Goal: Task Accomplishment & Management: Manage account settings

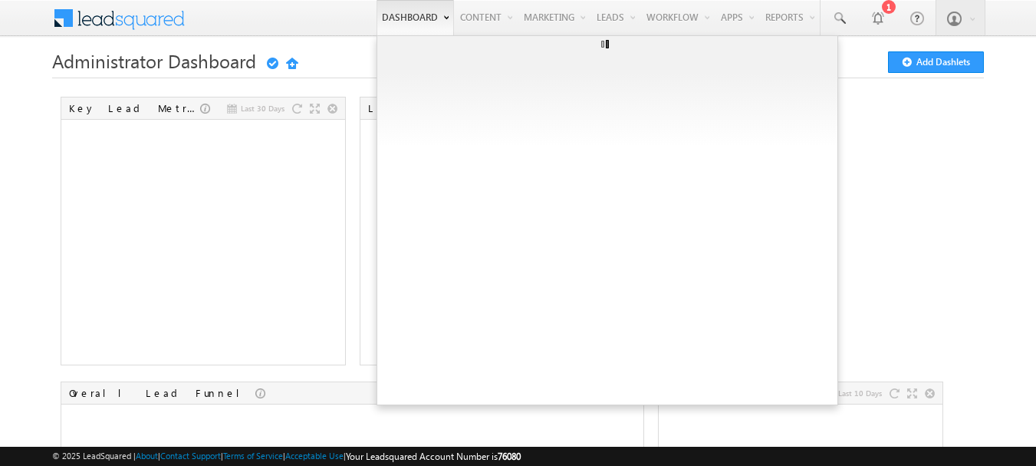
click at [397, 21] on link "Dashboard" at bounding box center [415, 17] width 77 height 35
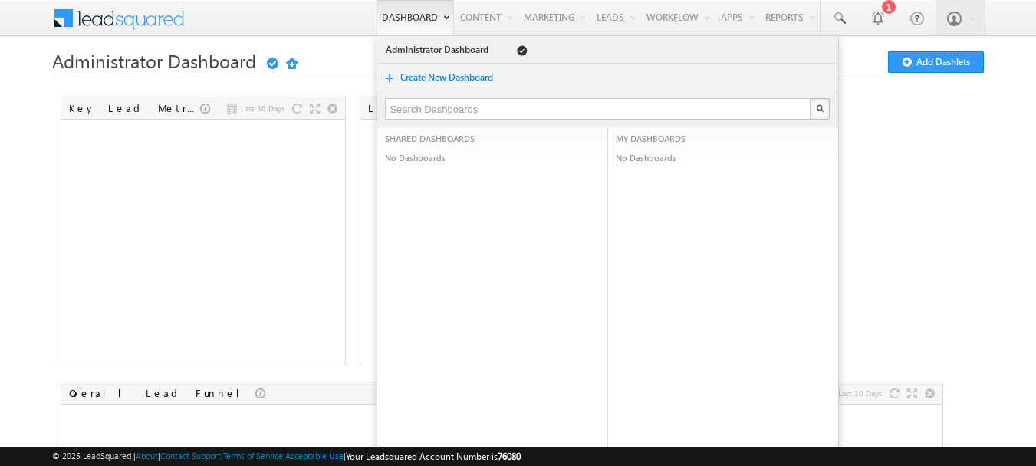
click at [397, 21] on link "Dashboard" at bounding box center [415, 17] width 77 height 35
click at [400, 77] on link "Create New Dashboard" at bounding box center [454, 77] width 109 height 15
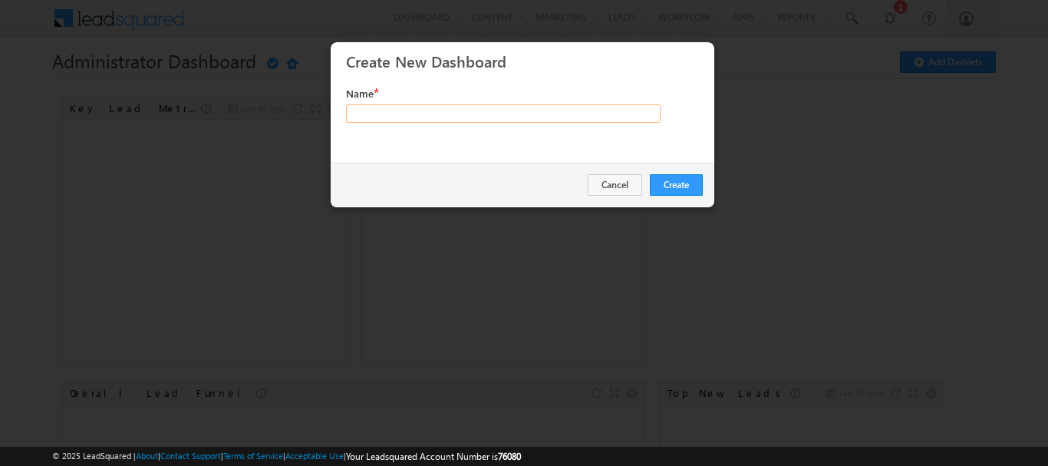
click at [413, 115] on input "text" at bounding box center [503, 113] width 314 height 18
click at [413, 110] on input "ansh" at bounding box center [503, 113] width 314 height 18
type input "WTS Visa"
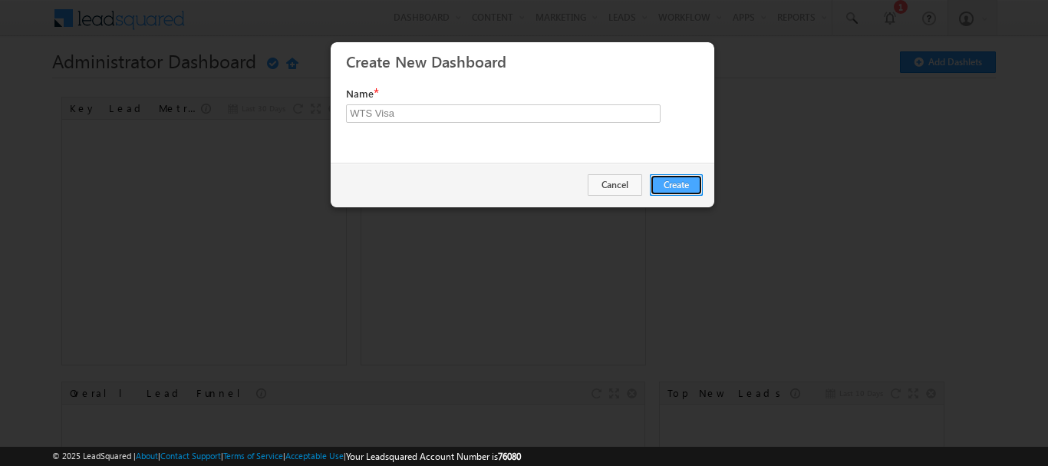
click at [676, 187] on button "Create" at bounding box center [676, 184] width 53 height 21
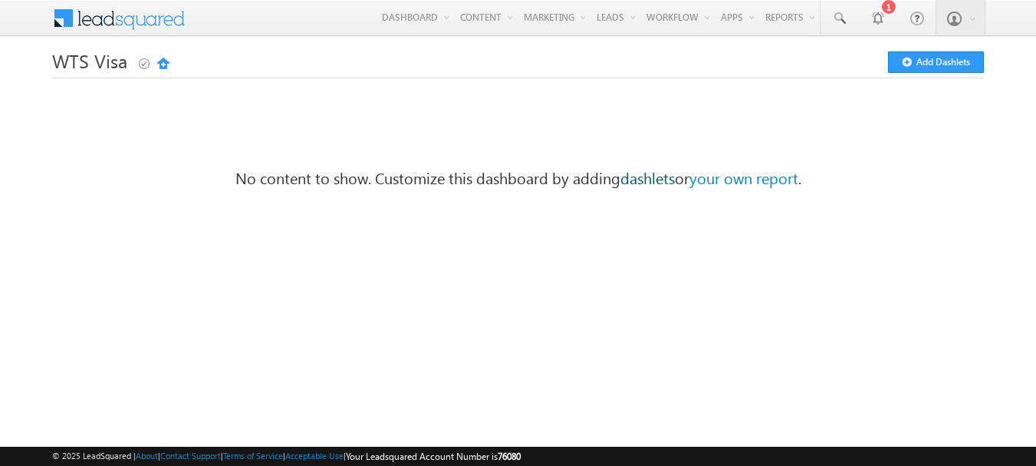
click at [634, 183] on link "dashlets" at bounding box center [647, 176] width 54 height 21
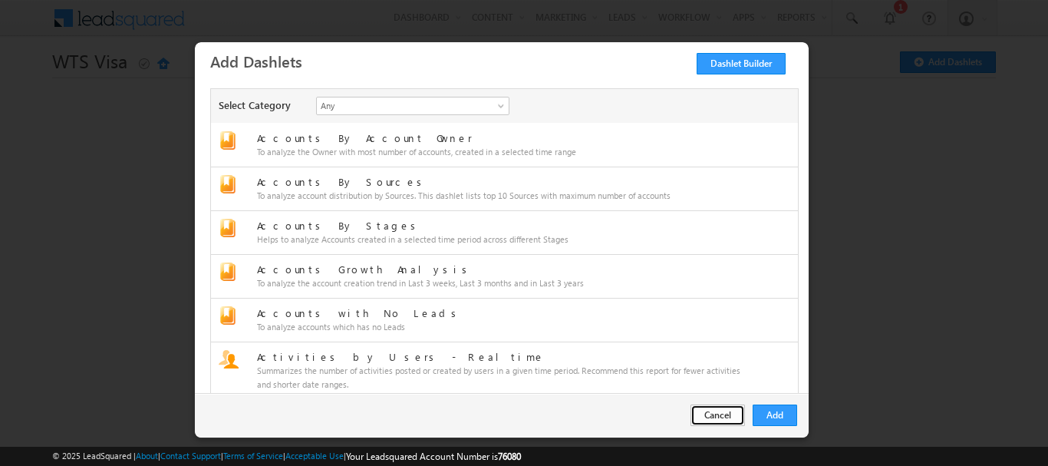
click at [729, 419] on button "Cancel" at bounding box center [717, 414] width 54 height 21
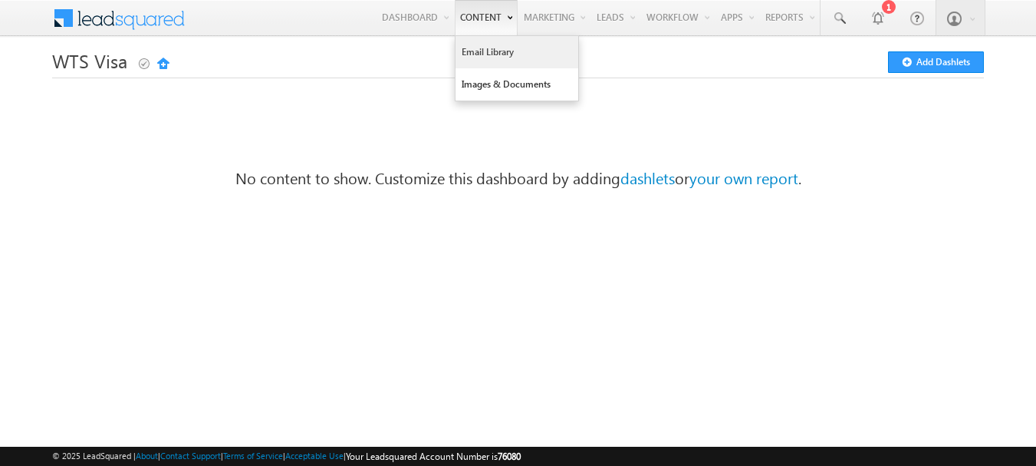
click at [465, 51] on link "Email Library" at bounding box center [517, 52] width 123 height 32
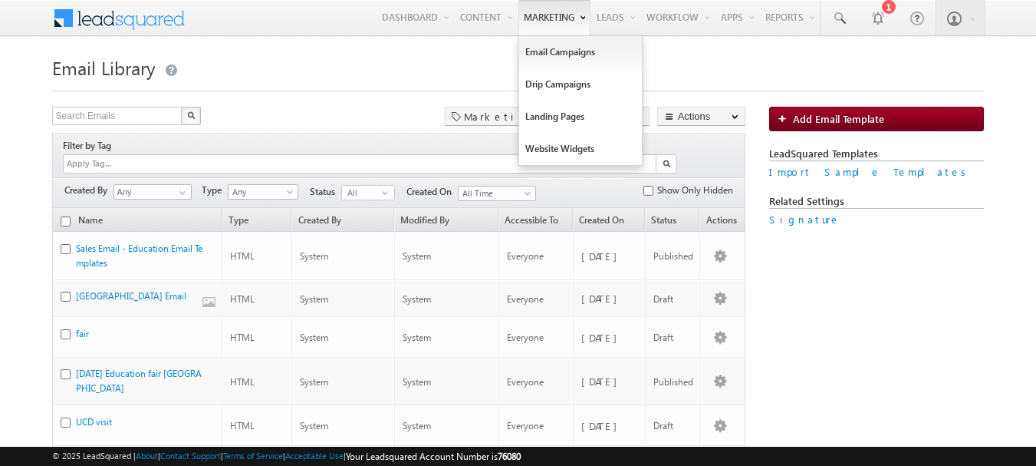
click at [532, 18] on link "Marketing" at bounding box center [554, 17] width 72 height 35
click at [541, 46] on link "Email Campaigns" at bounding box center [580, 52] width 123 height 32
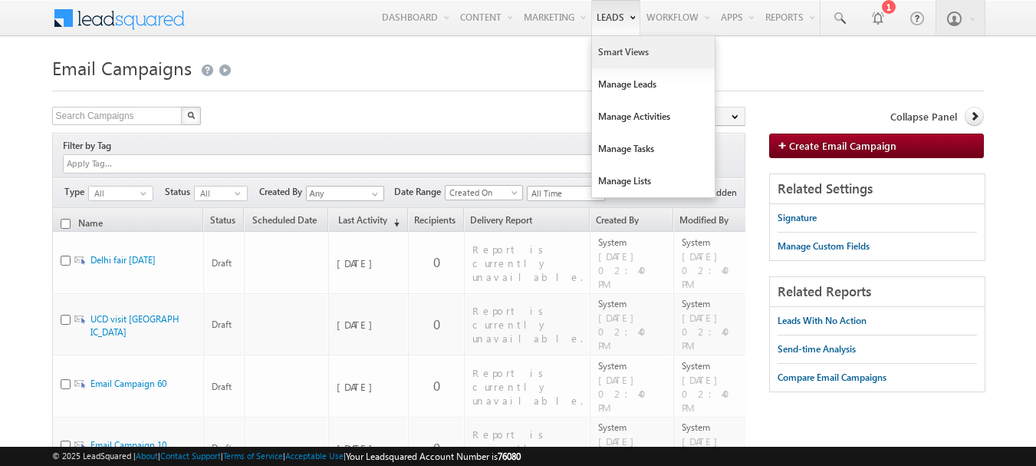
click at [601, 45] on link "Smart Views" at bounding box center [653, 52] width 123 height 32
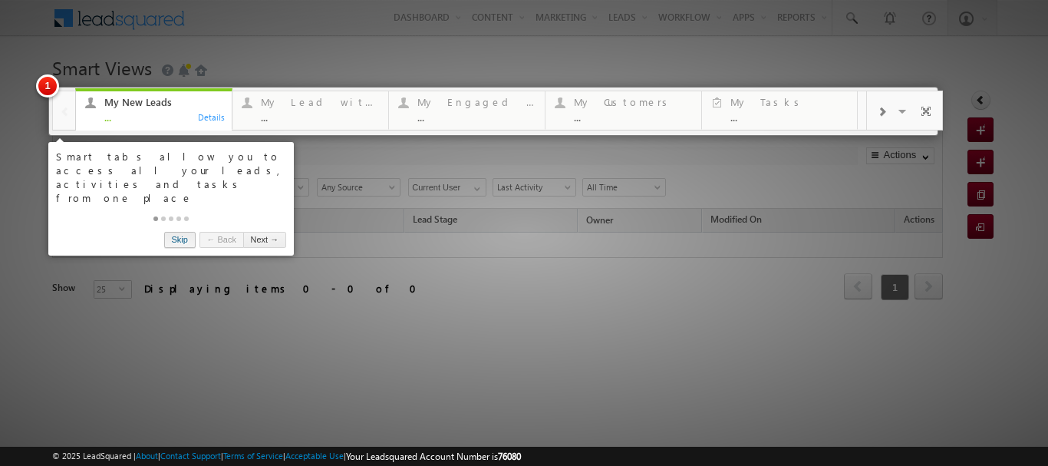
click at [185, 232] on link "Skip" at bounding box center [179, 240] width 31 height 16
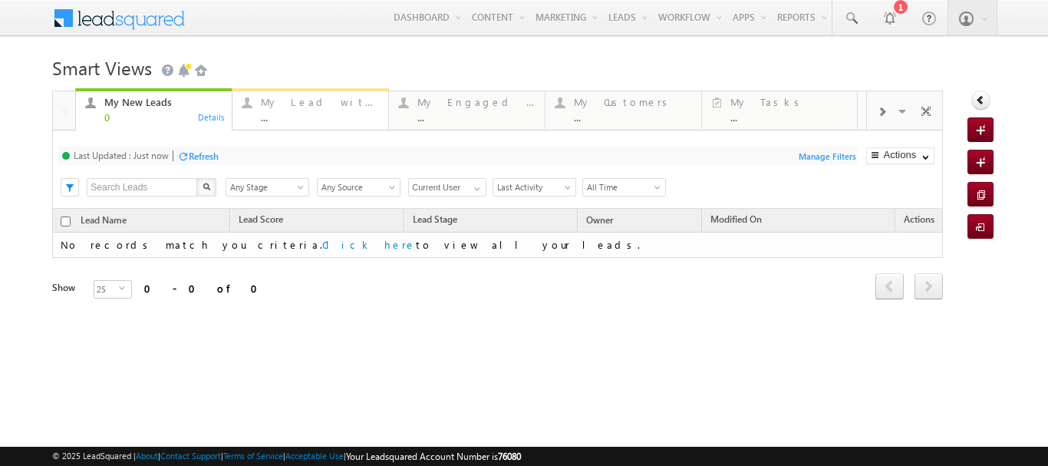
click at [312, 117] on div "..." at bounding box center [320, 117] width 118 height 12
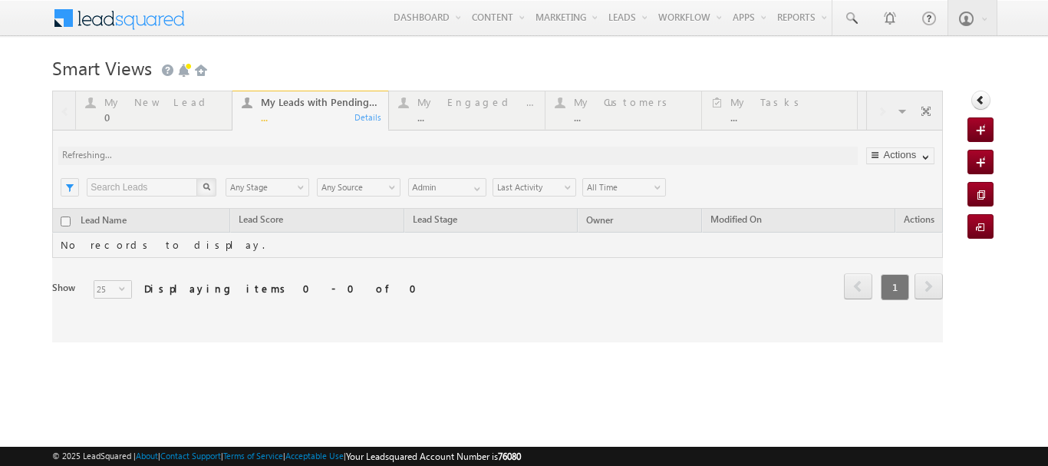
click at [455, 104] on div at bounding box center [497, 217] width 890 height 252
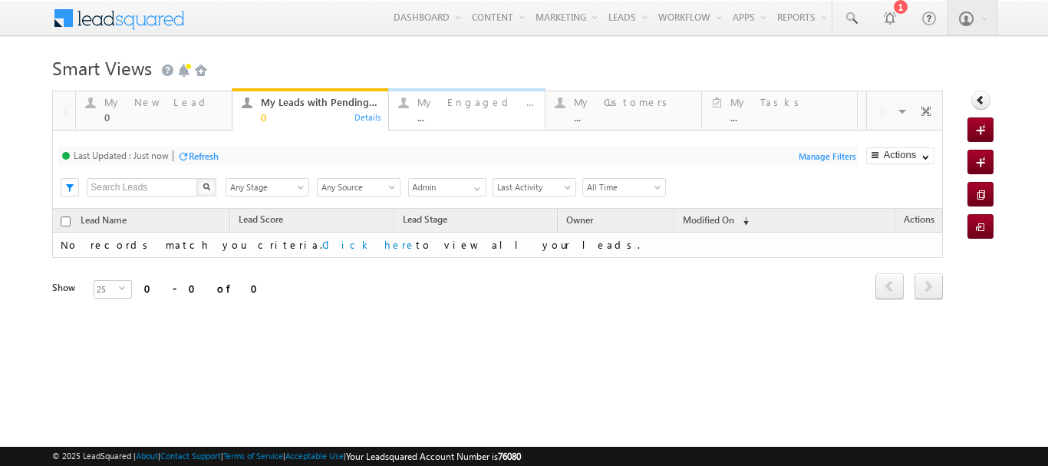
click at [456, 109] on div "My Engaged Lead ..." at bounding box center [476, 108] width 118 height 30
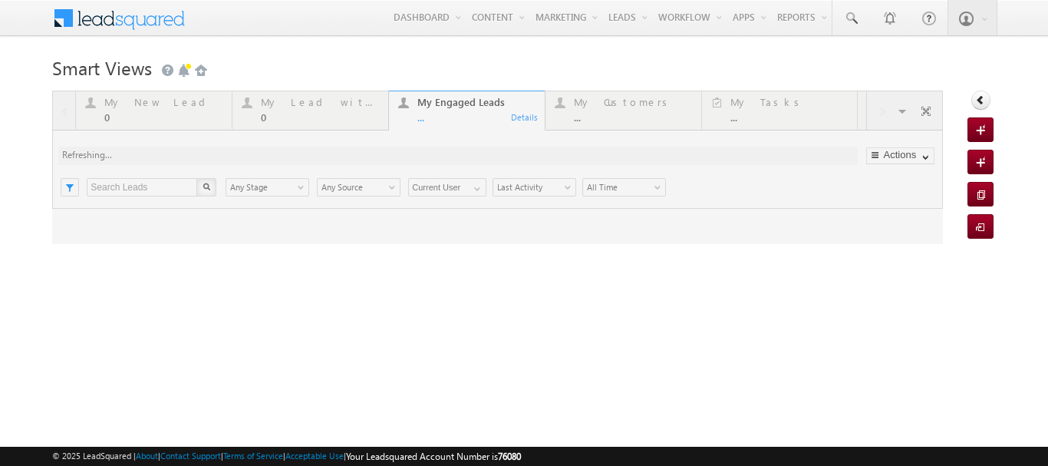
click at [589, 105] on div at bounding box center [497, 167] width 890 height 153
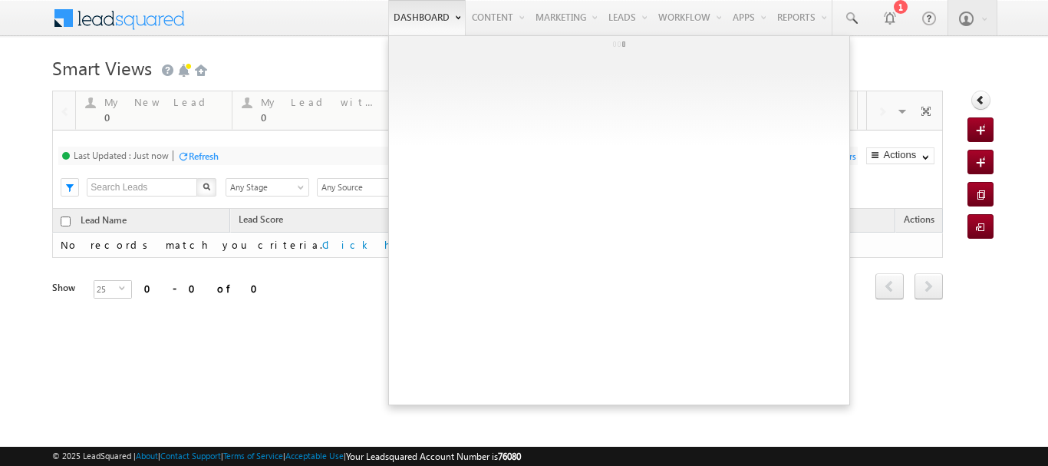
click at [388, 17] on link "Dashboard" at bounding box center [426, 17] width 77 height 35
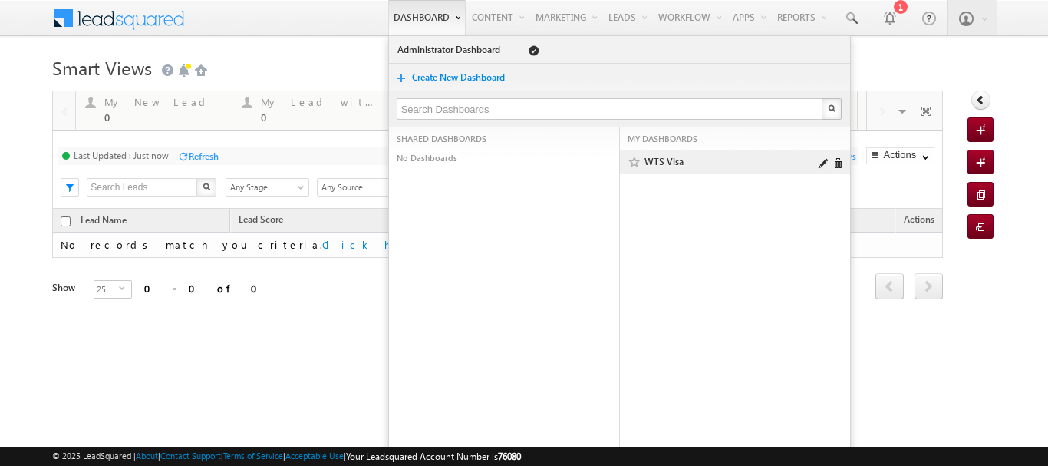
click at [647, 161] on link "WTS Visa" at bounding box center [731, 161] width 174 height 15
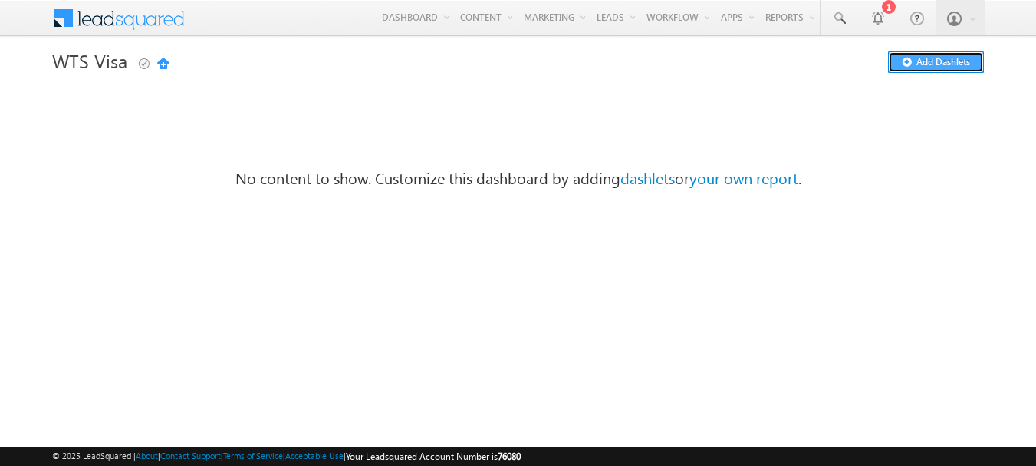
click at [915, 63] on span at bounding box center [909, 62] width 15 height 11
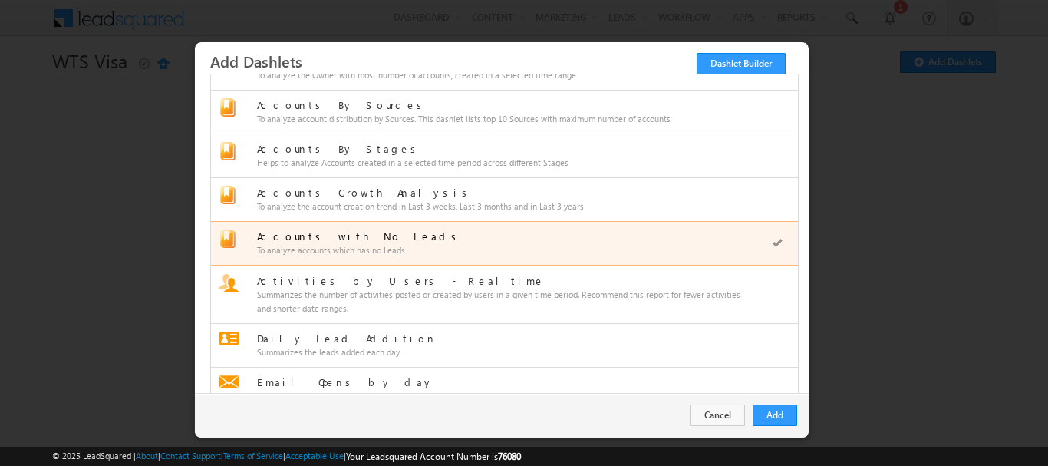
scroll to position [153, 0]
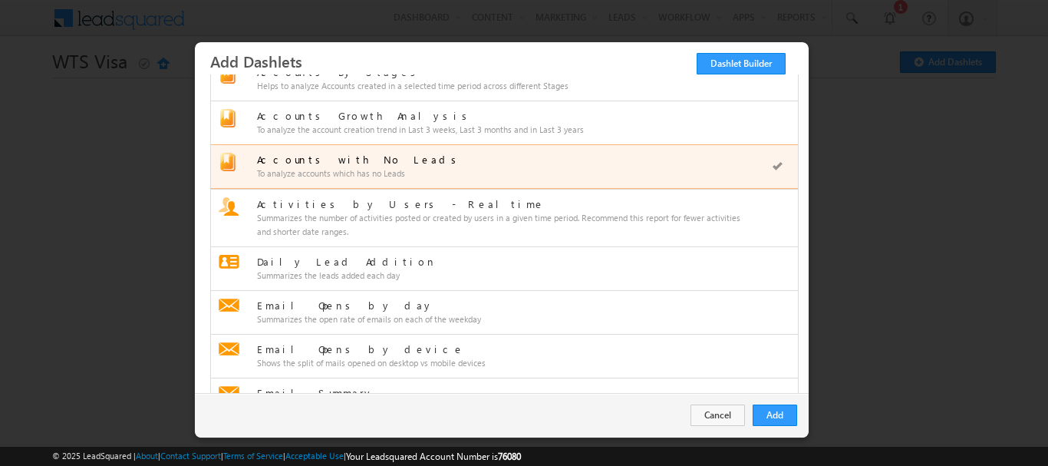
click at [369, 170] on div "To analyze accounts which has no Leads" at bounding box center [500, 173] width 486 height 14
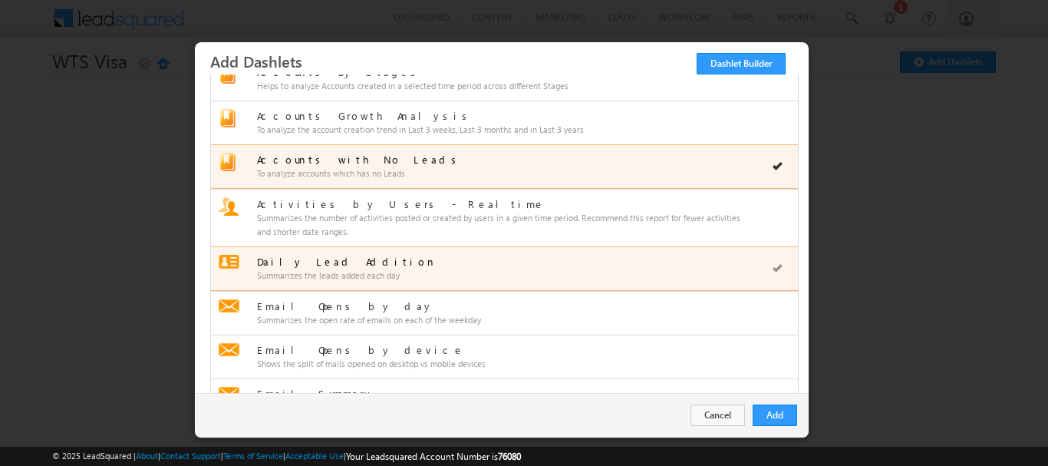
click at [360, 274] on div "Summarizes the leads added each day" at bounding box center [500, 275] width 486 height 14
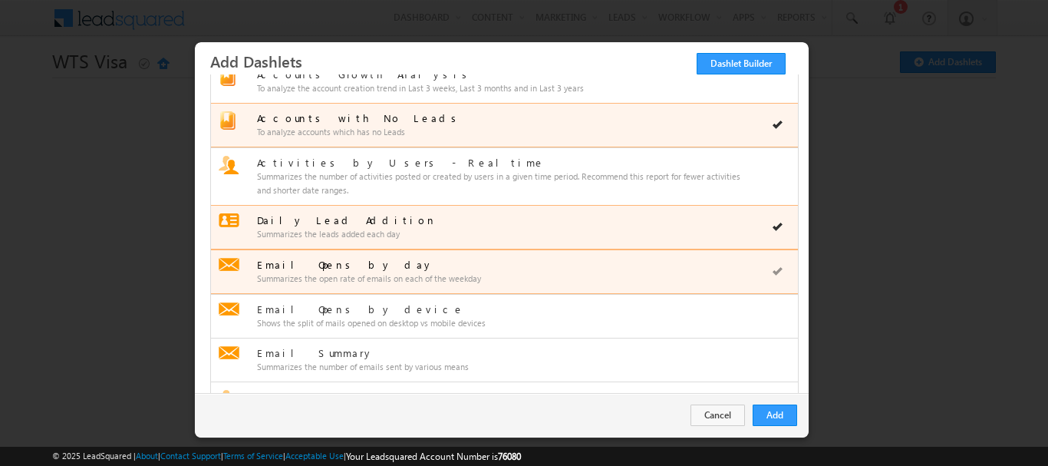
scroll to position [230, 0]
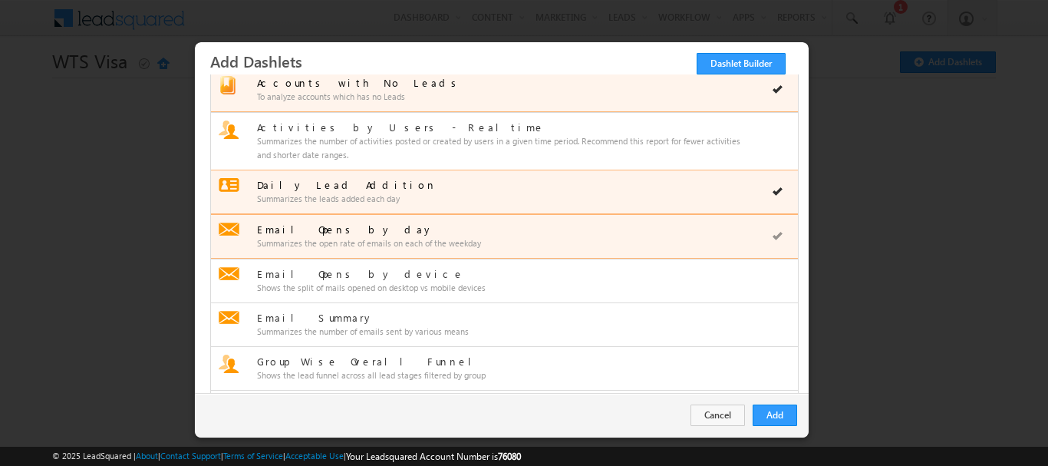
click at [360, 248] on div "Summarizes the open rate of emails on each of the weekday" at bounding box center [500, 243] width 486 height 14
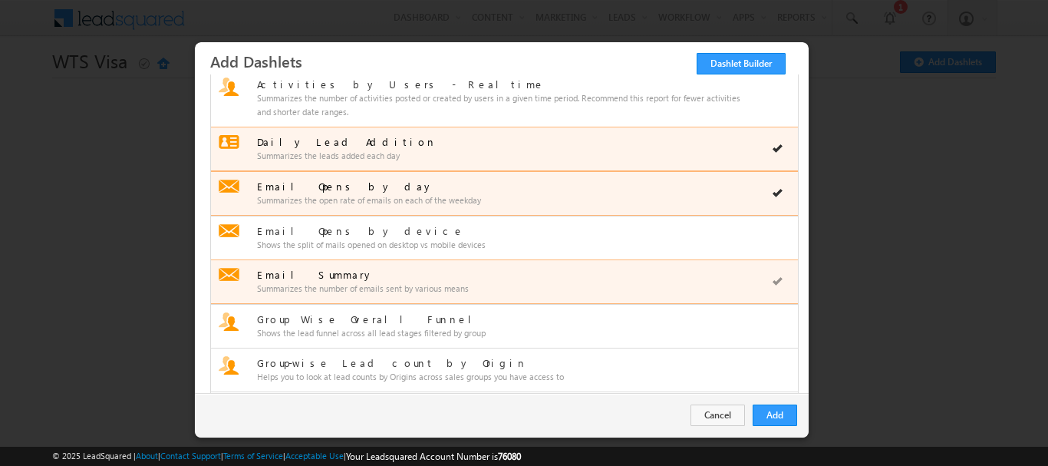
scroll to position [307, 0]
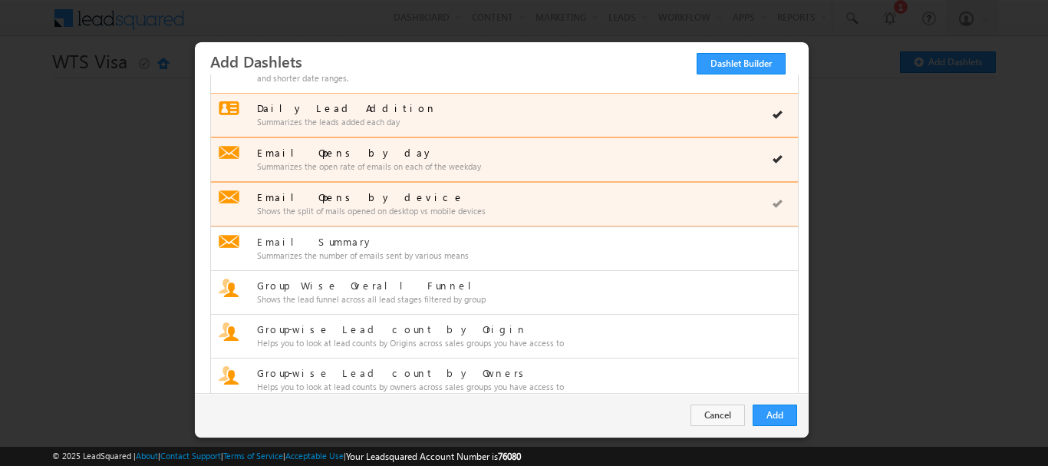
click at [373, 222] on div "Email Opens by device Shows the split of mails opened on desktop vs mobile devi…" at bounding box center [504, 204] width 587 height 44
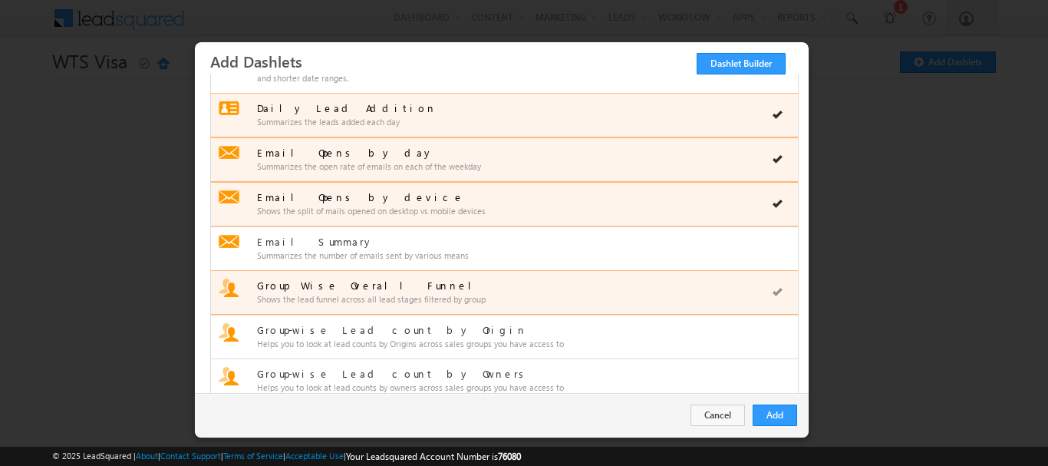
scroll to position [383, 0]
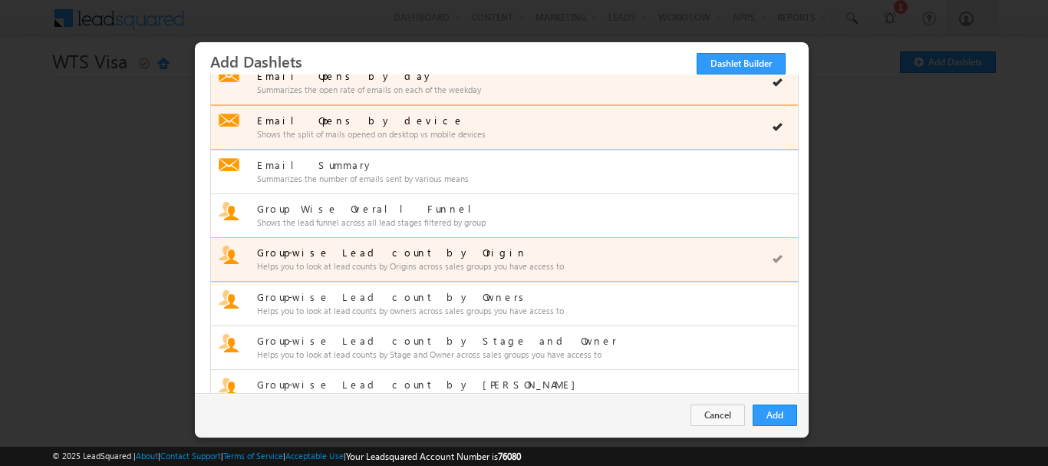
click at [379, 248] on div "Group-wise Lead count by Origin" at bounding box center [500, 252] width 486 height 14
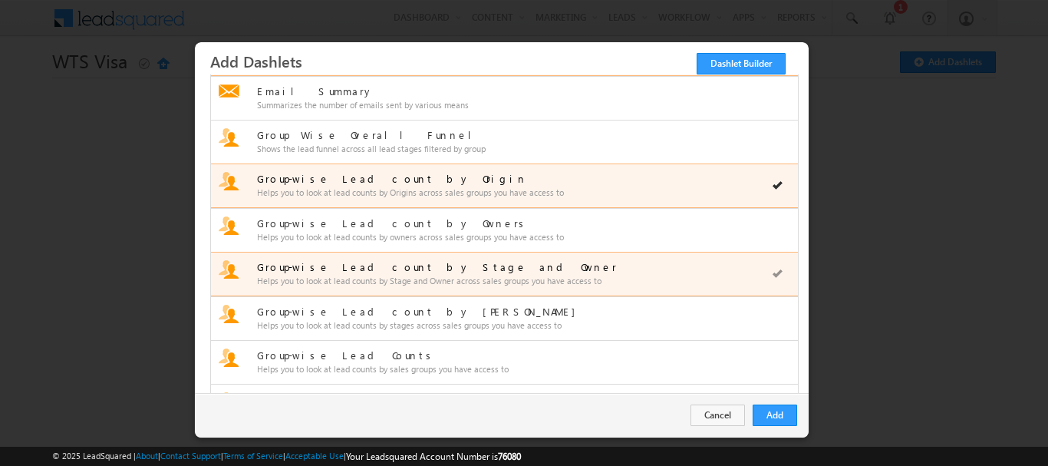
scroll to position [460, 0]
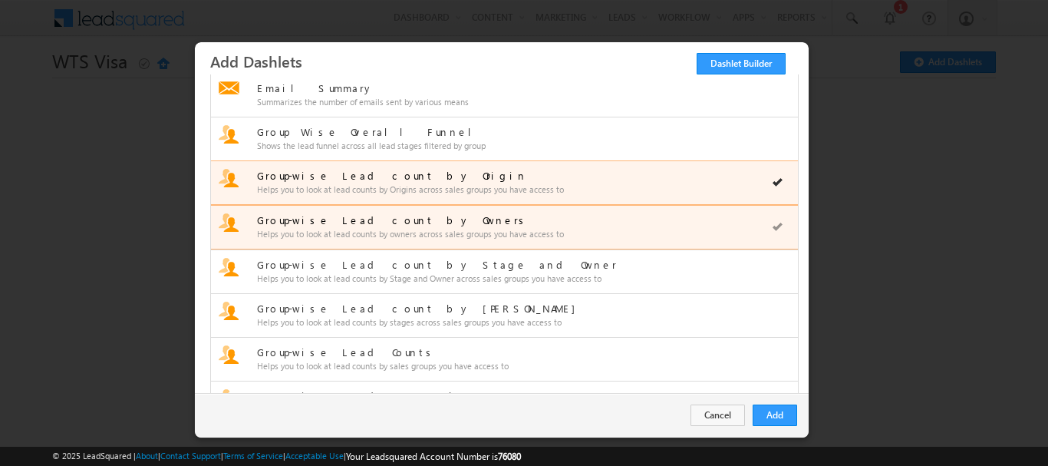
click at [359, 242] on div "Group-wise Lead count by Owners Helps you to look at lead counts by owners acro…" at bounding box center [504, 227] width 587 height 44
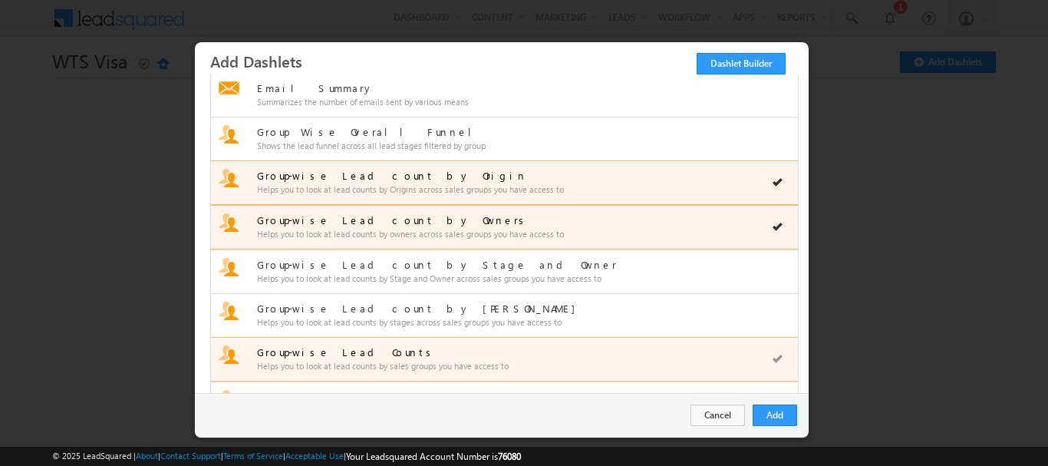
scroll to position [537, 0]
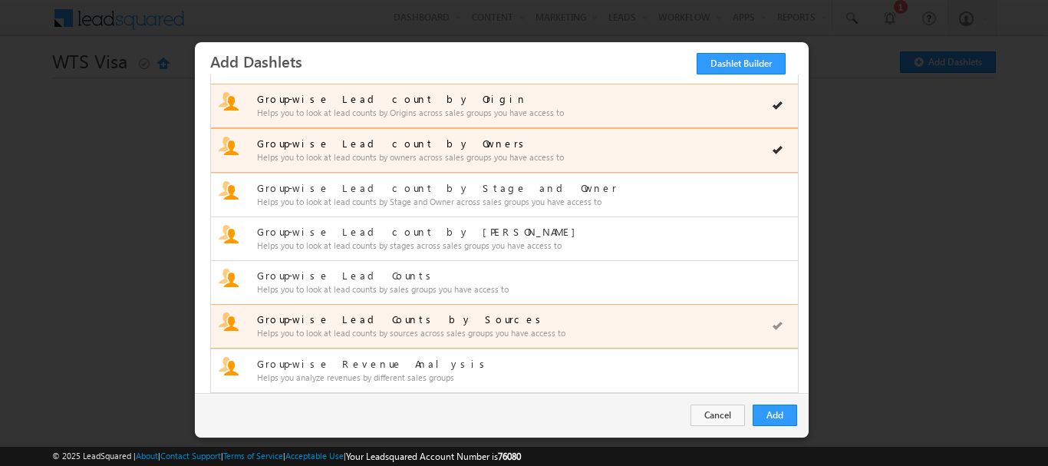
click at [350, 304] on div "Group-wise Lead Counts by Sources Helps you to look at lead counts by sources a…" at bounding box center [504, 326] width 587 height 44
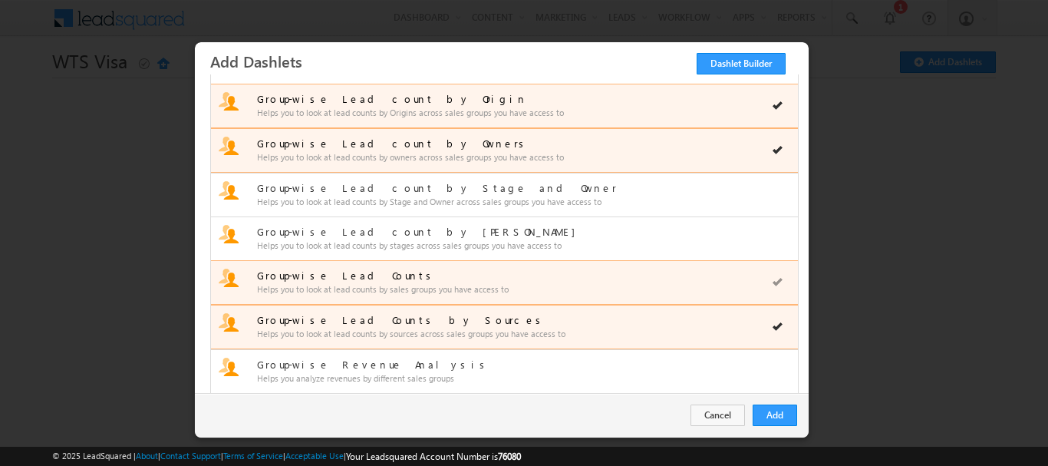
click at [427, 278] on div "Group-wise Lead Counts" at bounding box center [500, 275] width 486 height 14
click at [774, 405] on button "Add" at bounding box center [774, 414] width 44 height 21
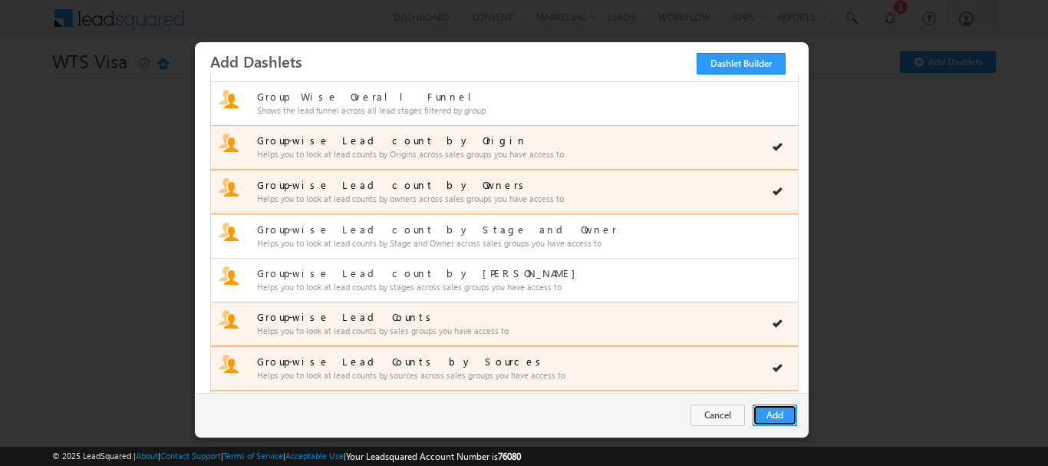
scroll to position [578, 0]
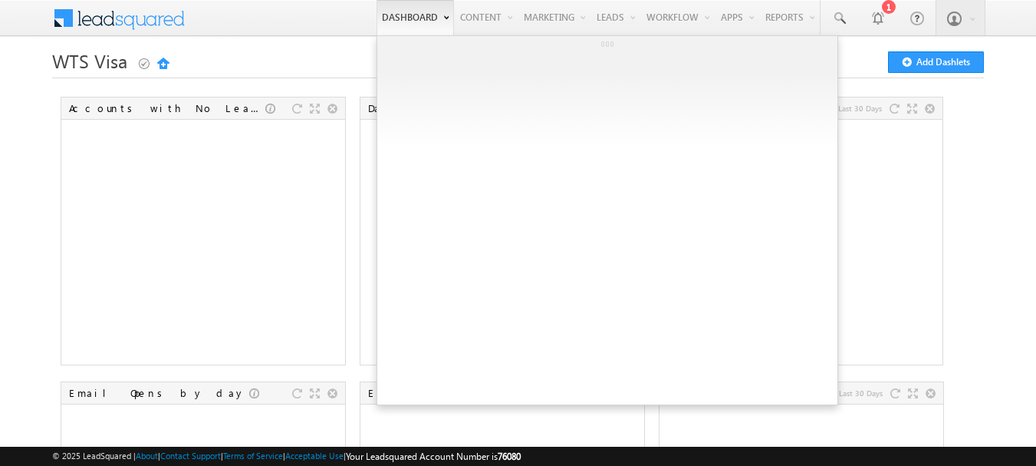
click at [382, 17] on link "Dashboard" at bounding box center [415, 17] width 77 height 35
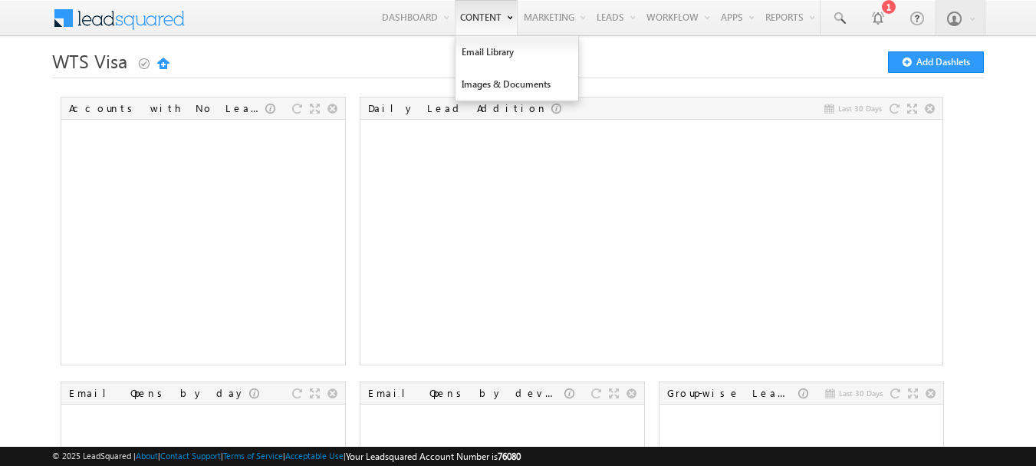
click at [460, 21] on link "Content" at bounding box center [486, 17] width 63 height 35
click at [461, 48] on link "Email Library" at bounding box center [517, 52] width 123 height 32
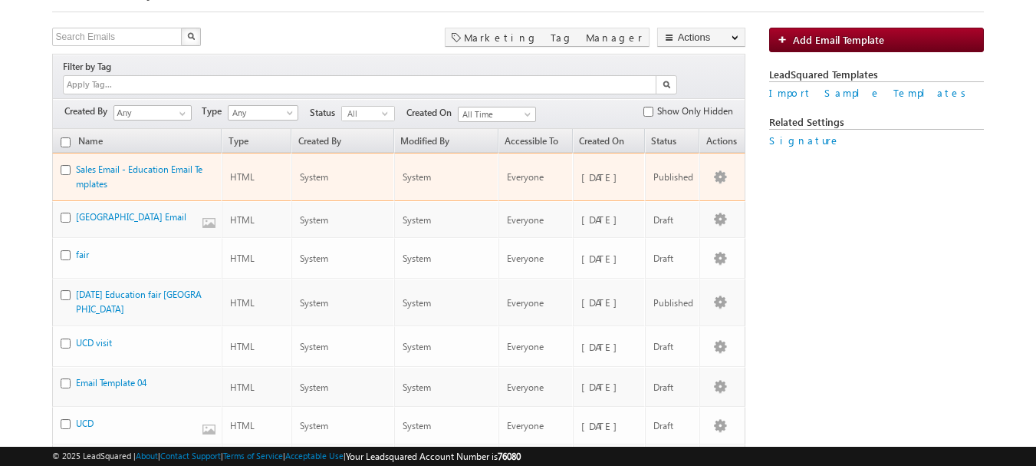
scroll to position [153, 0]
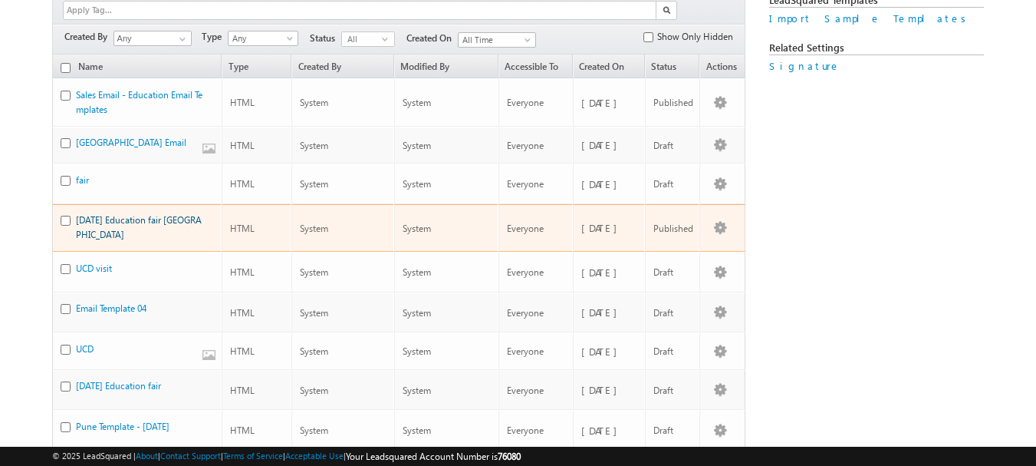
click at [129, 214] on link "[DATE] Education fair [GEOGRAPHIC_DATA]" at bounding box center [139, 227] width 126 height 26
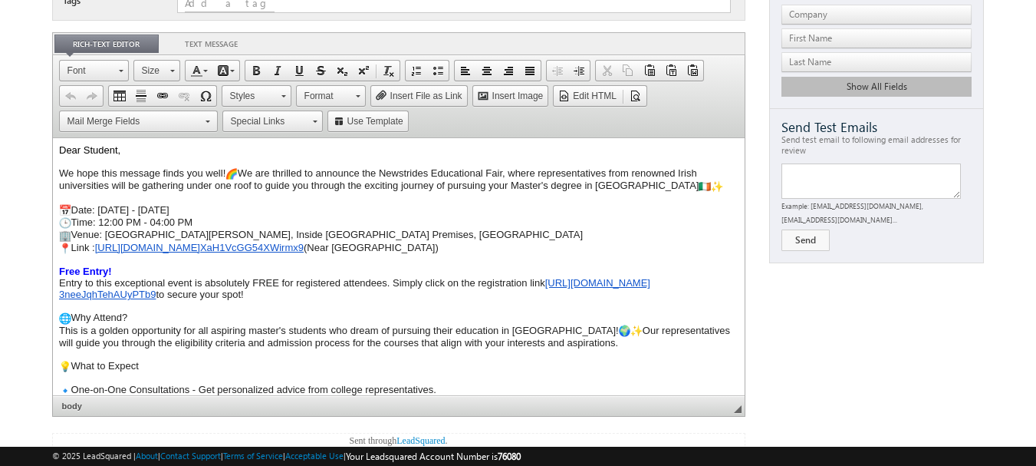
scroll to position [68, 0]
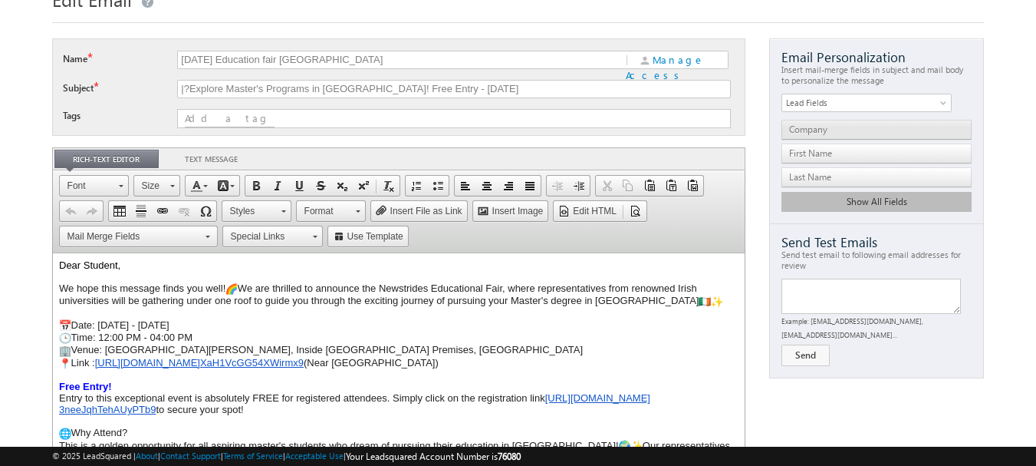
click at [889, 127] on span "Company" at bounding box center [877, 130] width 191 height 20
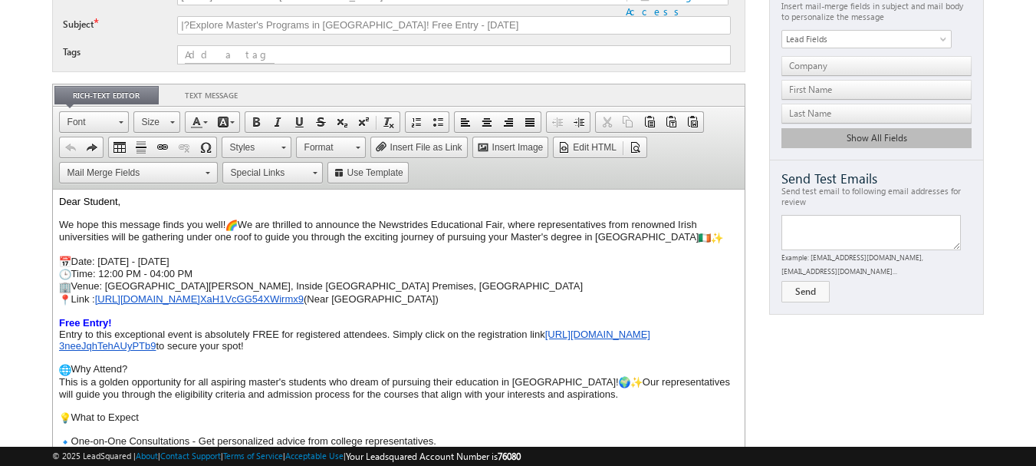
scroll to position [0, 0]
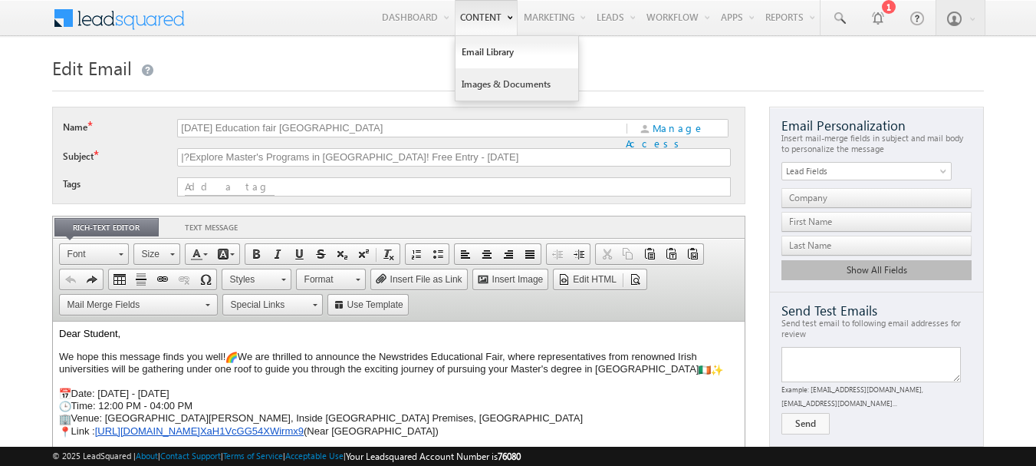
click at [495, 92] on link "Images & Documents" at bounding box center [517, 84] width 123 height 32
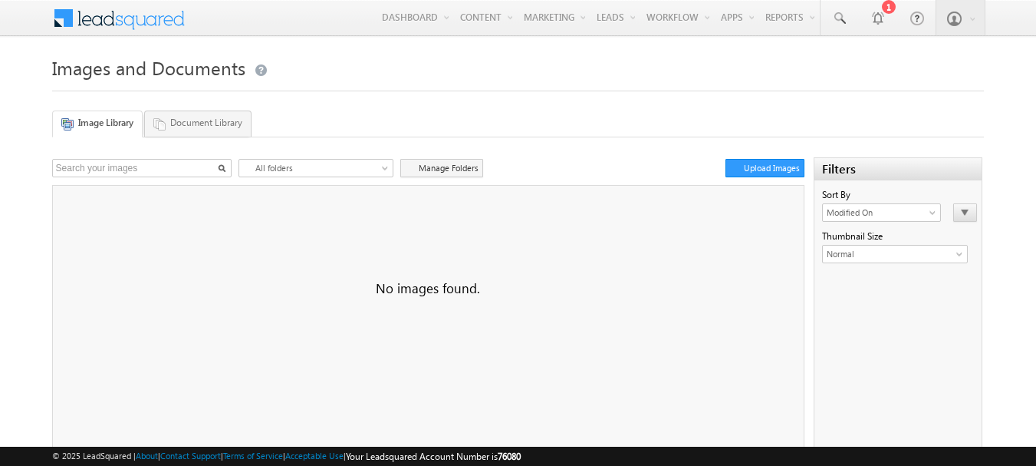
scroll to position [38, 0]
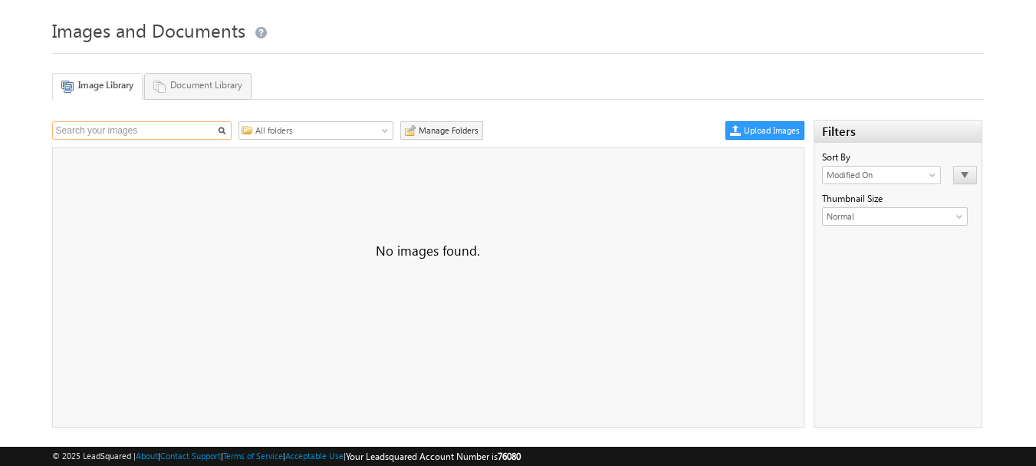
click at [114, 130] on input "text" at bounding box center [141, 130] width 179 height 18
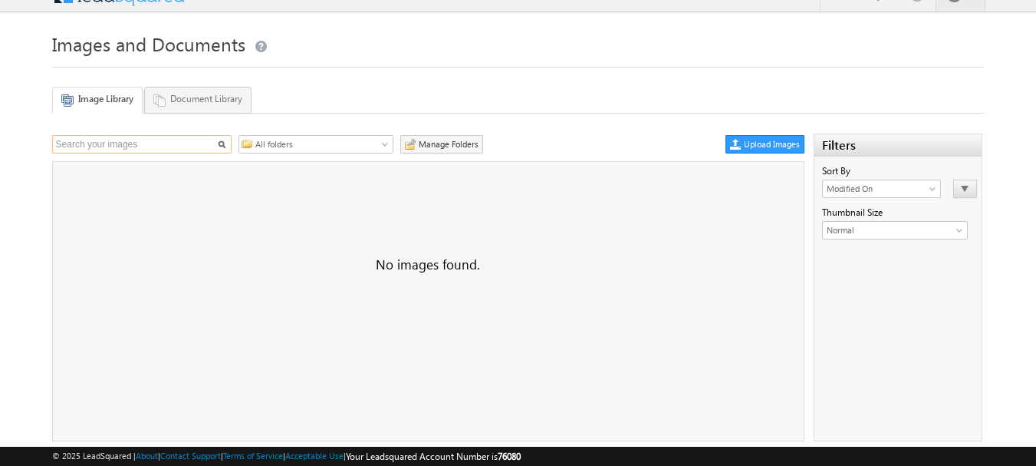
scroll to position [0, 0]
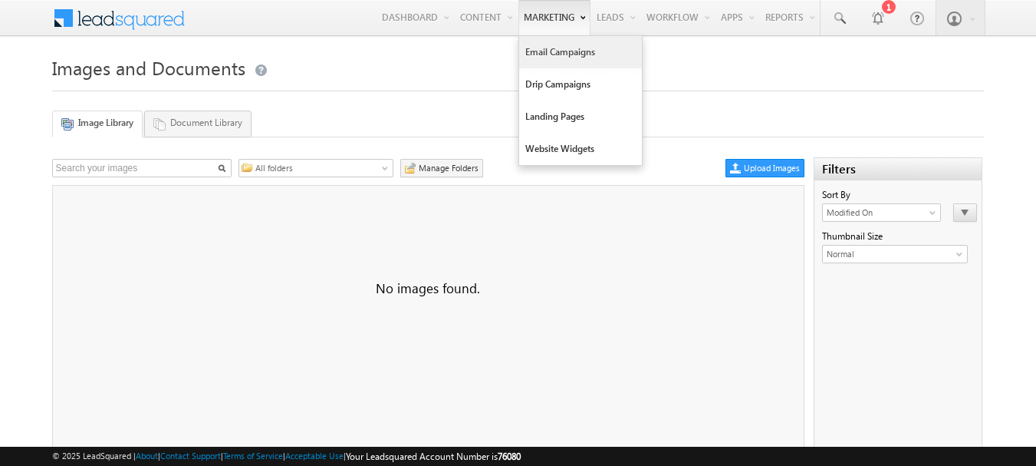
click at [532, 52] on link "Email Campaigns" at bounding box center [580, 52] width 123 height 32
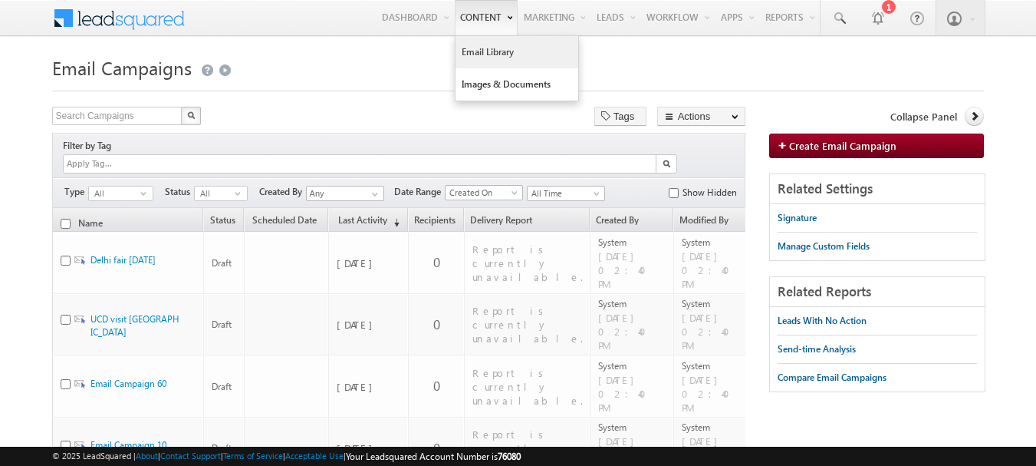
click at [470, 50] on link "Email Library" at bounding box center [517, 52] width 123 height 32
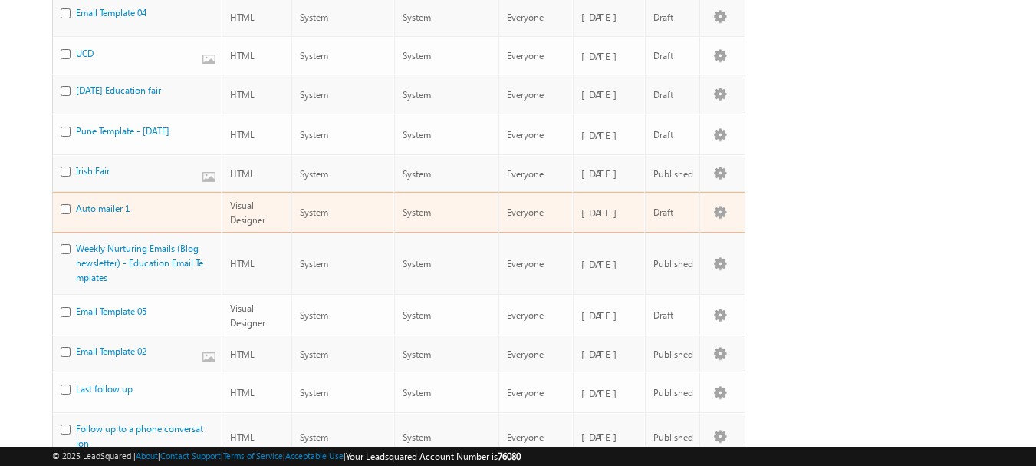
scroll to position [614, 0]
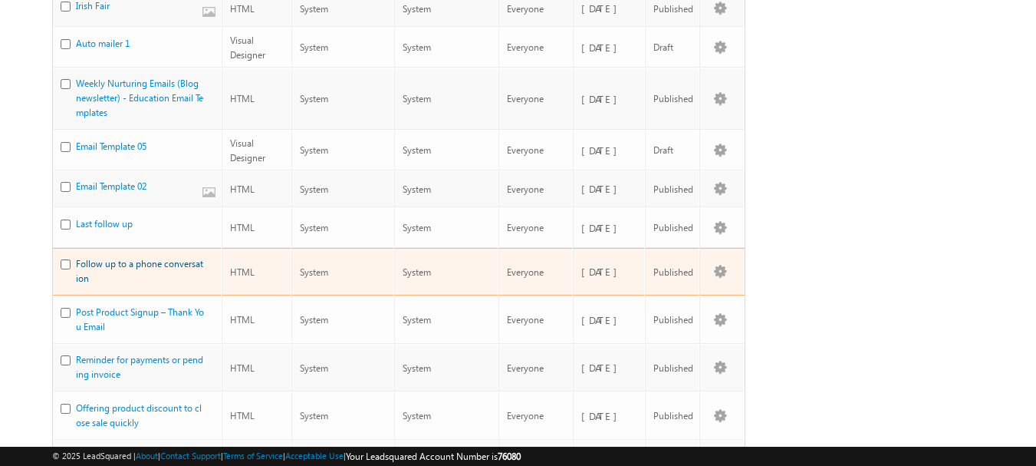
click at [112, 258] on link "Follow up to a phone conversation" at bounding box center [139, 271] width 127 height 26
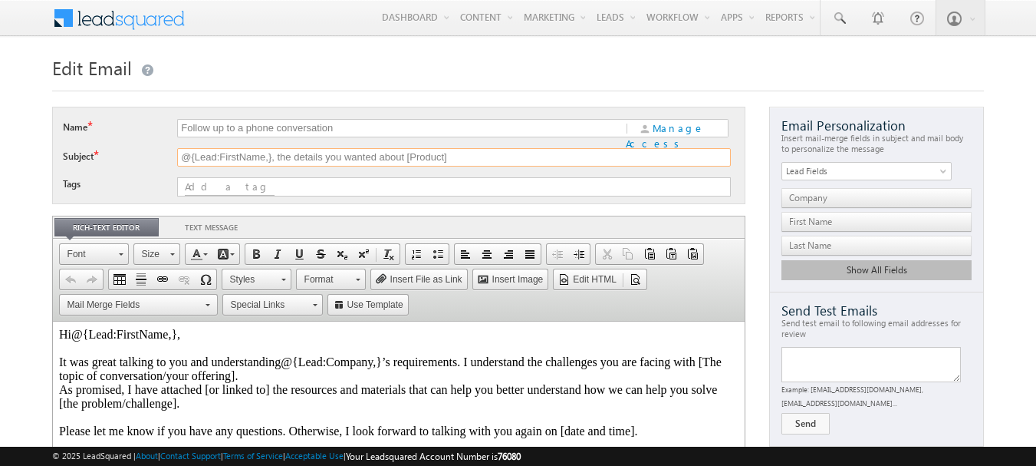
click at [193, 160] on input "@{Lead:FirstName,}, the details you wanted about [Product]" at bounding box center [454, 157] width 554 height 18
click at [272, 130] on input "Follow up to a phone conversation" at bounding box center [400, 128] width 446 height 18
type input "Follow up to a phoneansh conversation"
click at [667, 127] on div "| Manage Access" at bounding box center [676, 128] width 105 height 18
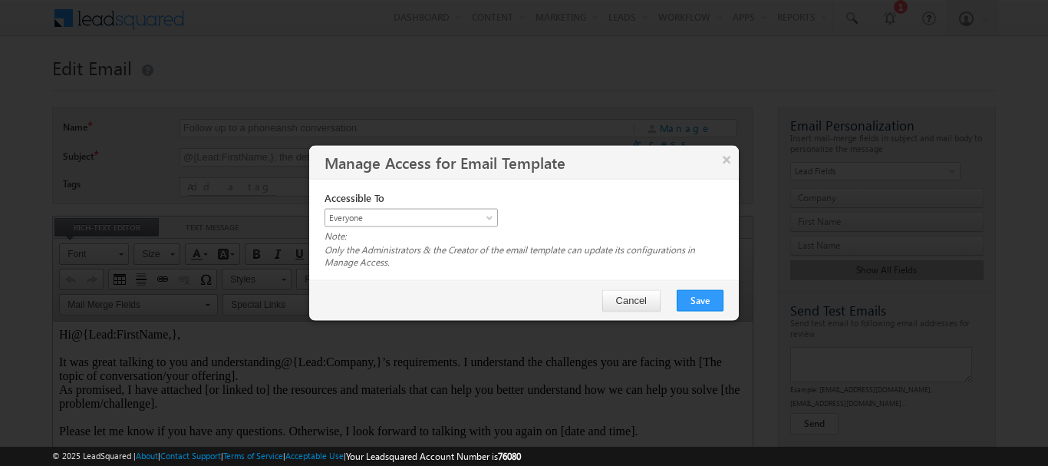
click at [456, 219] on span "Everyone" at bounding box center [401, 217] width 153 height 14
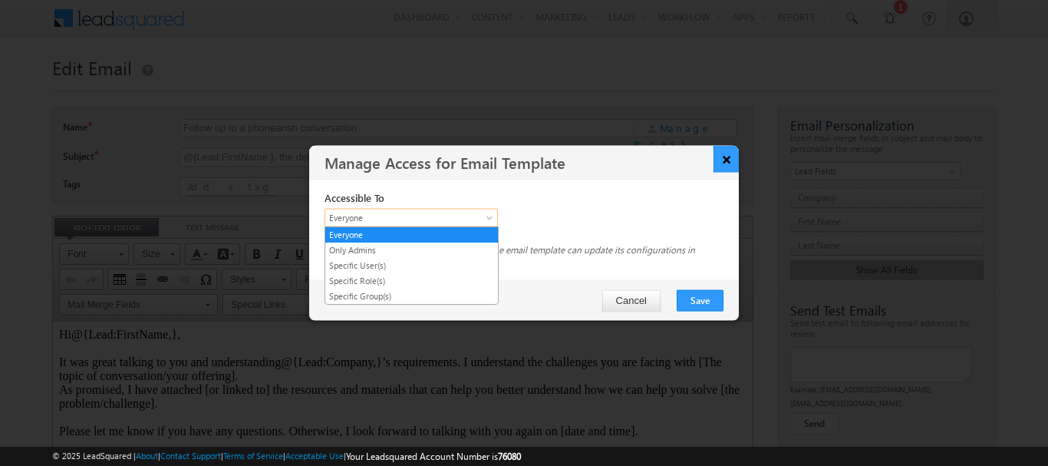
click at [732, 159] on button "×" at bounding box center [725, 158] width 25 height 27
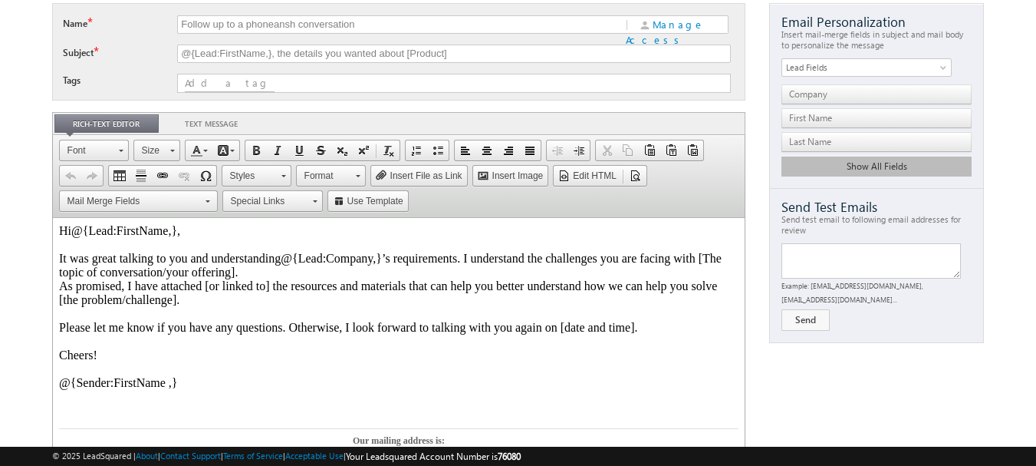
scroll to position [77, 0]
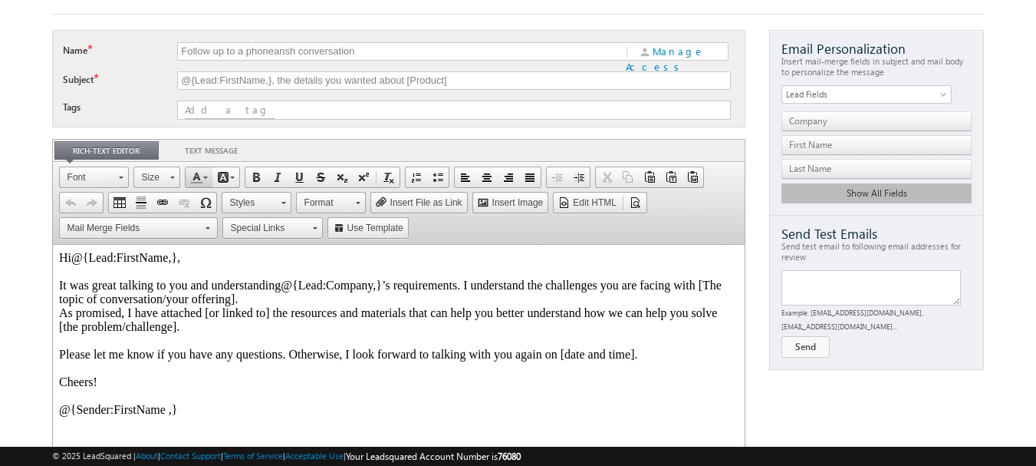
click at [197, 180] on span at bounding box center [196, 177] width 12 height 12
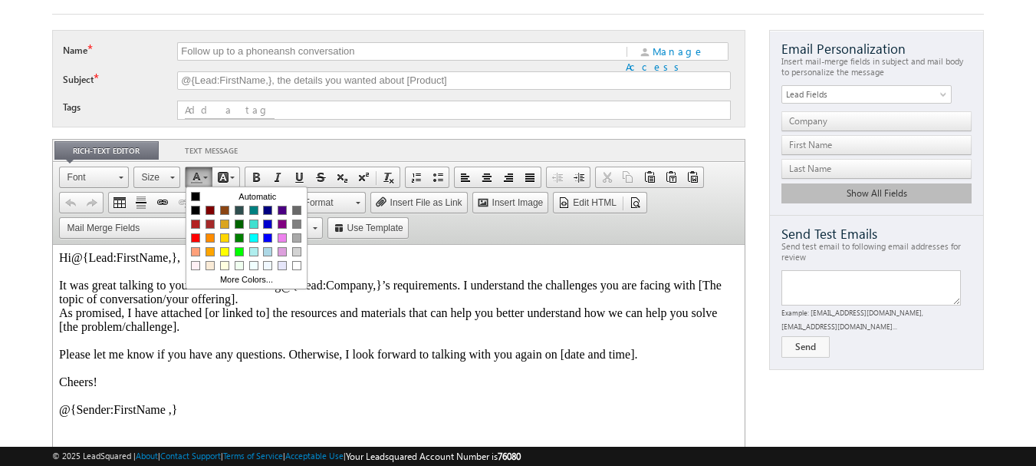
scroll to position [0, 0]
click at [197, 180] on span at bounding box center [196, 177] width 12 height 12
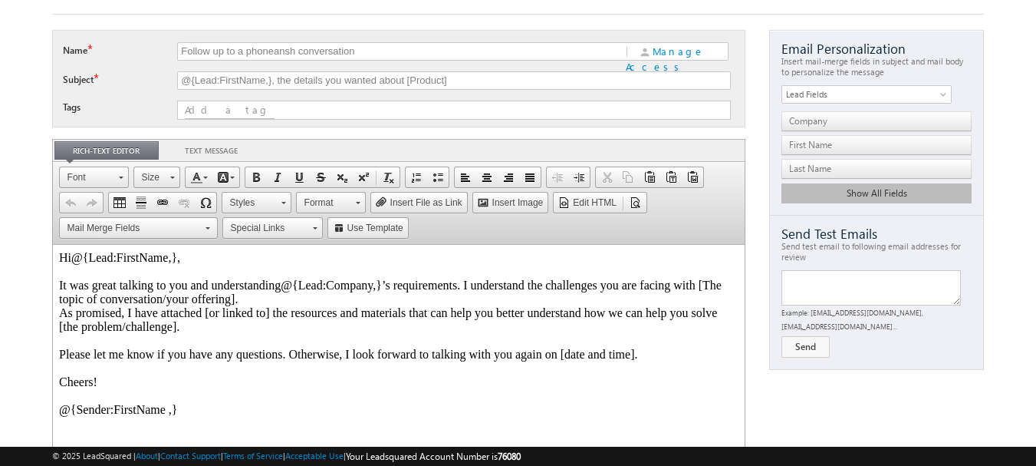
click at [107, 147] on link "Rich-text editor" at bounding box center [106, 150] width 104 height 18
click at [594, 206] on span "Edit HTML" at bounding box center [594, 202] width 46 height 13
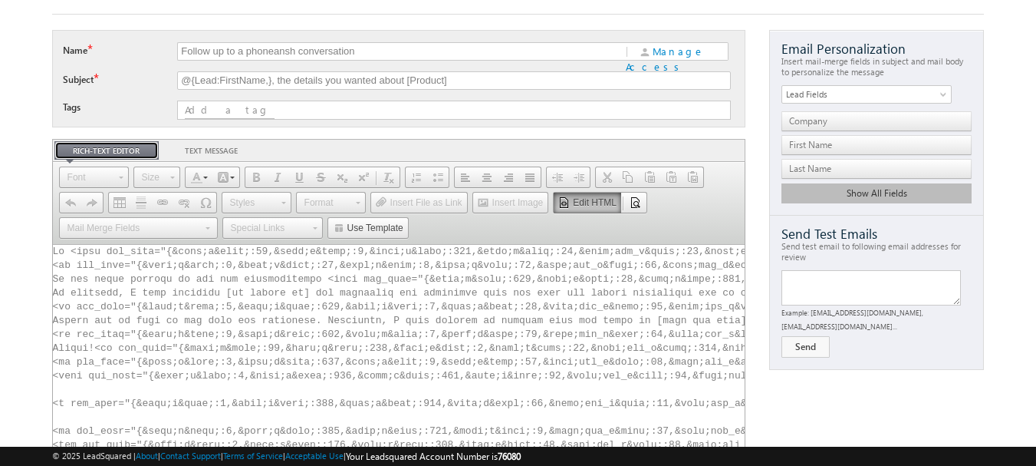
click at [594, 206] on span "Edit HTML" at bounding box center [594, 202] width 46 height 13
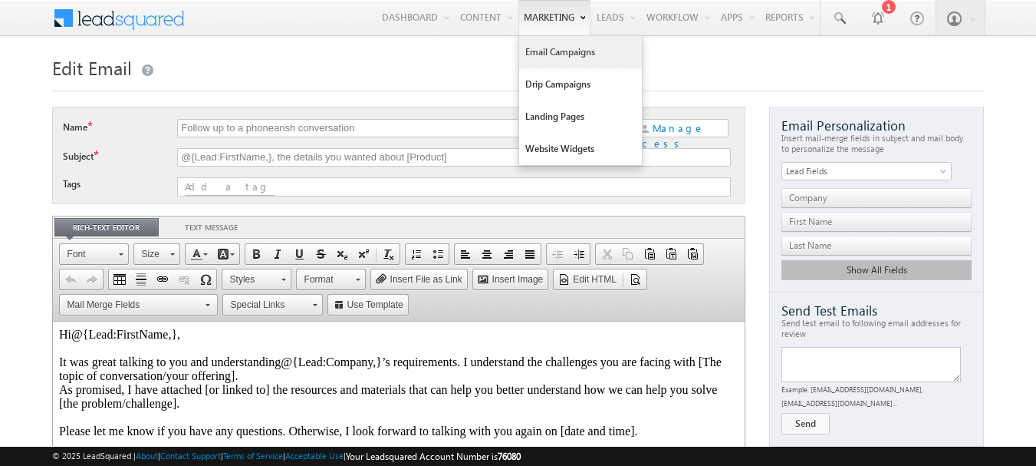
click at [538, 54] on link "Email Campaigns" at bounding box center [580, 52] width 123 height 32
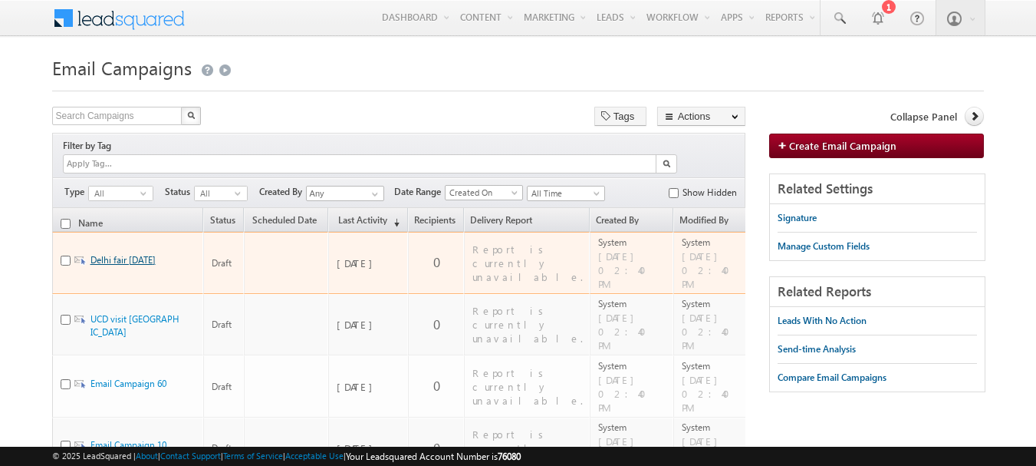
click at [117, 254] on link "Delhi fair [DATE]" at bounding box center [123, 260] width 65 height 12
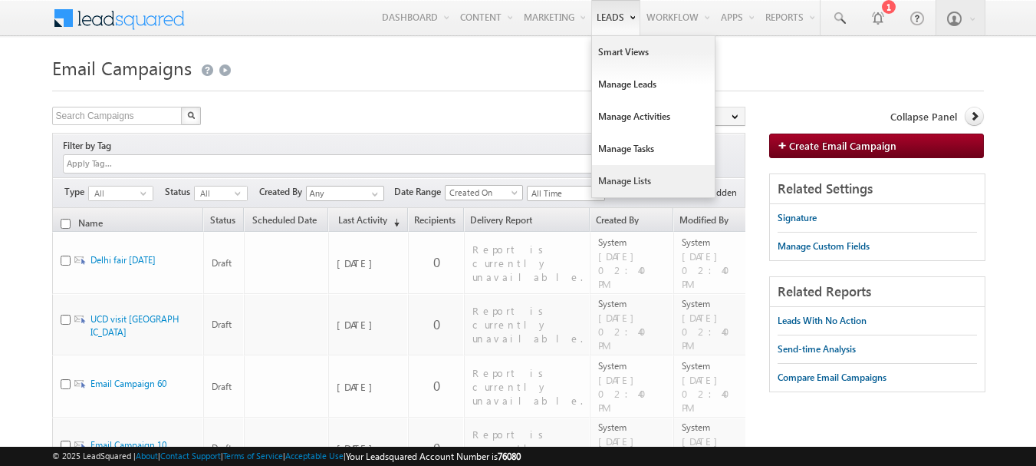
click at [620, 176] on link "Manage Lists" at bounding box center [653, 181] width 123 height 32
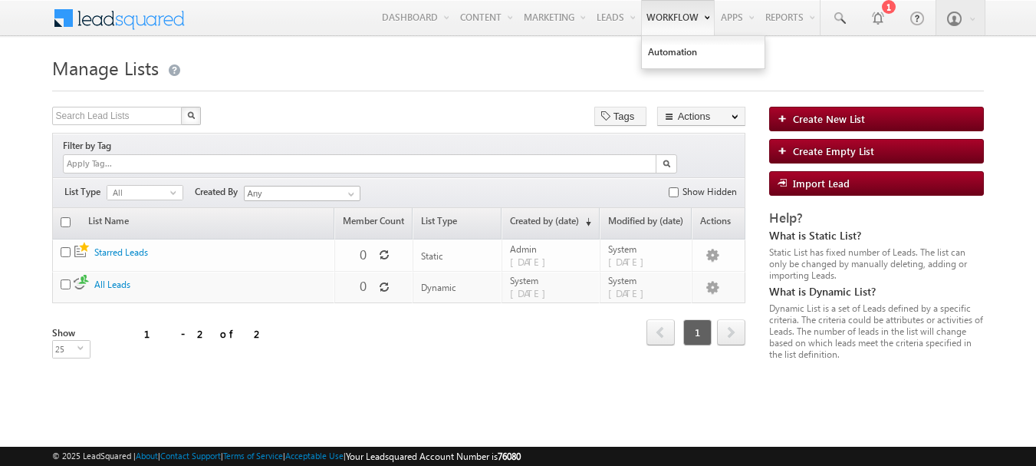
click at [673, 13] on link "Workflow" at bounding box center [678, 17] width 74 height 35
click at [657, 54] on link "Automation" at bounding box center [703, 52] width 123 height 32
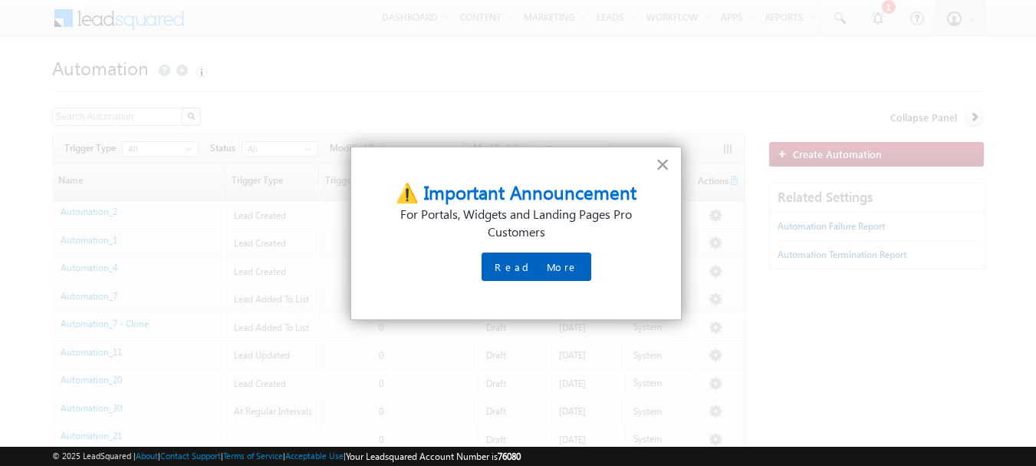
click at [522, 259] on button "Read More" at bounding box center [537, 266] width 110 height 28
click at [660, 165] on button "×" at bounding box center [663, 164] width 15 height 25
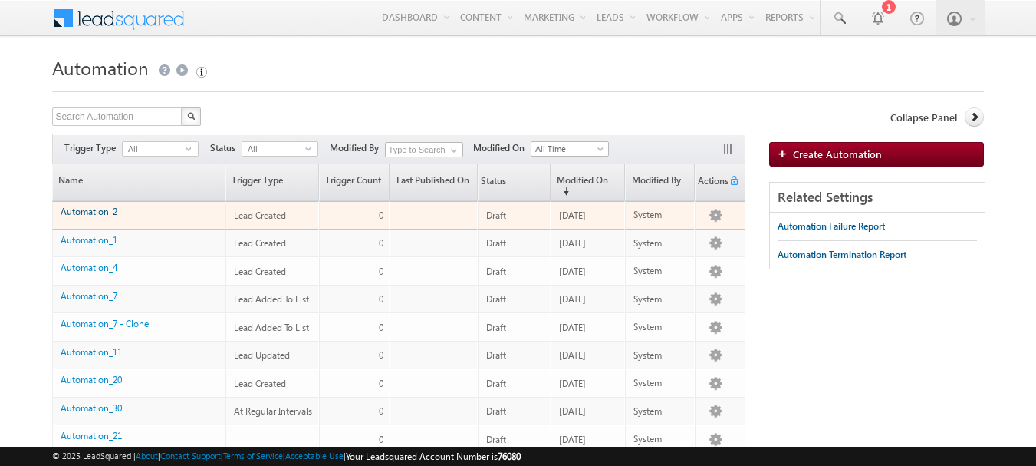
click at [107, 207] on link "Automation_2" at bounding box center [89, 212] width 57 height 12
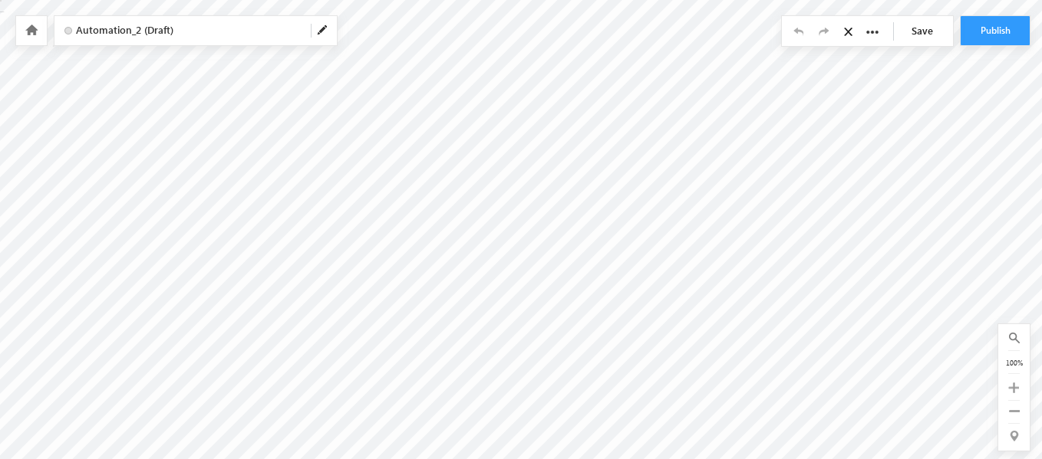
click at [27, 26] on icon at bounding box center [31, 30] width 12 height 11
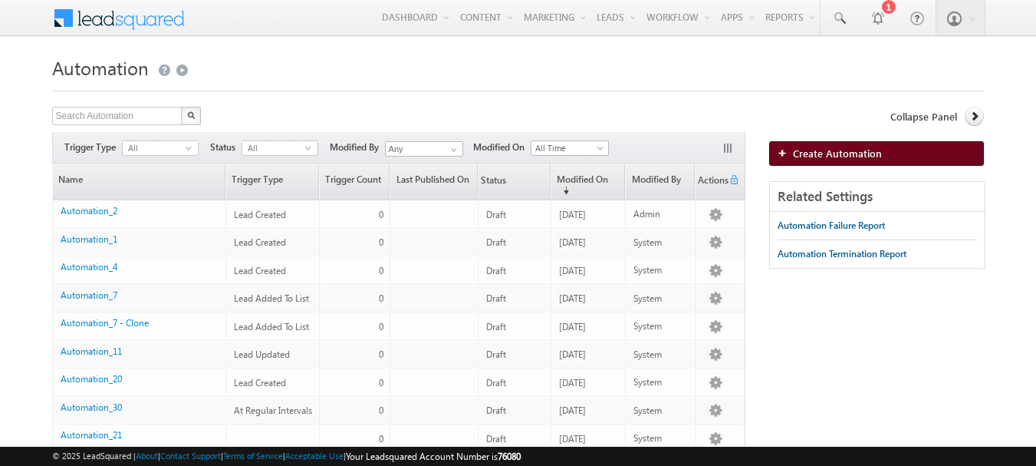
click at [838, 149] on span "Create Automation" at bounding box center [837, 152] width 89 height 13
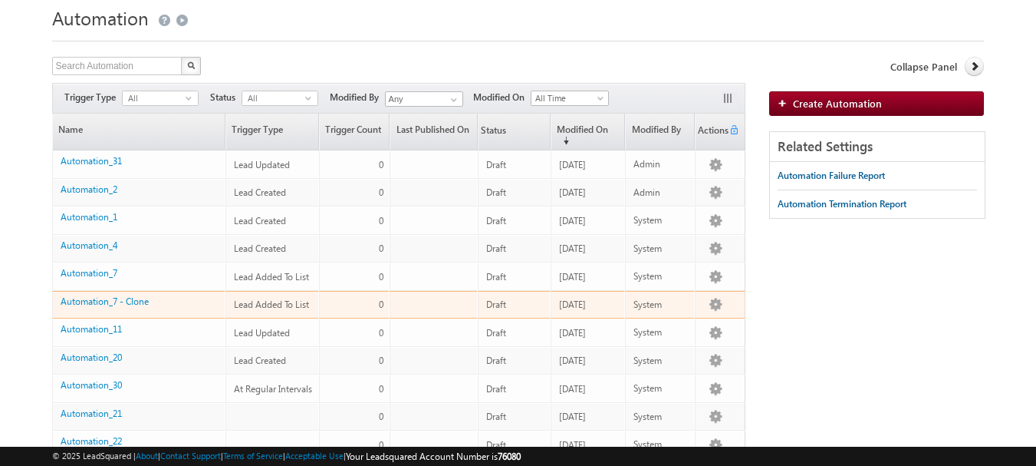
scroll to position [77, 0]
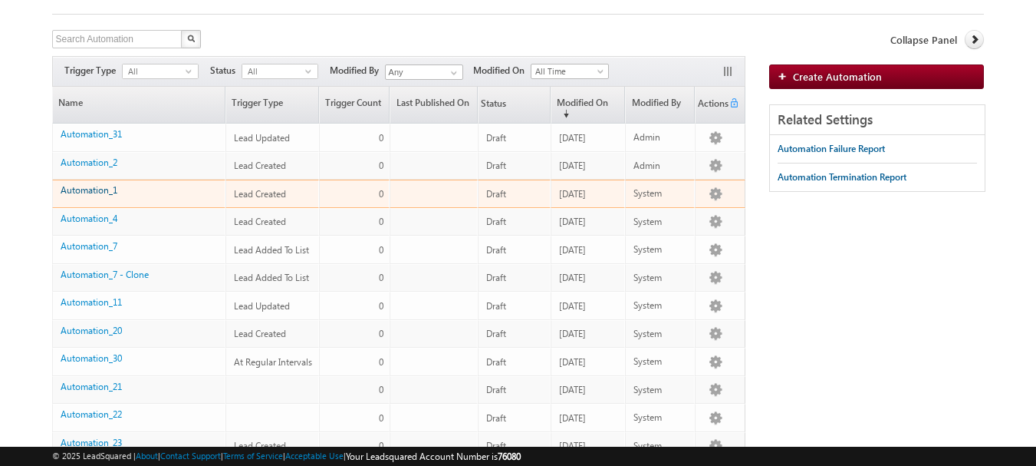
click at [90, 187] on link "Automation_1" at bounding box center [89, 190] width 57 height 12
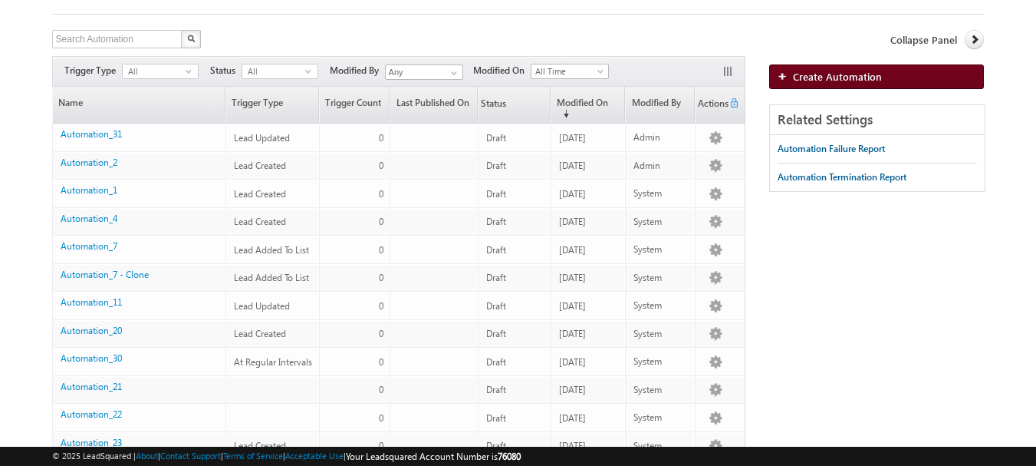
click at [821, 80] on span "Create Automation" at bounding box center [837, 76] width 89 height 13
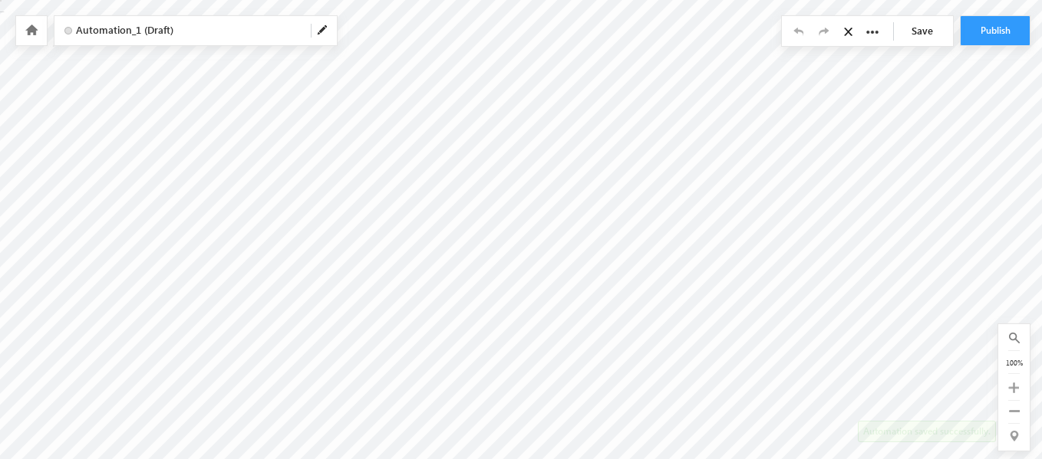
click at [33, 35] on link at bounding box center [31, 30] width 14 height 13
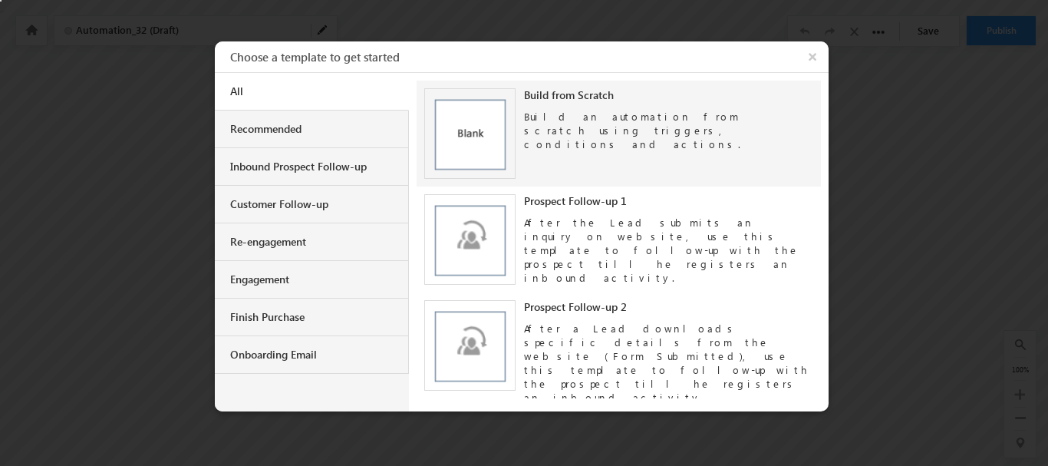
click at [561, 117] on div "Build an automation from scratch using triggers, conditions and actions." at bounding box center [668, 126] width 289 height 49
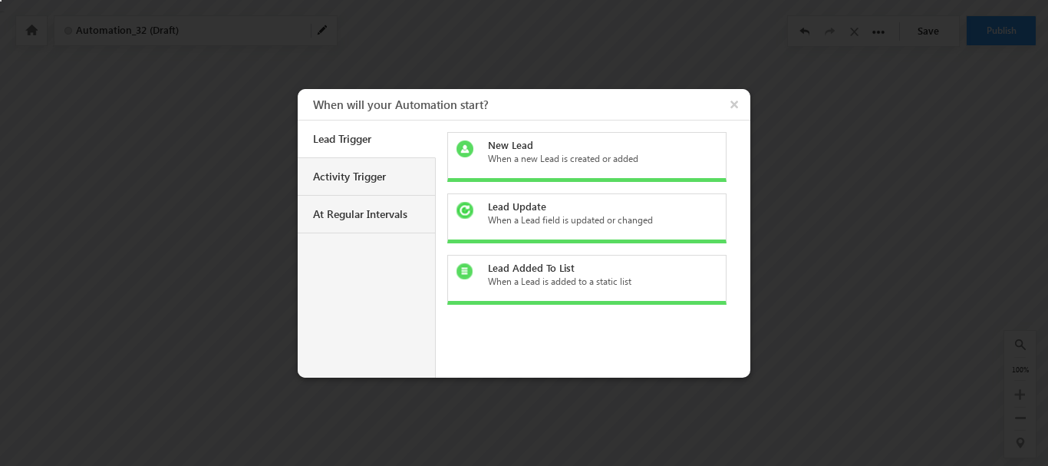
click at [511, 145] on div "New Lead" at bounding box center [596, 145] width 216 height 14
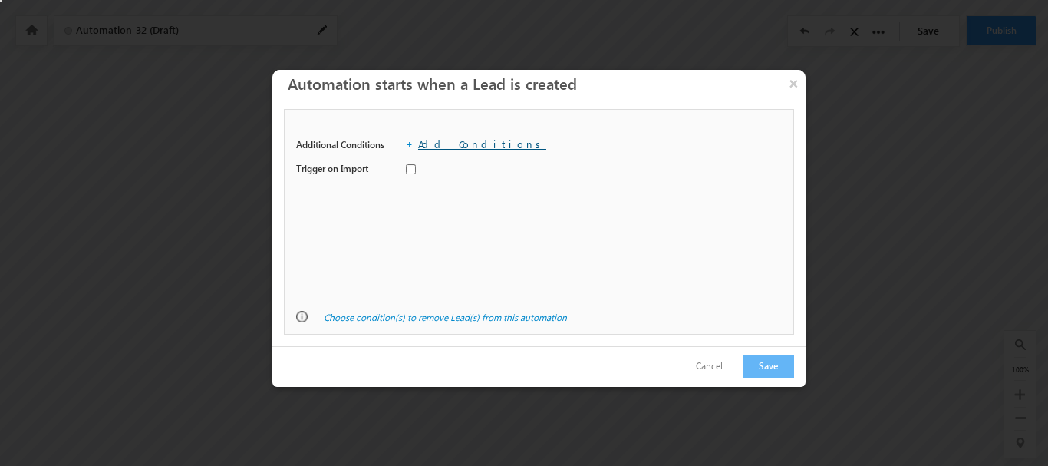
click at [420, 150] on link "Add Conditions" at bounding box center [482, 143] width 128 height 13
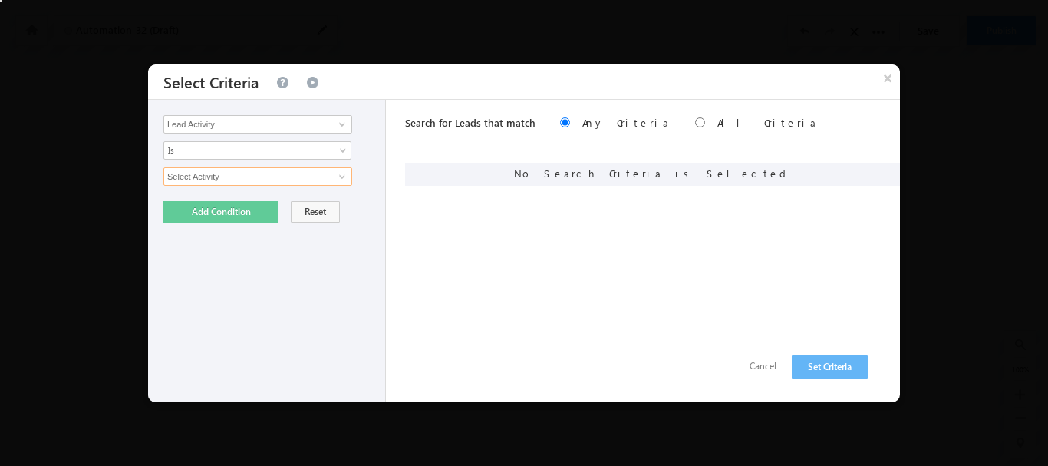
click at [212, 180] on input "Select Activity" at bounding box center [257, 176] width 189 height 18
click at [262, 173] on input "Select Activity" at bounding box center [257, 176] width 189 height 18
click at [253, 140] on div "Lead Activity Task Sales Group Prospect Id Address 1 Address 2 City Company Con…" at bounding box center [267, 251] width 238 height 302
click at [238, 126] on input "Lead Activity" at bounding box center [257, 124] width 189 height 18
click at [238, 151] on span "Is" at bounding box center [247, 150] width 166 height 14
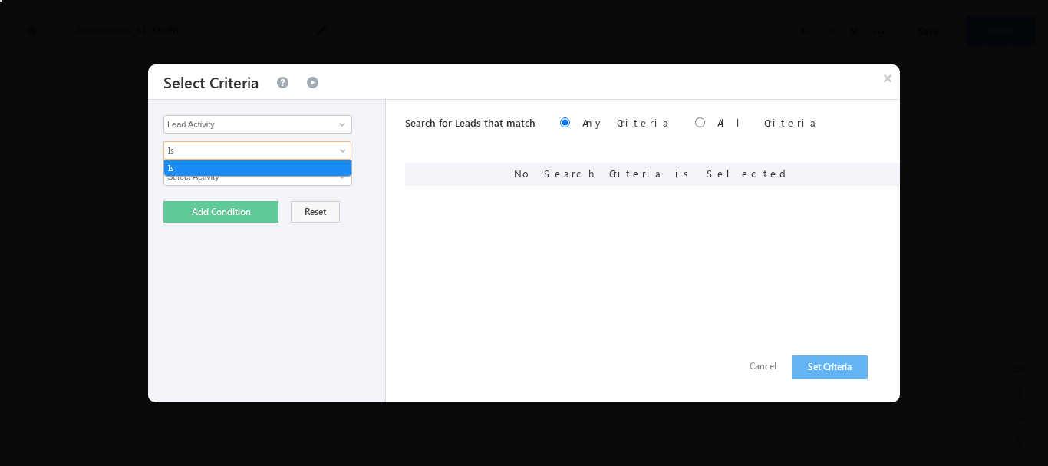
click at [242, 186] on div "Lead Activity Task Sales Group Prospect Id Address 1 Address 2 City Company Con…" at bounding box center [267, 251] width 238 height 302
click at [242, 179] on input "Select Activity" at bounding box center [257, 176] width 189 height 18
drag, startPoint x: 281, startPoint y: 179, endPoint x: 295, endPoint y: 176, distance: 14.9
click at [281, 179] on input "Select Activity" at bounding box center [257, 176] width 189 height 18
click at [295, 176] on input "Select Activity" at bounding box center [257, 176] width 189 height 18
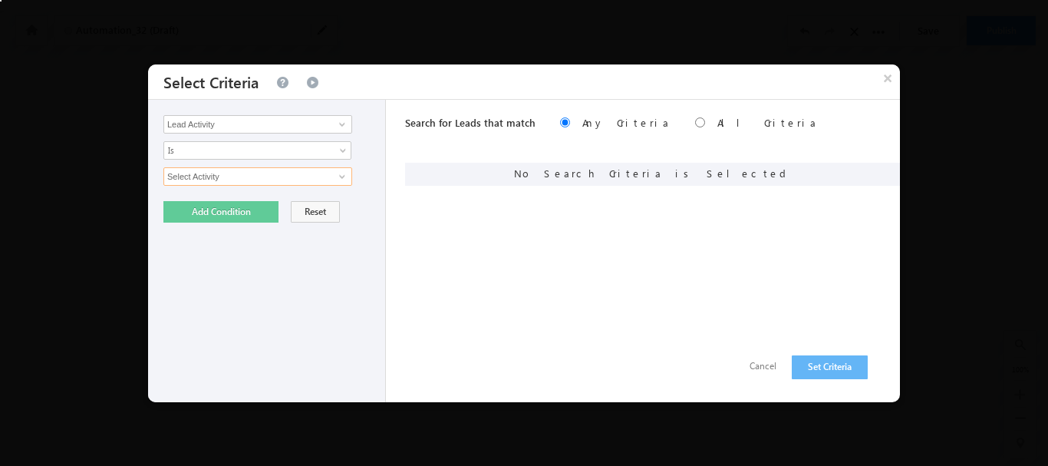
click at [295, 176] on input "Select Activity" at bounding box center [257, 176] width 189 height 18
type input "d"
click at [202, 182] on input at bounding box center [257, 176] width 189 height 18
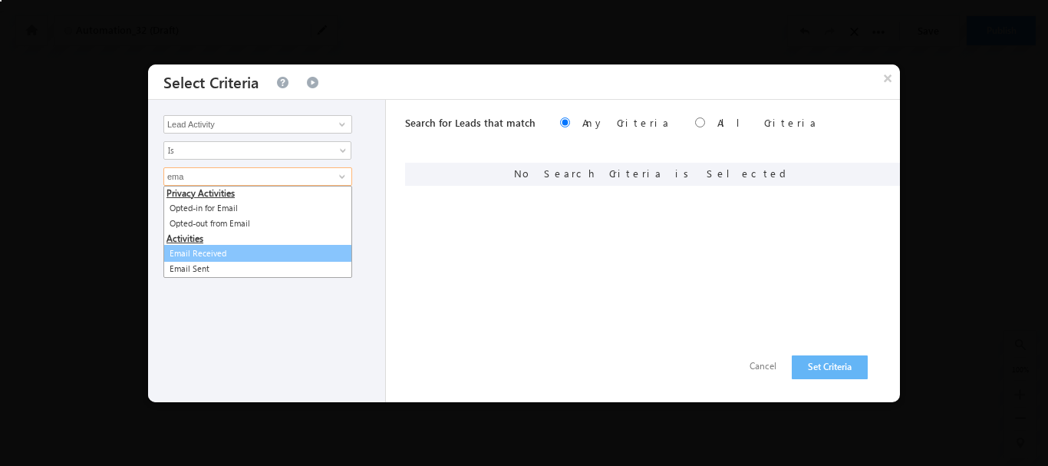
click at [192, 259] on link "Email Received" at bounding box center [257, 254] width 189 height 18
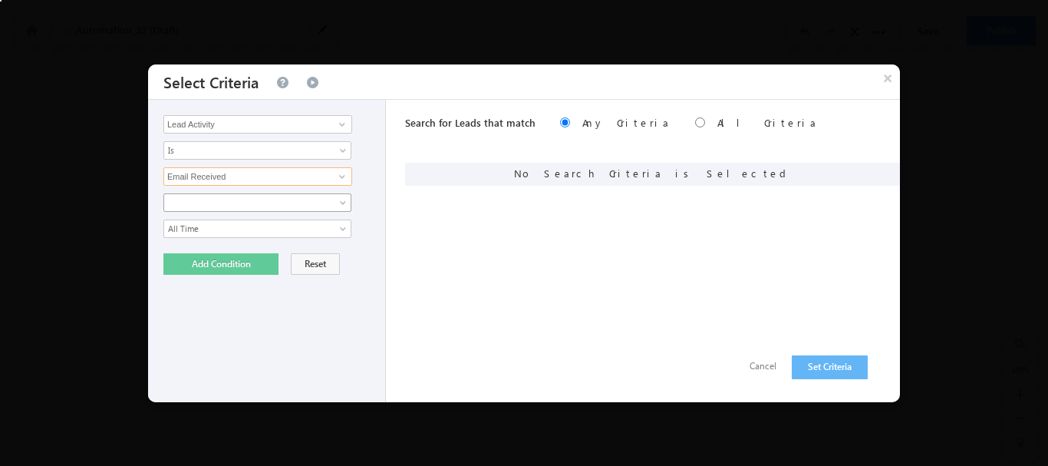
type input "Email Received"
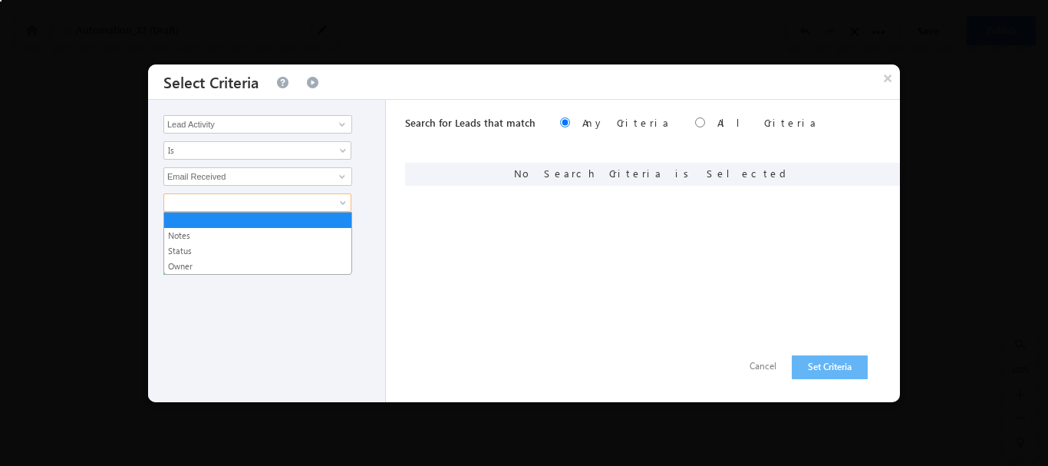
click at [235, 202] on span at bounding box center [247, 203] width 166 height 14
click at [225, 246] on link "Status" at bounding box center [257, 251] width 187 height 14
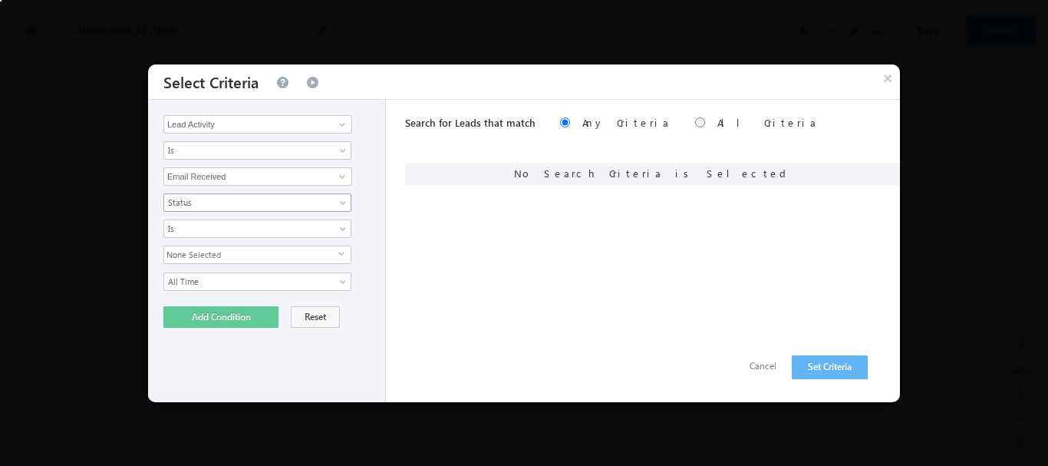
click at [229, 206] on span "Status" at bounding box center [247, 203] width 166 height 14
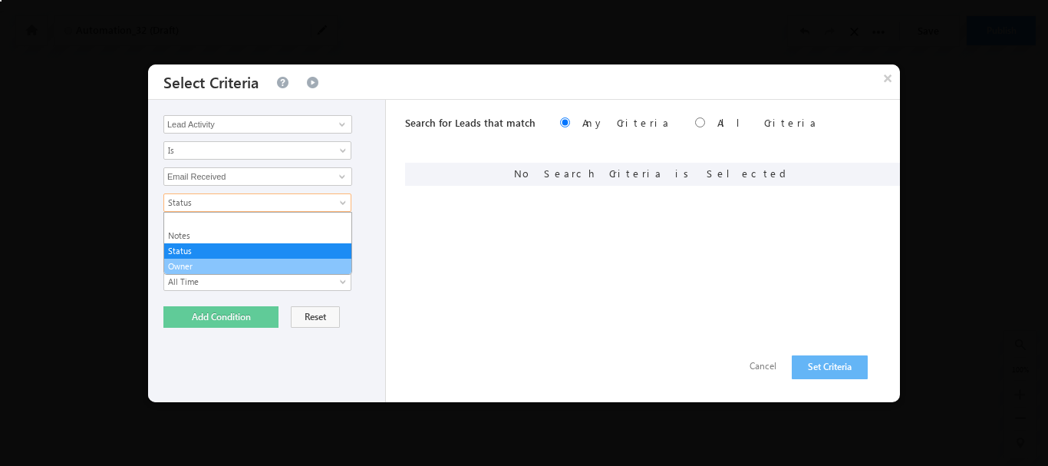
click at [199, 267] on link "Owner" at bounding box center [257, 266] width 187 height 14
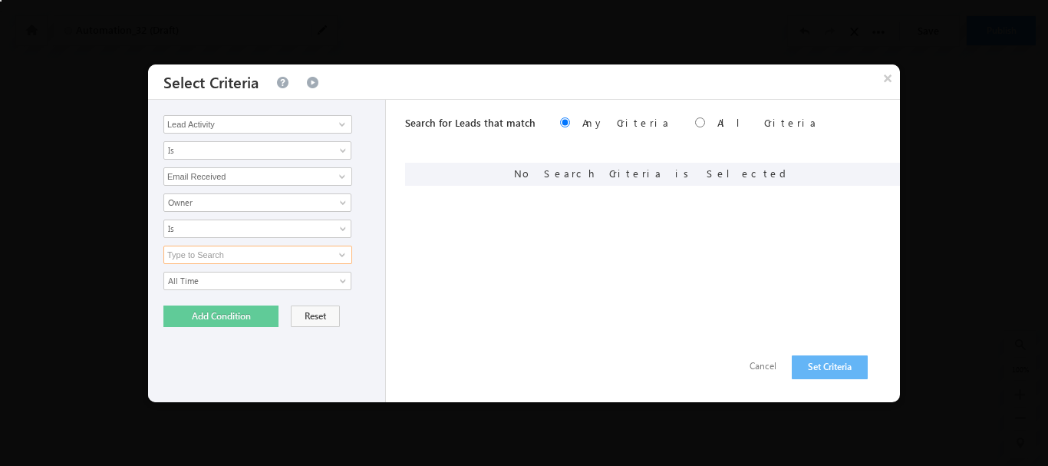
click at [199, 261] on input at bounding box center [257, 254] width 189 height 18
type input "a"
click at [311, 317] on button "Reset" at bounding box center [315, 315] width 49 height 21
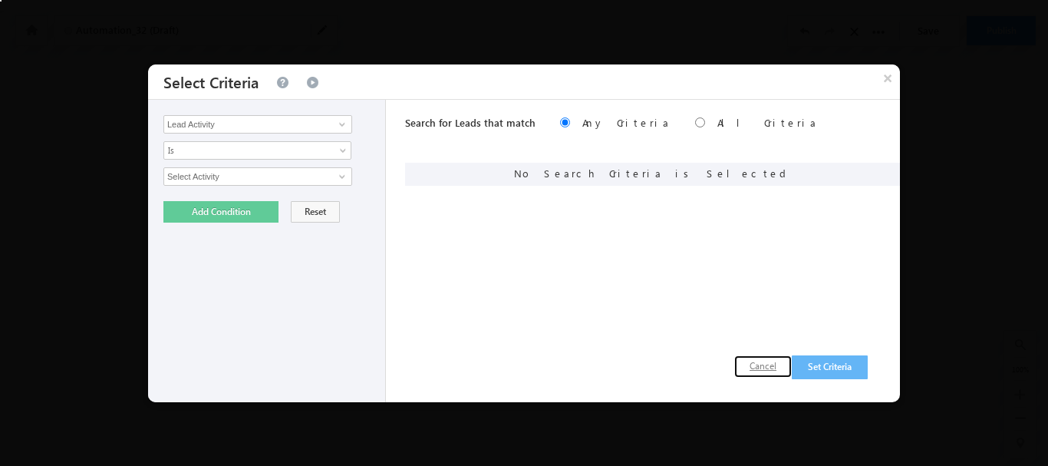
click at [760, 372] on button "Cancel" at bounding box center [763, 366] width 58 height 22
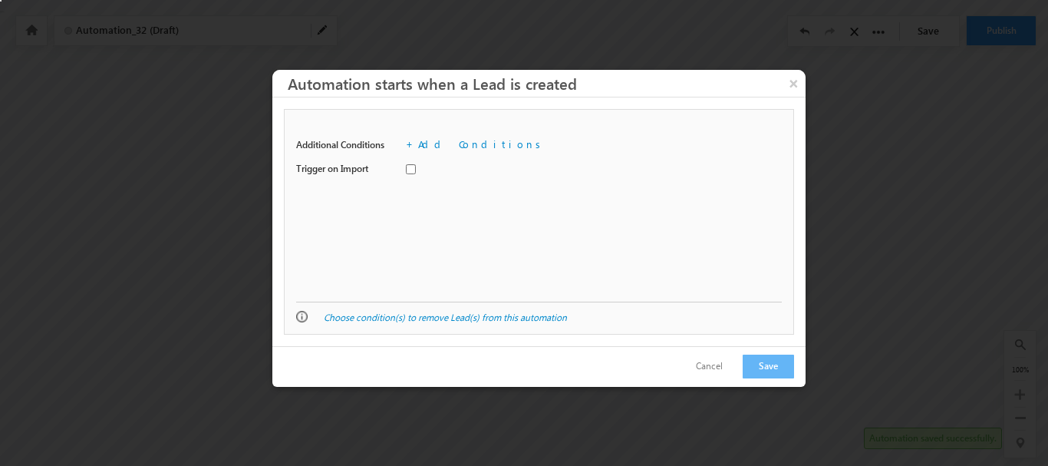
click at [454, 152] on div "+ Add Conditions Leads matching the below conditions will enter the automation" at bounding box center [586, 147] width 361 height 21
click at [443, 147] on link "Add Conditions" at bounding box center [482, 143] width 128 height 13
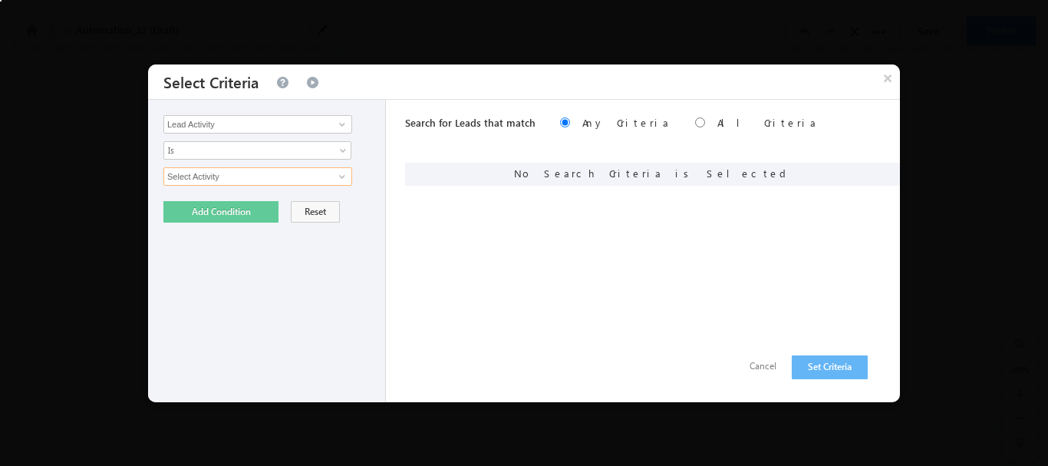
click at [206, 180] on input "Select Activity" at bounding box center [257, 176] width 189 height 18
type input "o"
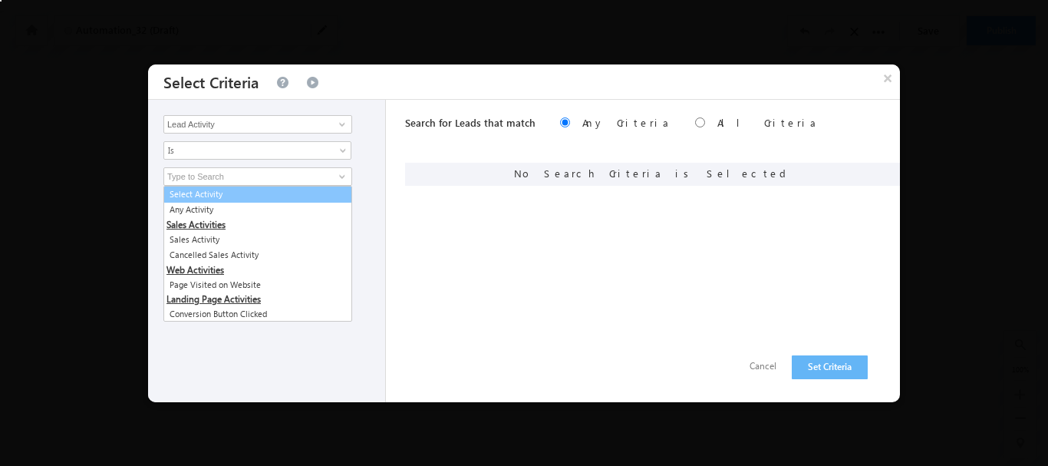
click at [633, 351] on div "Search for Leads that match Any Criteria All Criteria Note that the current tri…" at bounding box center [652, 251] width 495 height 302
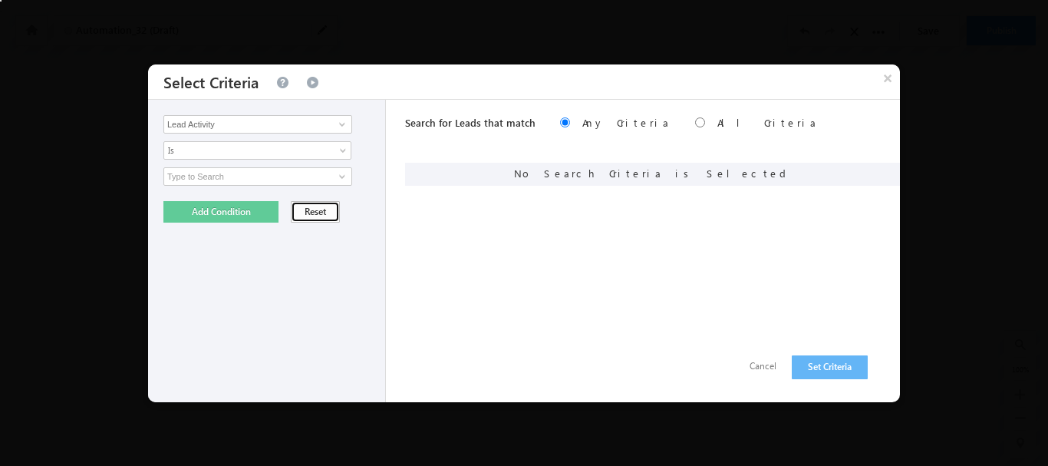
click at [293, 219] on button "Reset" at bounding box center [315, 211] width 49 height 21
click at [291, 208] on button "Reset" at bounding box center [315, 211] width 49 height 21
click at [752, 364] on button "Cancel" at bounding box center [763, 366] width 58 height 22
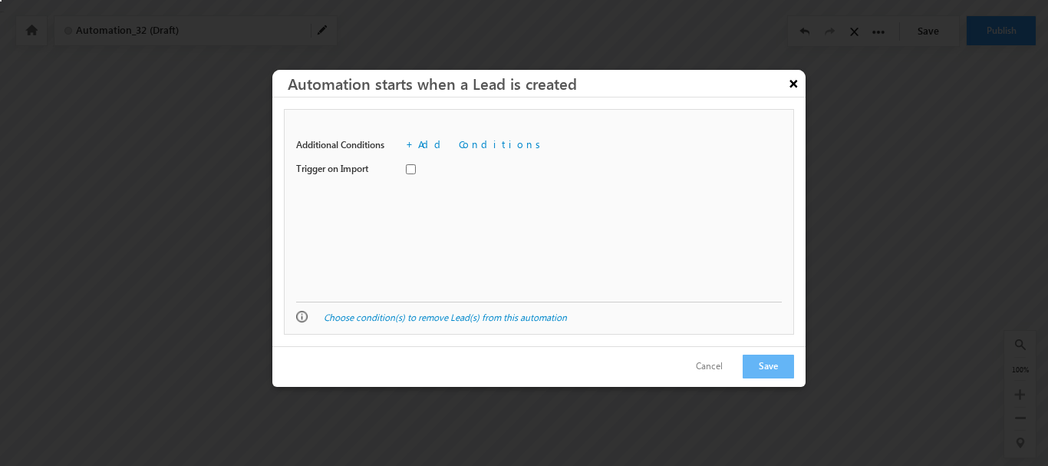
click at [798, 77] on button "×" at bounding box center [793, 83] width 25 height 27
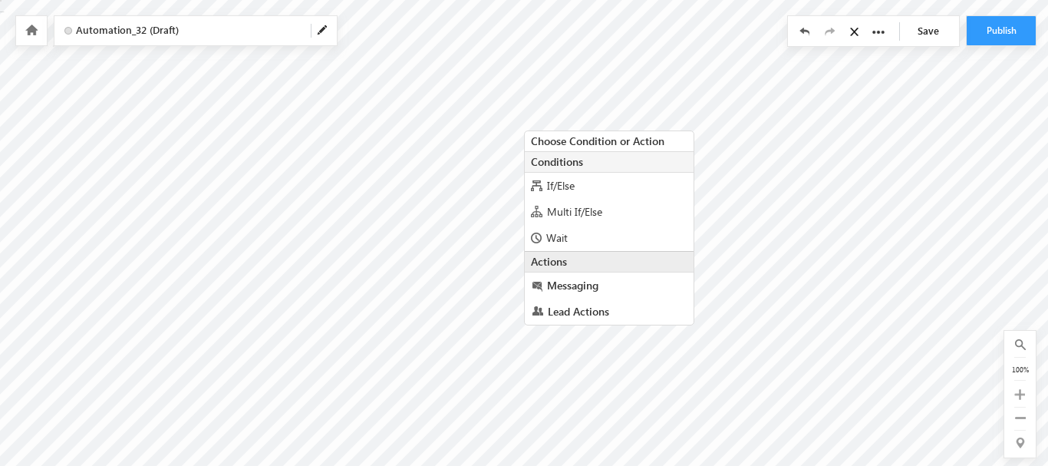
click at [527, 127] on div "Choose Condition or Action Conditions If/Else Multi If/Else Wait Actions Messag…" at bounding box center [608, 169] width 187 height 94
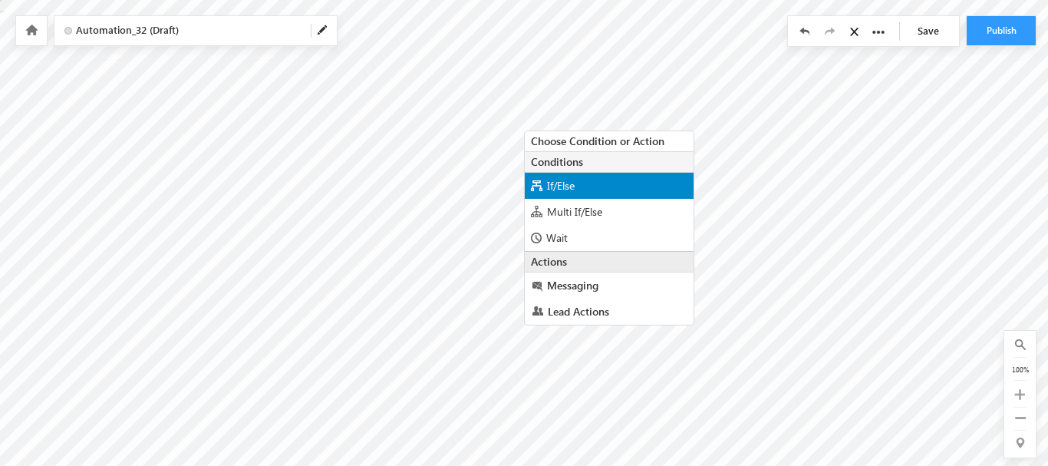
click at [552, 186] on span "If/Else" at bounding box center [561, 185] width 28 height 15
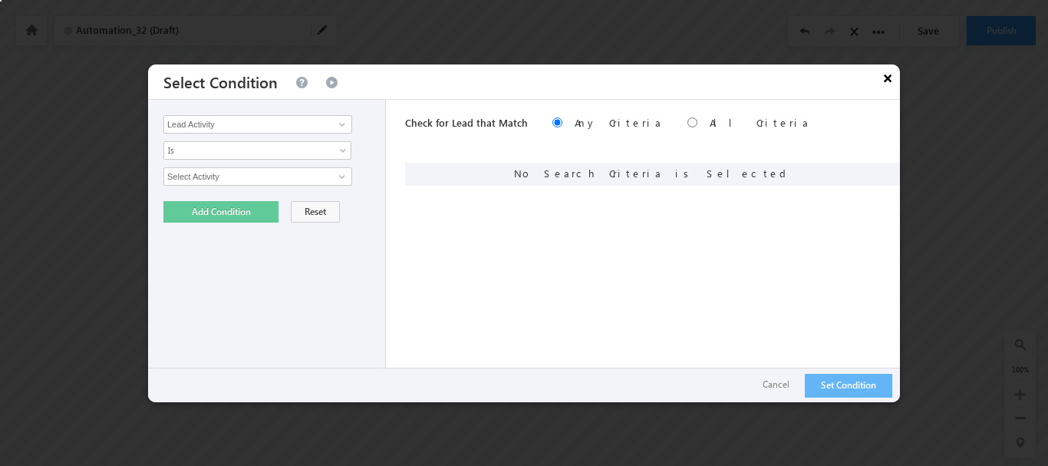
click at [886, 79] on button "×" at bounding box center [887, 77] width 25 height 27
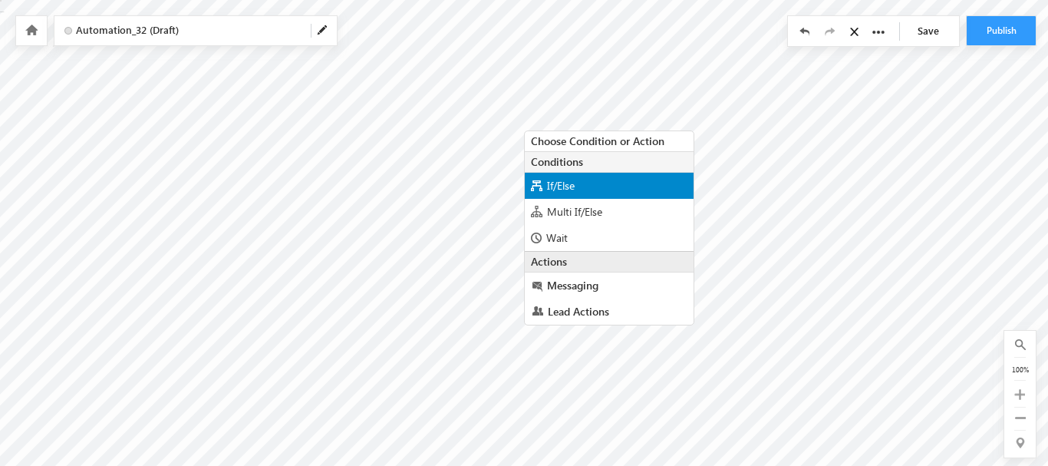
click at [558, 190] on span "If/Else" at bounding box center [561, 185] width 28 height 15
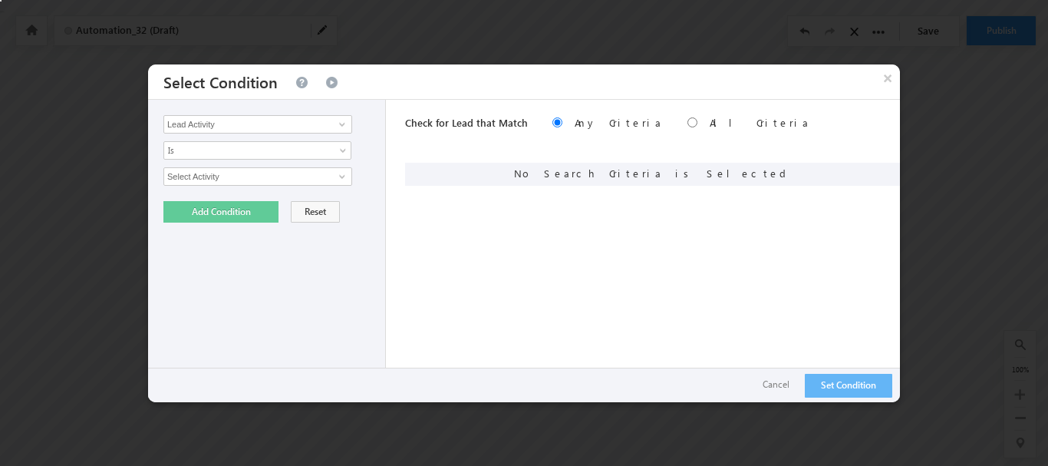
click at [275, 133] on div "Lead Activity Task Sales Group Prospect Id Address 1 Address 2 City Company Con…" at bounding box center [267, 251] width 238 height 302
click at [275, 127] on input "Lead Activity" at bounding box center [257, 124] width 189 height 18
click at [344, 124] on span at bounding box center [342, 124] width 12 height 12
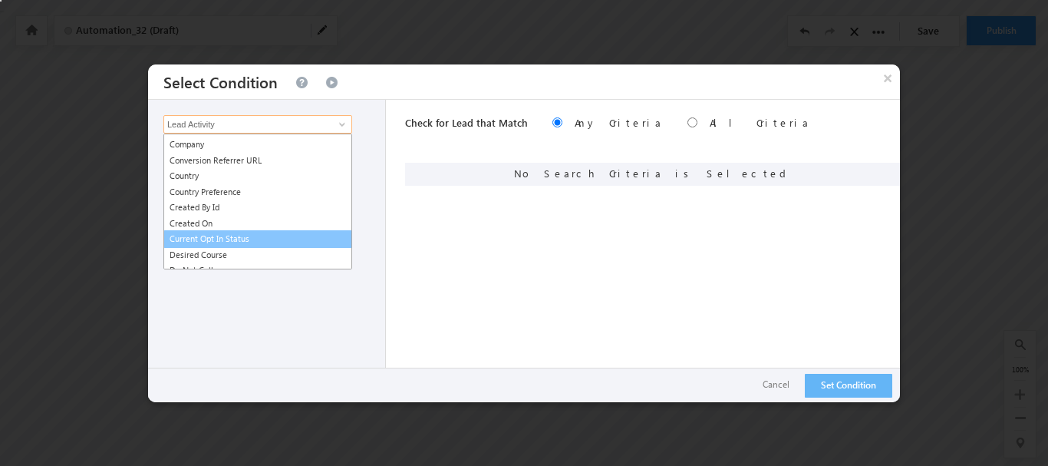
scroll to position [77, 0]
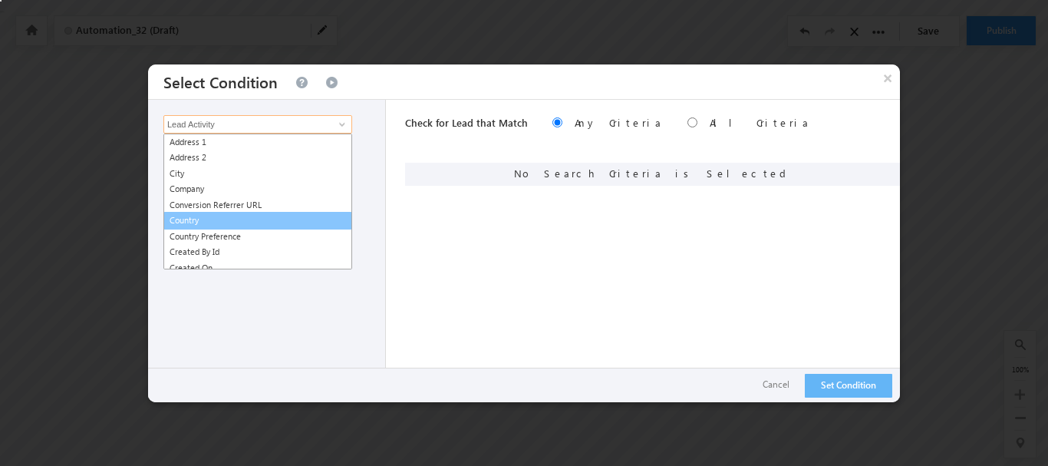
click at [196, 220] on link "Country" at bounding box center [257, 221] width 189 height 18
type input "Country"
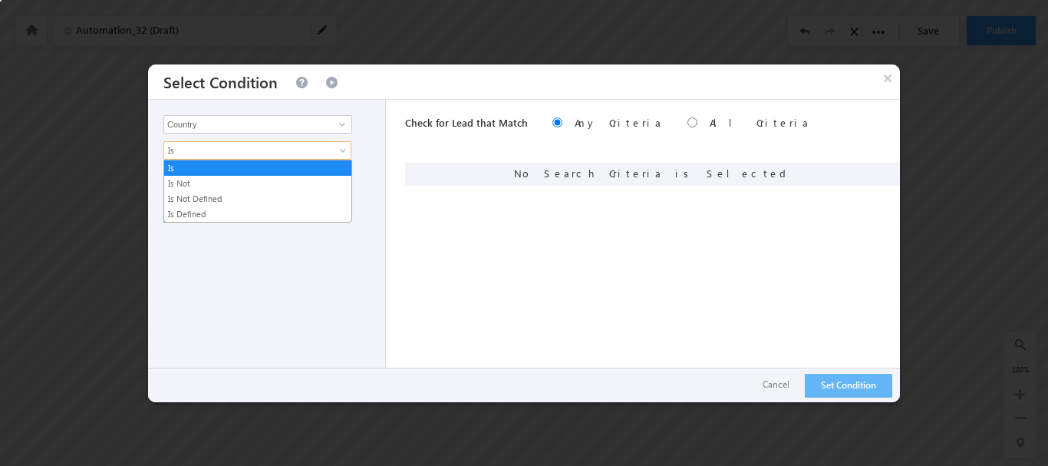
click at [219, 150] on span "Is" at bounding box center [247, 150] width 166 height 14
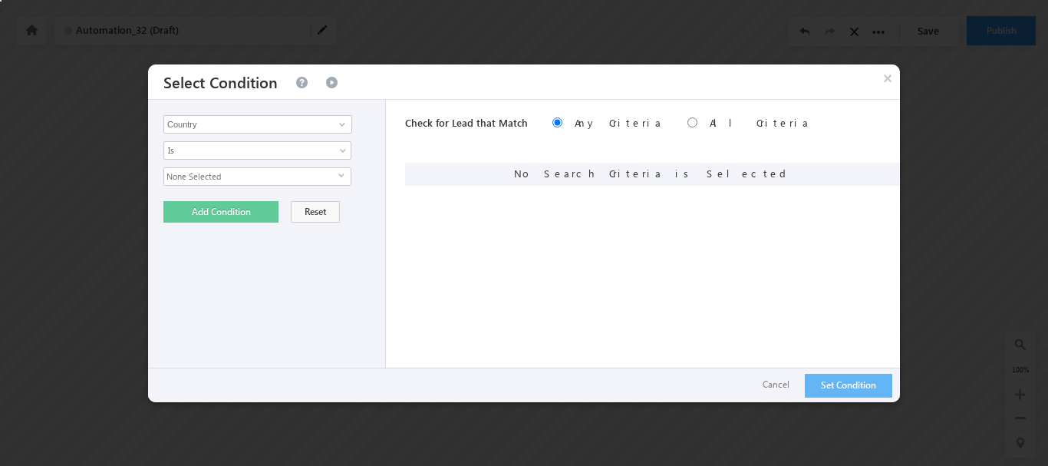
click at [215, 178] on span "None Selected" at bounding box center [251, 176] width 174 height 17
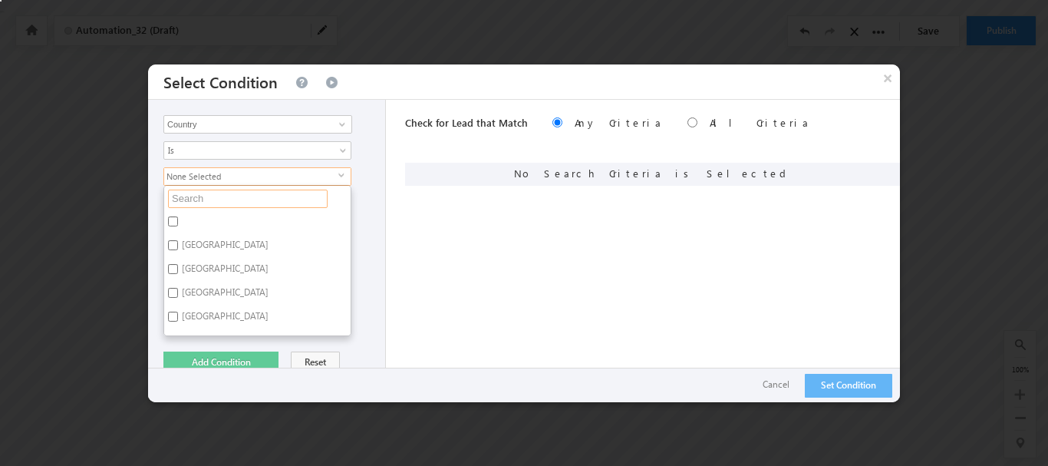
click at [191, 204] on input "text" at bounding box center [248, 198] width 160 height 18
type input "indi"
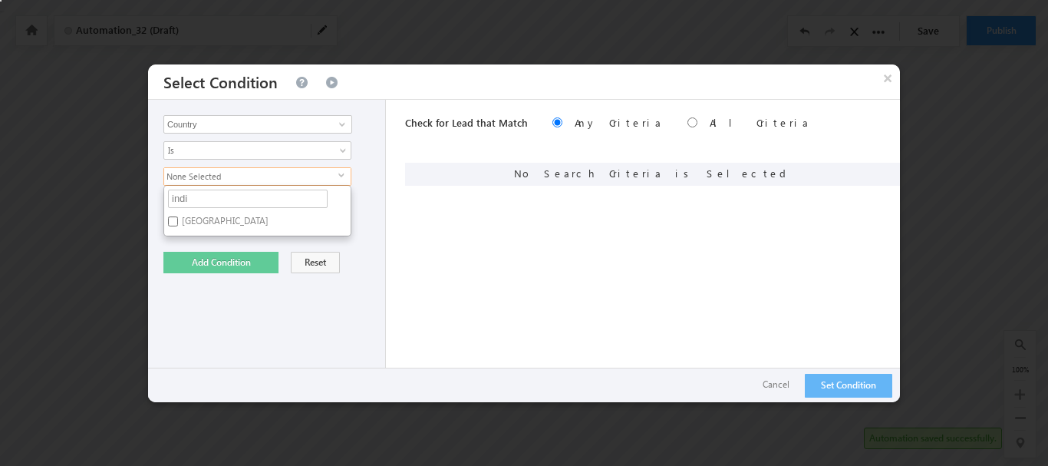
click at [193, 214] on label "India" at bounding box center [224, 224] width 120 height 24
click at [178, 216] on input "India" at bounding box center [173, 221] width 10 height 10
click at [211, 223] on label "India" at bounding box center [224, 224] width 120 height 24
click at [178, 223] on input "India" at bounding box center [173, 221] width 10 height 10
click at [211, 223] on label "India" at bounding box center [224, 224] width 120 height 24
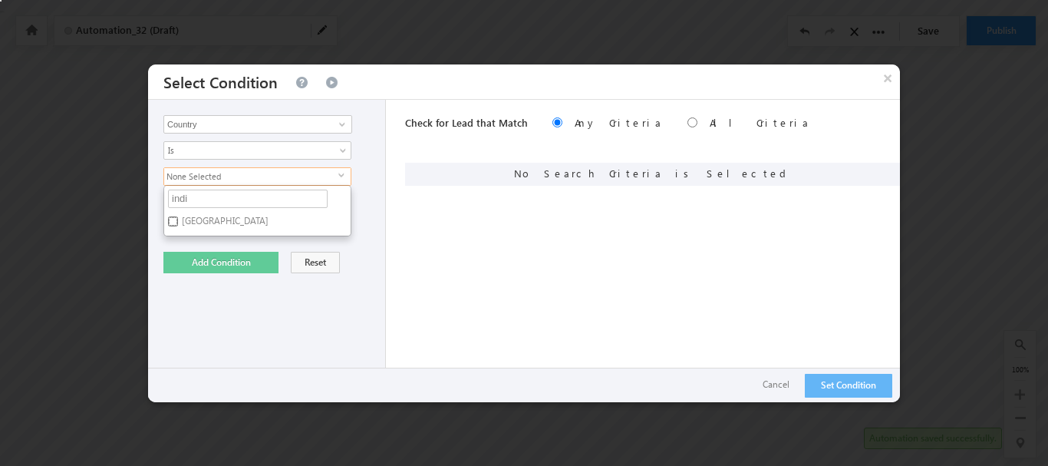
click at [178, 223] on input "India" at bounding box center [173, 221] width 10 height 10
checkbox input "true"
click at [219, 266] on button "Add Condition" at bounding box center [220, 262] width 115 height 21
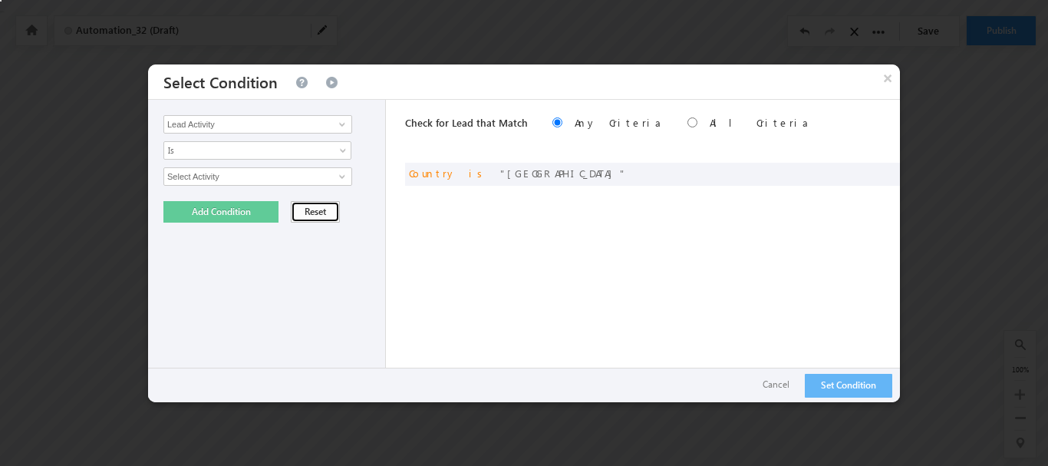
click at [302, 216] on button "Reset" at bounding box center [315, 211] width 49 height 21
click at [835, 380] on button "Set Condition" at bounding box center [848, 386] width 87 height 24
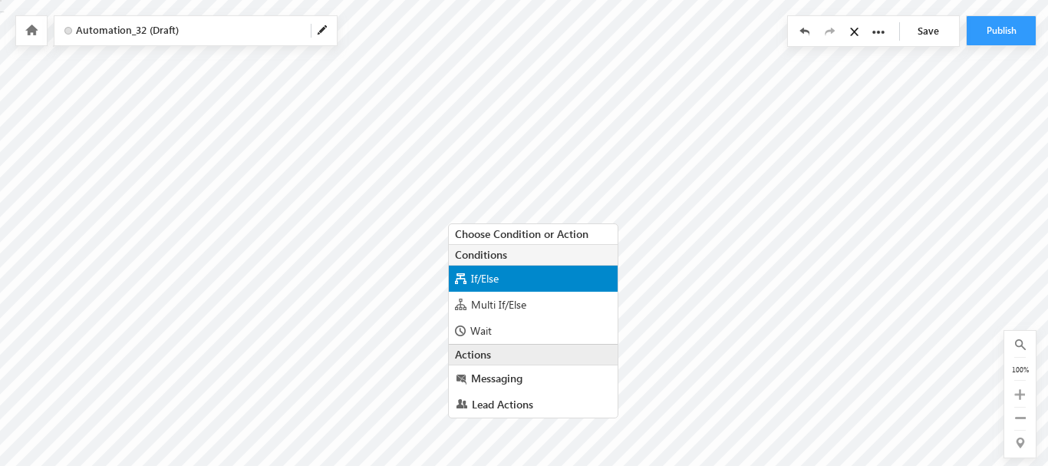
click at [481, 285] on span "If/Else" at bounding box center [485, 278] width 28 height 15
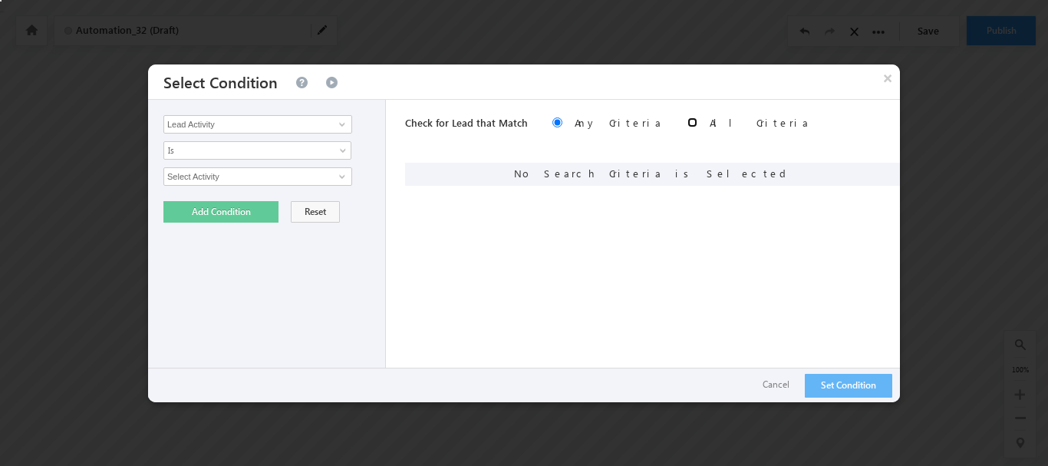
click at [687, 121] on input "radio" at bounding box center [692, 122] width 10 height 10
radio input "true"
click at [552, 121] on input "radio" at bounding box center [557, 122] width 10 height 10
radio input "true"
click at [288, 115] on input "Lead Activity" at bounding box center [257, 124] width 189 height 18
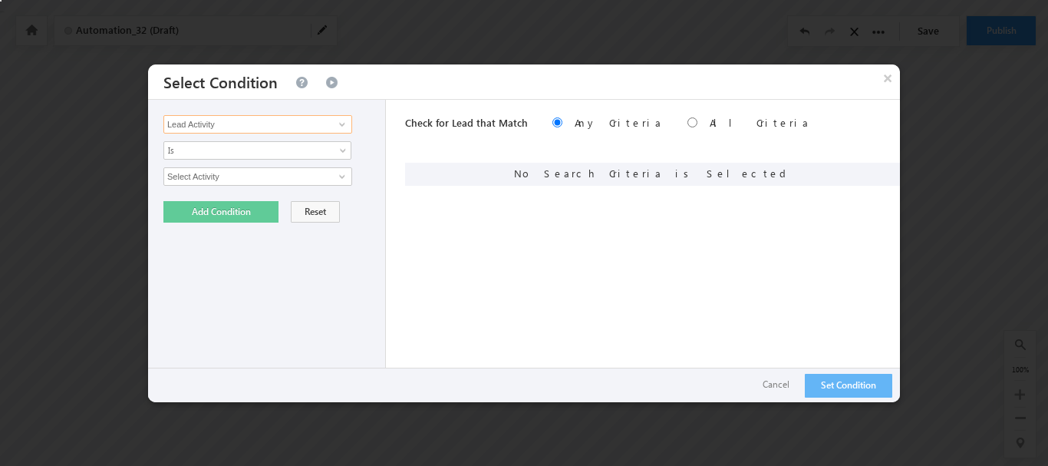
click at [295, 132] on input "Lead Activity" at bounding box center [257, 124] width 189 height 18
drag, startPoint x: 768, startPoint y: 399, endPoint x: 782, endPoint y: 371, distance: 31.2
click at [772, 390] on div "Set Condition ReLoad Cancel" at bounding box center [524, 384] width 752 height 35
click at [773, 383] on button "Cancel" at bounding box center [776, 385] width 58 height 22
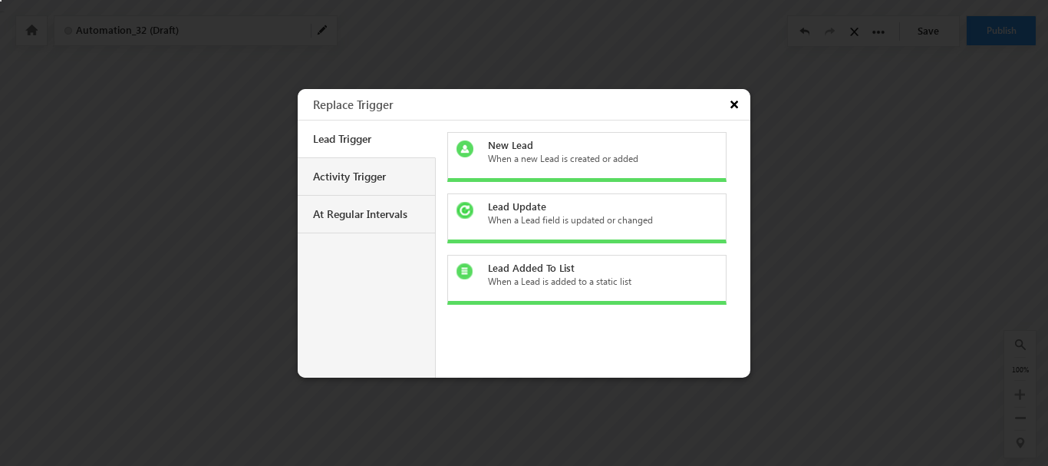
click at [724, 107] on button "×" at bounding box center [736, 104] width 28 height 31
click at [539, 149] on div "New Lead" at bounding box center [596, 145] width 216 height 14
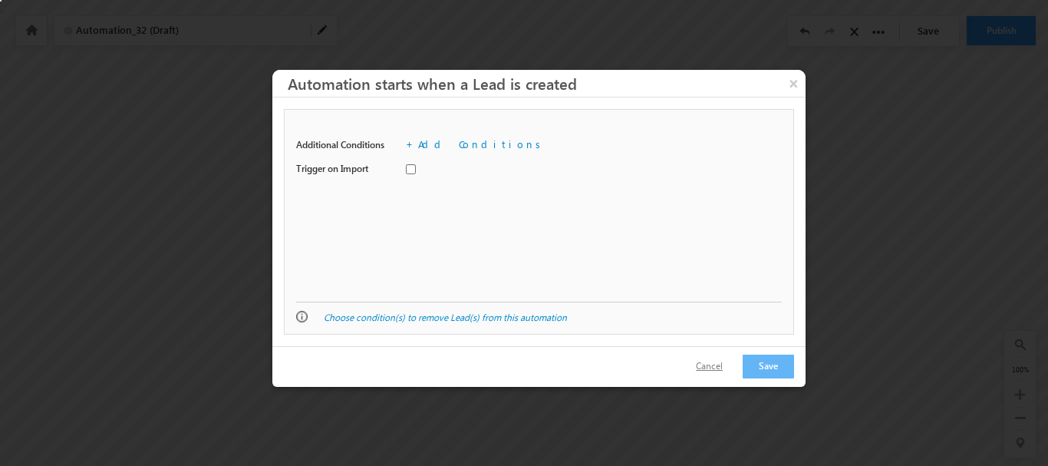
click at [718, 358] on button "Cancel" at bounding box center [709, 366] width 58 height 22
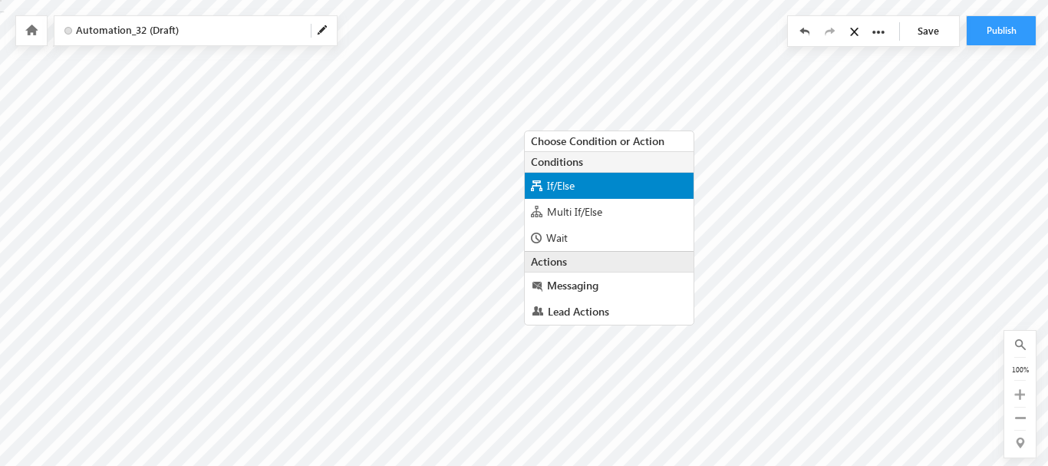
click at [565, 188] on span "If/Else" at bounding box center [561, 185] width 28 height 15
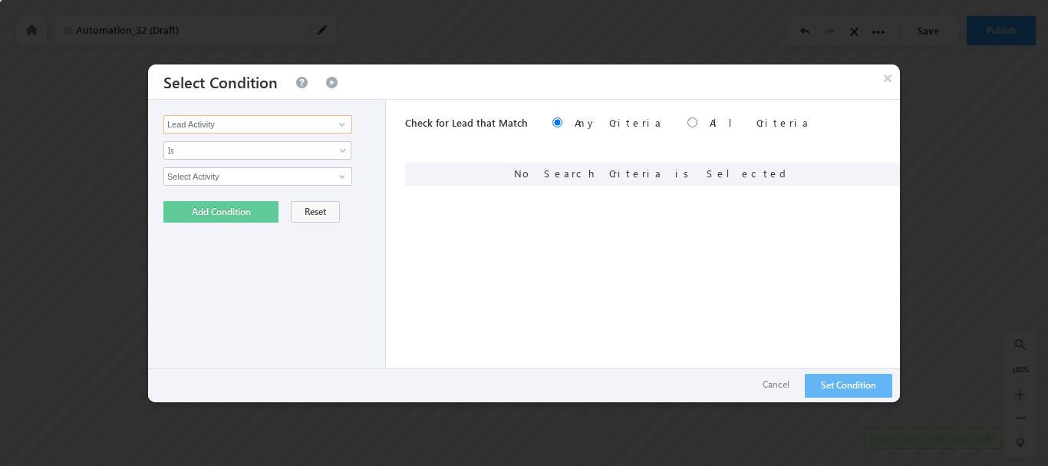
click at [236, 119] on input "Lead Activity" at bounding box center [257, 124] width 189 height 18
click at [282, 126] on input "Lead Activity" at bounding box center [257, 124] width 189 height 18
click at [338, 127] on span at bounding box center [342, 124] width 12 height 12
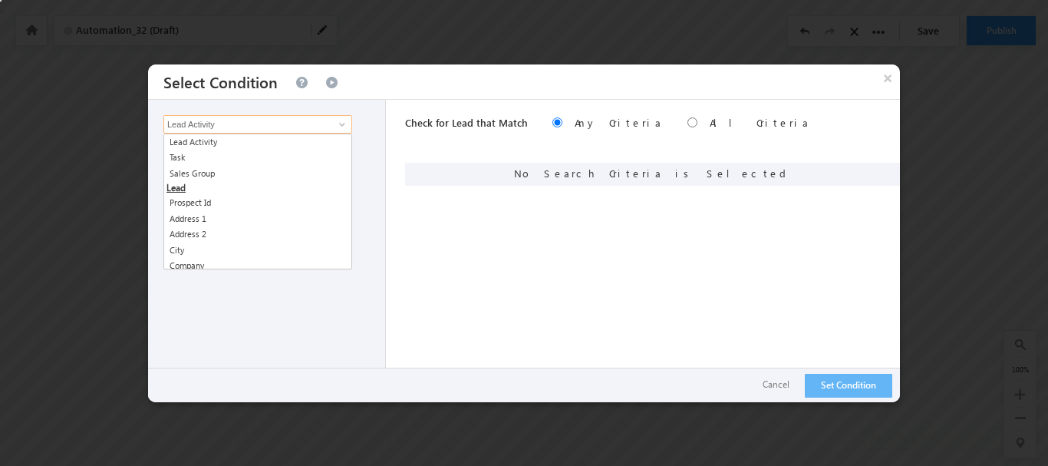
click at [202, 121] on input "Lead Activity" at bounding box center [257, 124] width 189 height 18
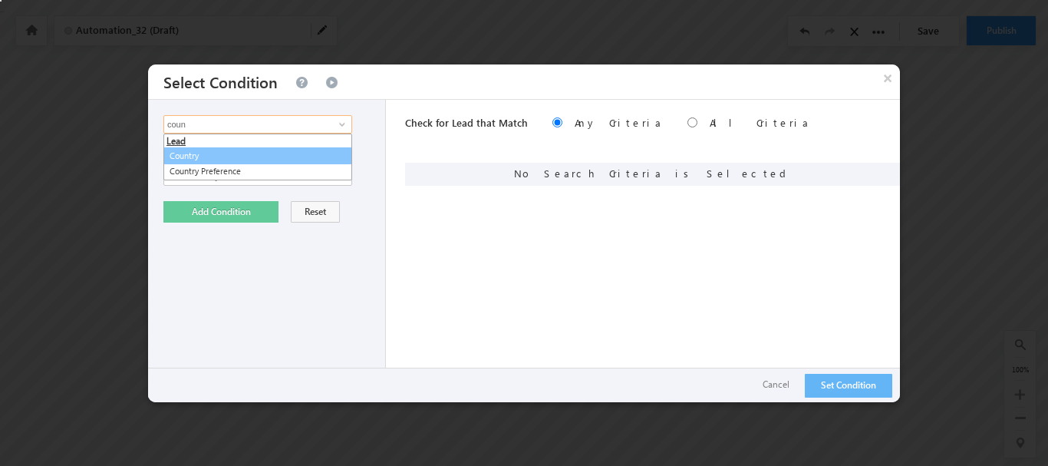
click at [179, 158] on link "Country" at bounding box center [257, 156] width 189 height 18
type input "Country"
click at [218, 180] on span "None Selected" at bounding box center [251, 176] width 174 height 17
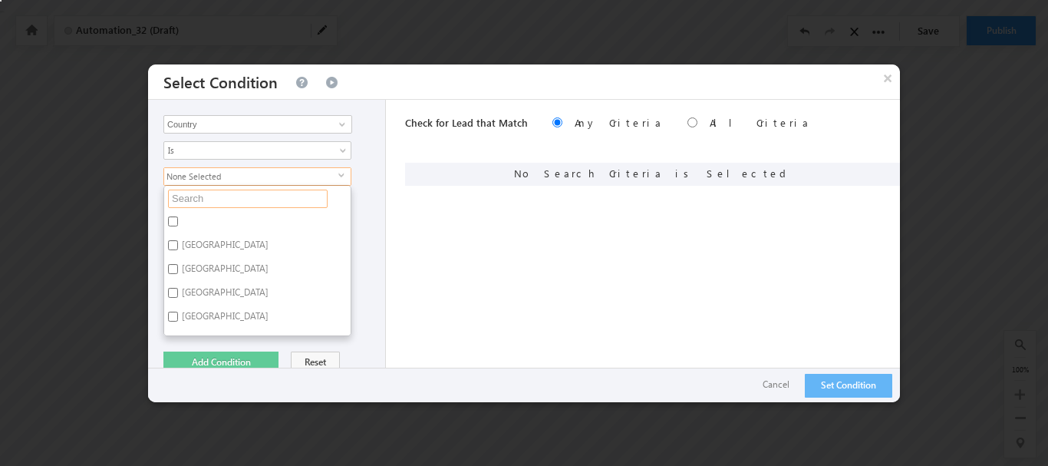
click at [214, 201] on input "text" at bounding box center [248, 198] width 160 height 18
type input "indi"
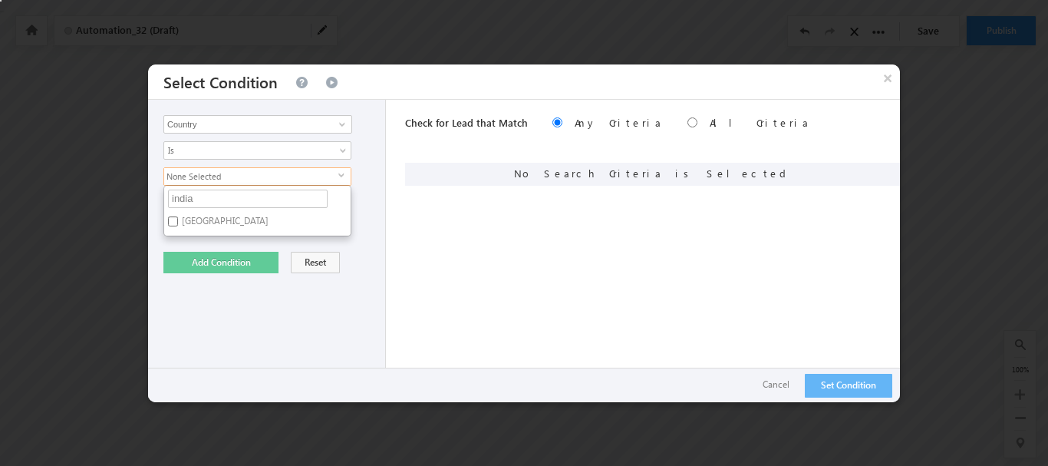
click at [187, 225] on label "India" at bounding box center [224, 224] width 120 height 24
click at [178, 225] on input "India" at bounding box center [173, 221] width 10 height 10
click at [195, 218] on label "India" at bounding box center [224, 224] width 120 height 24
click at [178, 218] on input "India" at bounding box center [173, 221] width 10 height 10
click at [195, 218] on label "India" at bounding box center [224, 224] width 120 height 24
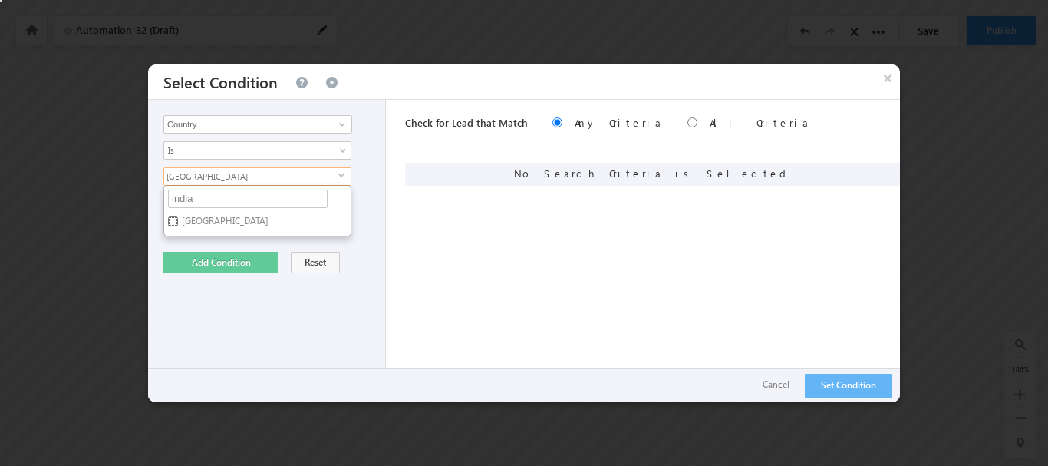
click at [178, 218] on input "India" at bounding box center [173, 221] width 10 height 10
click at [195, 218] on label "India" at bounding box center [224, 224] width 120 height 24
click at [178, 218] on input "India" at bounding box center [173, 221] width 10 height 10
click at [195, 218] on label "India" at bounding box center [224, 224] width 120 height 24
click at [178, 218] on input "India" at bounding box center [173, 221] width 10 height 10
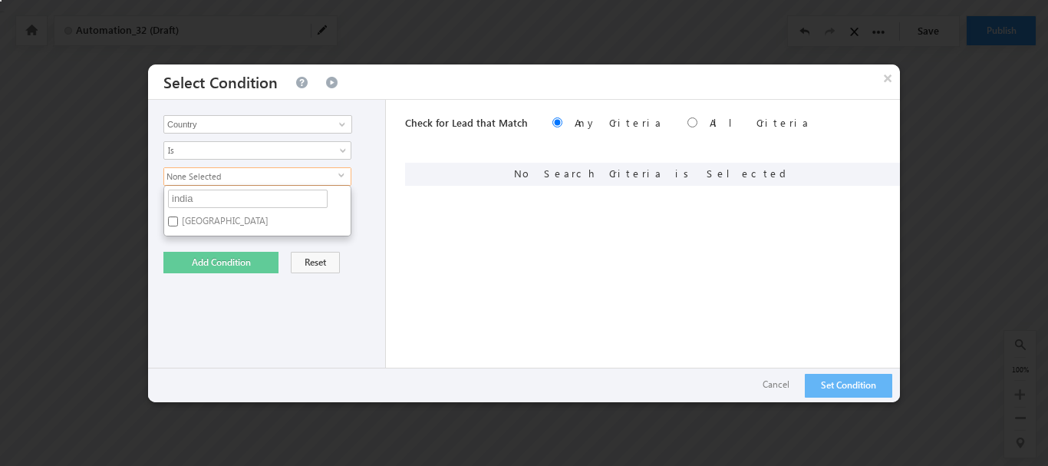
checkbox input "true"
click at [257, 328] on div "Lead Activity Task Sales Group Prospect Id Address 1 Address 2 City Company Con…" at bounding box center [267, 251] width 238 height 302
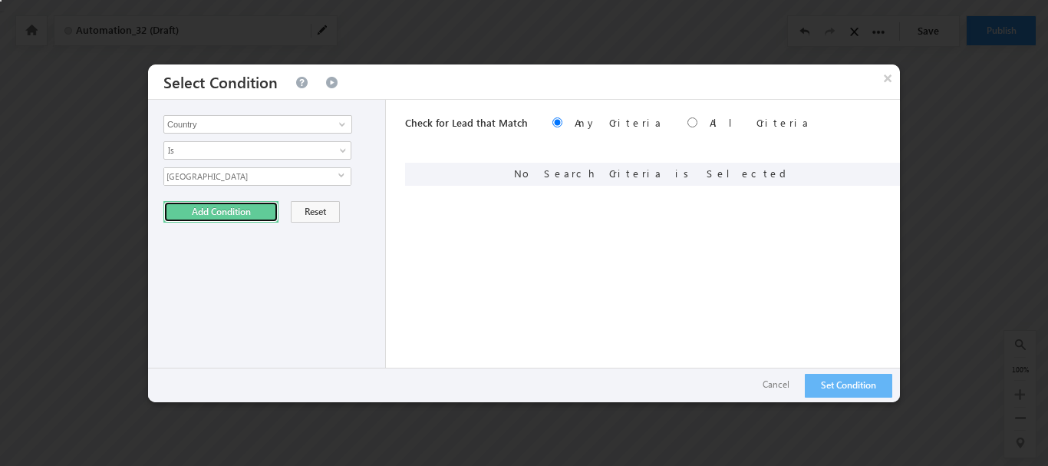
click at [190, 212] on button "Add Condition" at bounding box center [220, 211] width 115 height 21
click at [221, 127] on input "Lead Activity" at bounding box center [257, 124] width 189 height 18
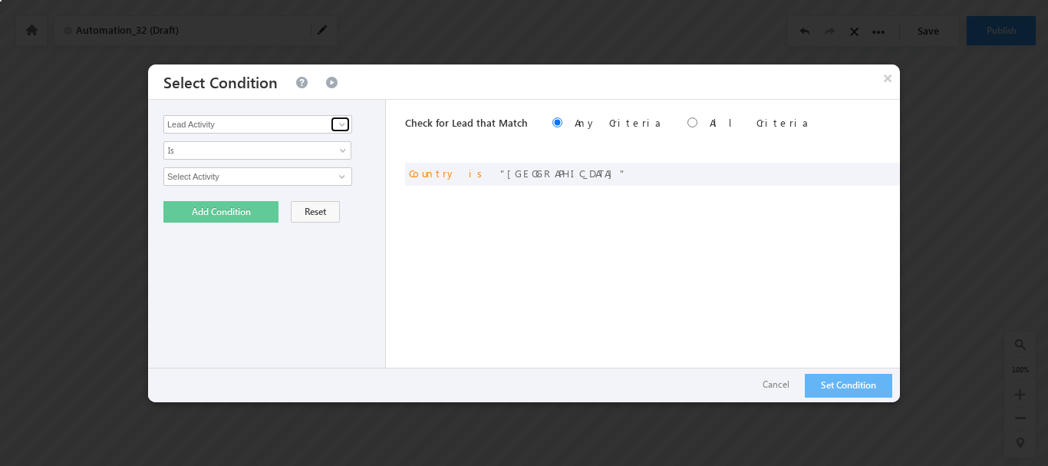
click at [340, 124] on span at bounding box center [342, 124] width 12 height 12
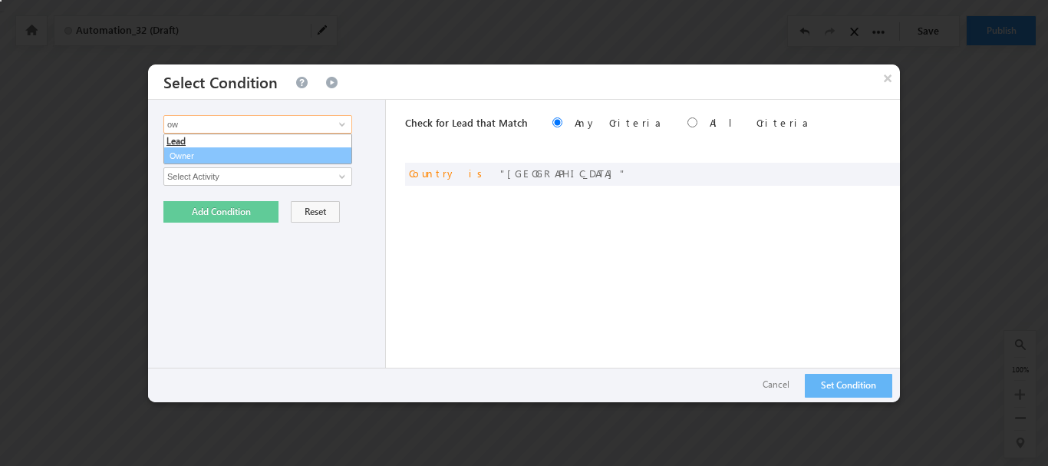
click at [205, 162] on link "Owner" at bounding box center [257, 156] width 189 height 18
type input "Owner"
click at [236, 182] on span "None Selected" at bounding box center [251, 176] width 174 height 17
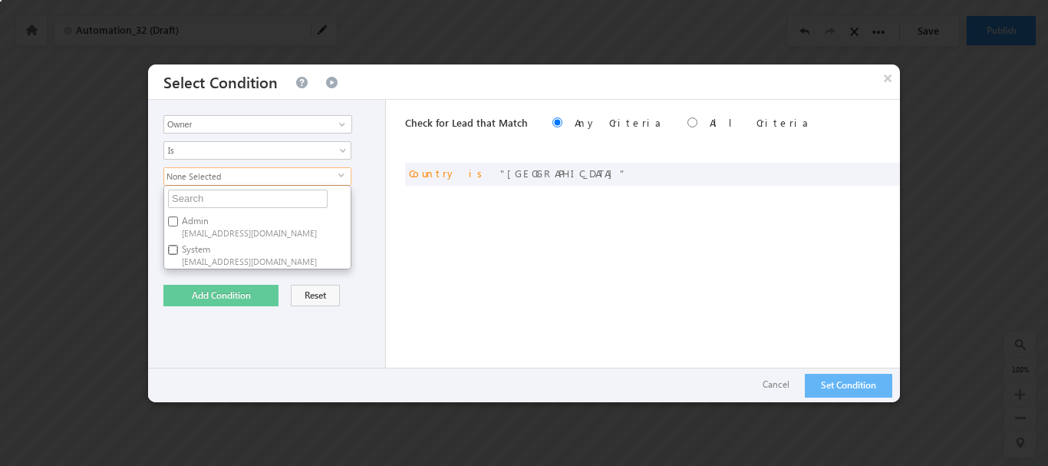
click at [172, 250] on input "System t20240924165251@leadsquared.com" at bounding box center [173, 250] width 10 height 10
click at [214, 258] on span "t20240924165251@leadsquared.com" at bounding box center [251, 261] width 138 height 12
click at [178, 255] on input "System t20240924165251@leadsquared.com" at bounding box center [173, 250] width 10 height 10
click at [214, 258] on span "t20240924165251@leadsquared.com" at bounding box center [251, 261] width 138 height 12
click at [178, 255] on input "System t20240924165251@leadsquared.com" at bounding box center [173, 250] width 10 height 10
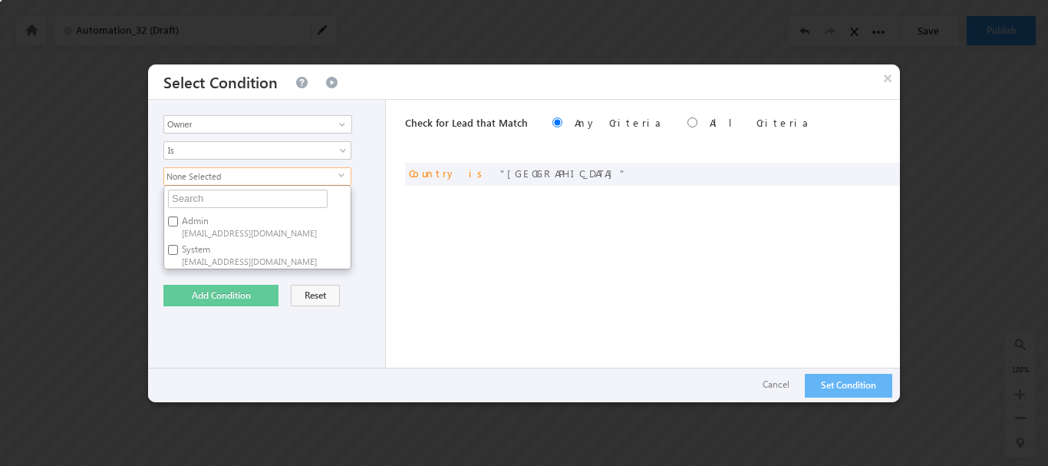
checkbox input "true"
click at [200, 296] on button "Add Condition" at bounding box center [220, 295] width 115 height 21
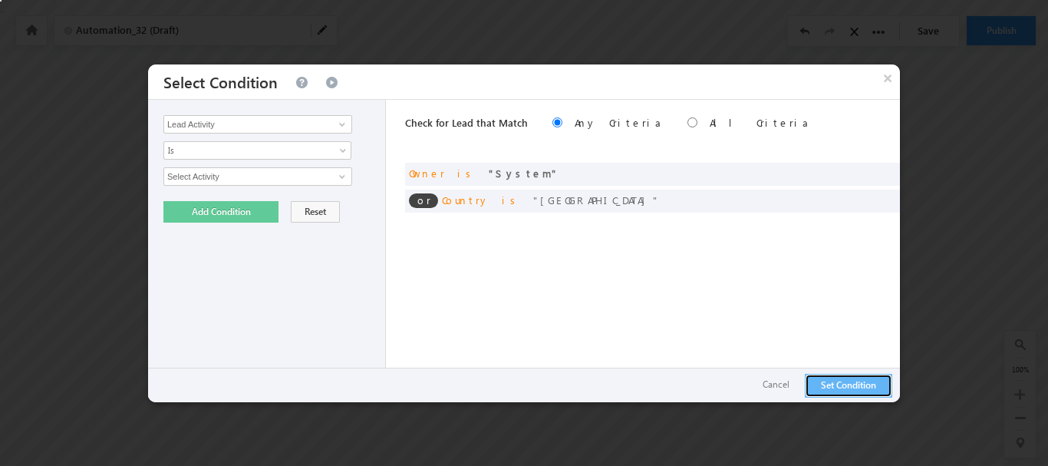
click at [838, 379] on button "Set Condition" at bounding box center [848, 386] width 87 height 24
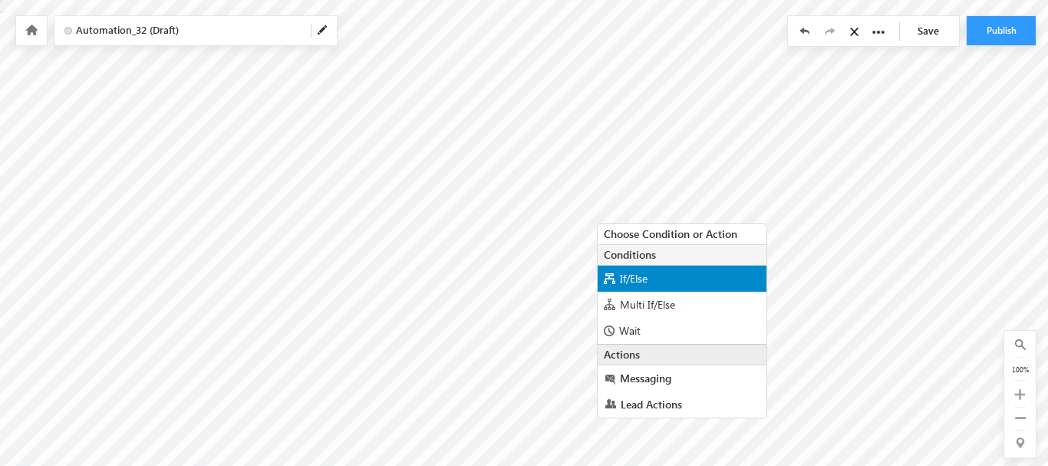
click at [644, 284] on span "If/Else" at bounding box center [634, 278] width 28 height 15
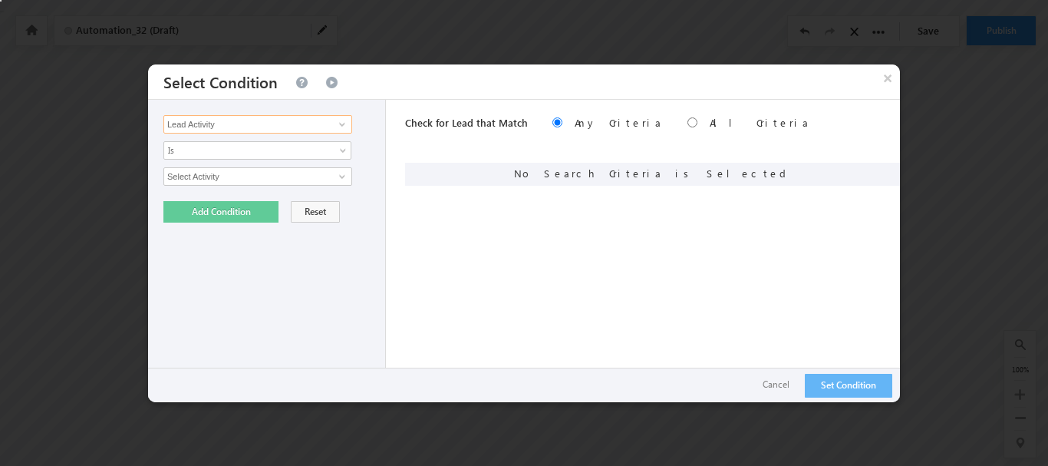
click at [219, 127] on input "Lead Activity" at bounding box center [257, 124] width 189 height 18
click at [282, 128] on input "Lead Activity" at bounding box center [257, 124] width 189 height 18
click at [275, 122] on input "Lead Activity" at bounding box center [257, 124] width 189 height 18
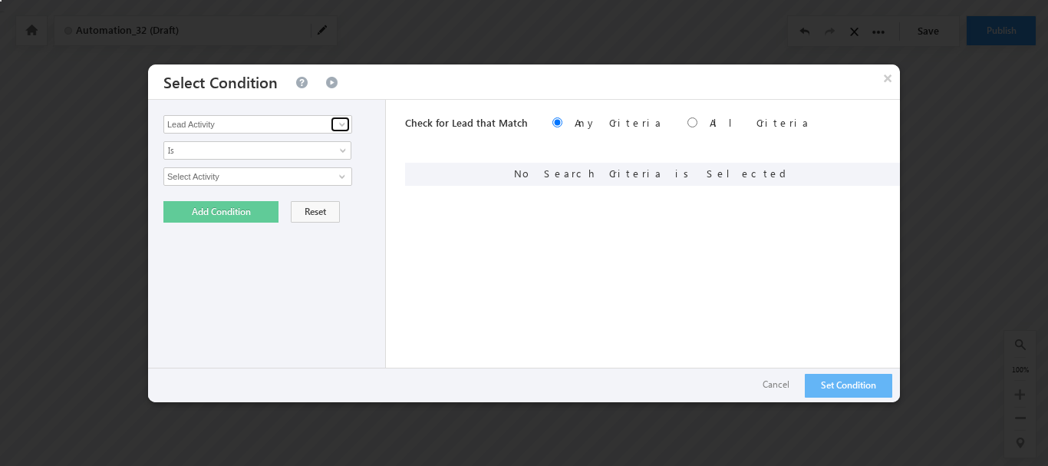
click at [333, 128] on link at bounding box center [340, 124] width 19 height 15
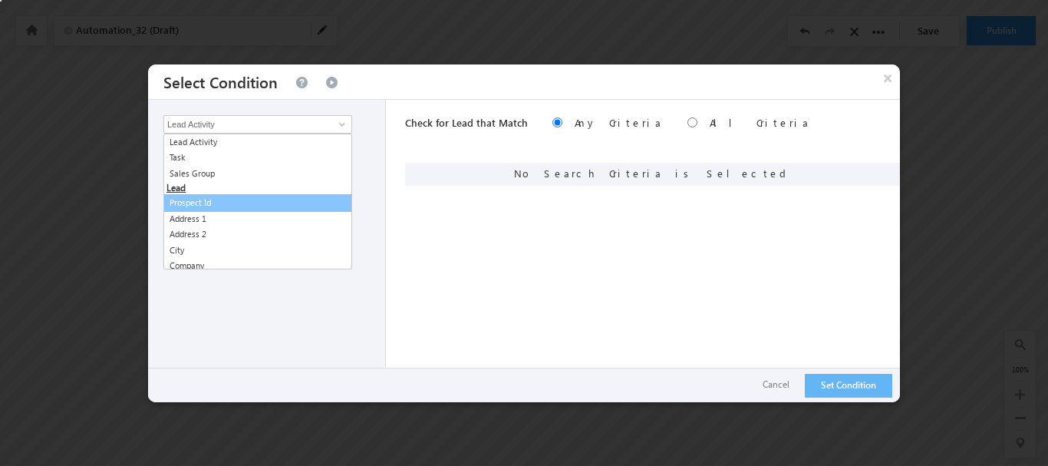
drag, startPoint x: 702, startPoint y: 309, endPoint x: 820, endPoint y: 131, distance: 213.6
click at [707, 306] on div "Check for Lead that Match Any Criteria All Criteria Note that the current trigg…" at bounding box center [652, 251] width 495 height 302
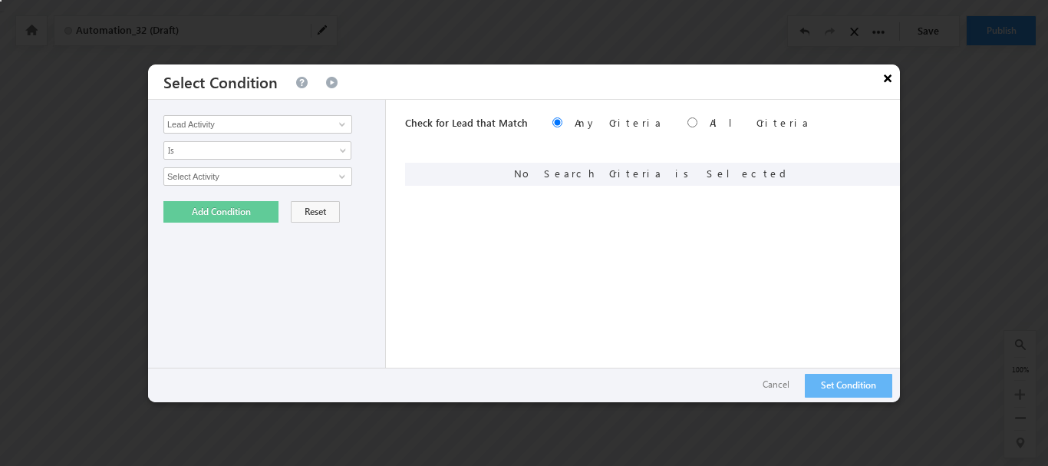
click at [884, 84] on button "×" at bounding box center [887, 77] width 25 height 27
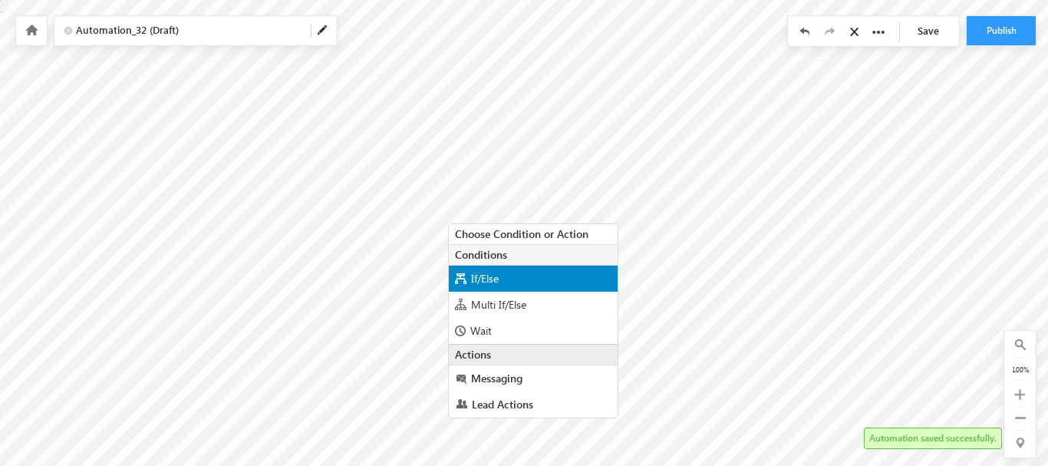
click at [472, 278] on span "If/Else" at bounding box center [485, 278] width 28 height 15
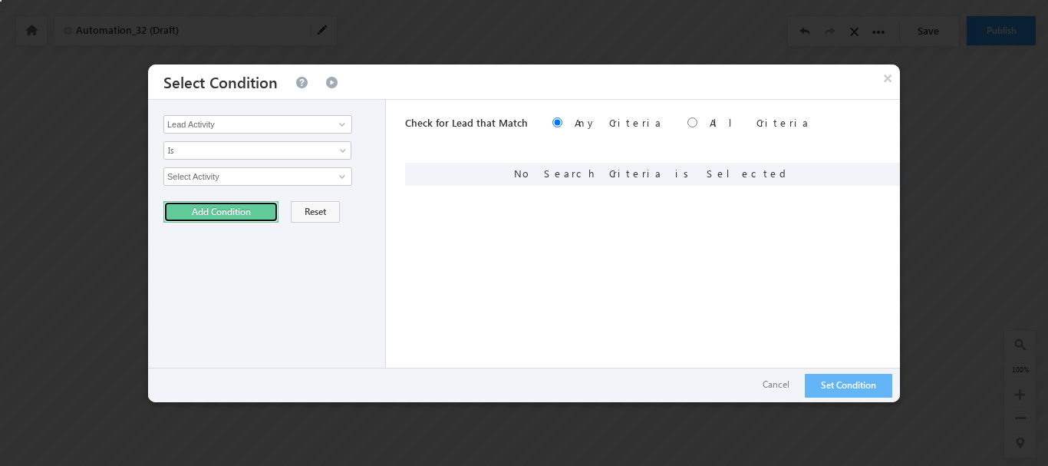
click at [218, 209] on button "Add Condition" at bounding box center [220, 211] width 115 height 21
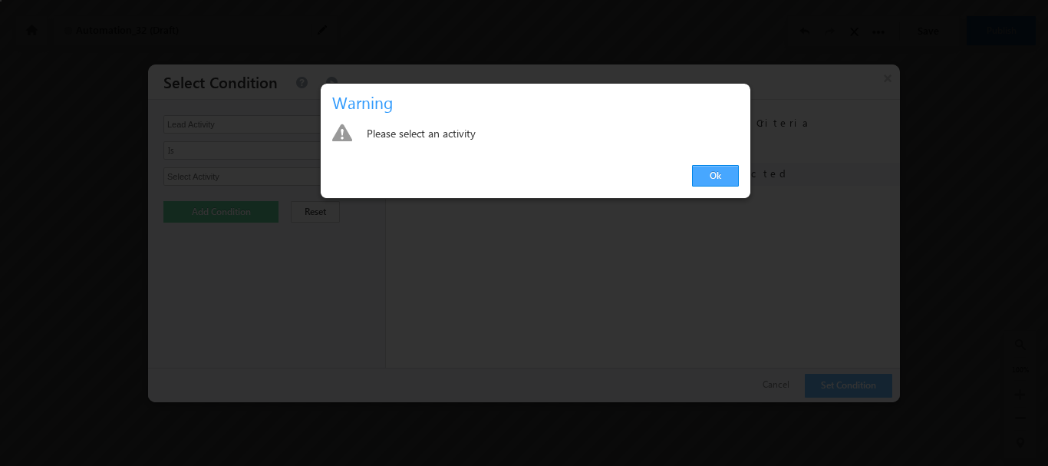
click at [699, 170] on link "Ok" at bounding box center [715, 175] width 47 height 21
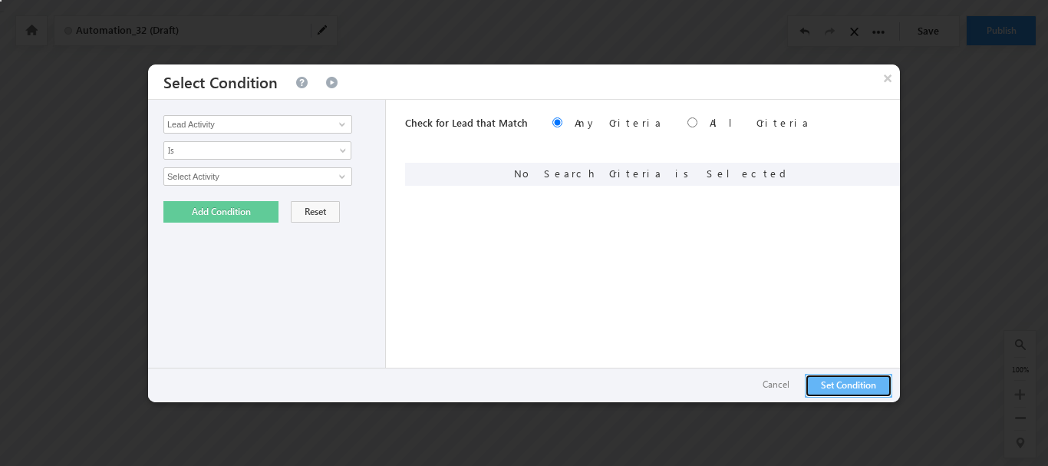
click at [838, 379] on button "Set Condition" at bounding box center [848, 386] width 87 height 24
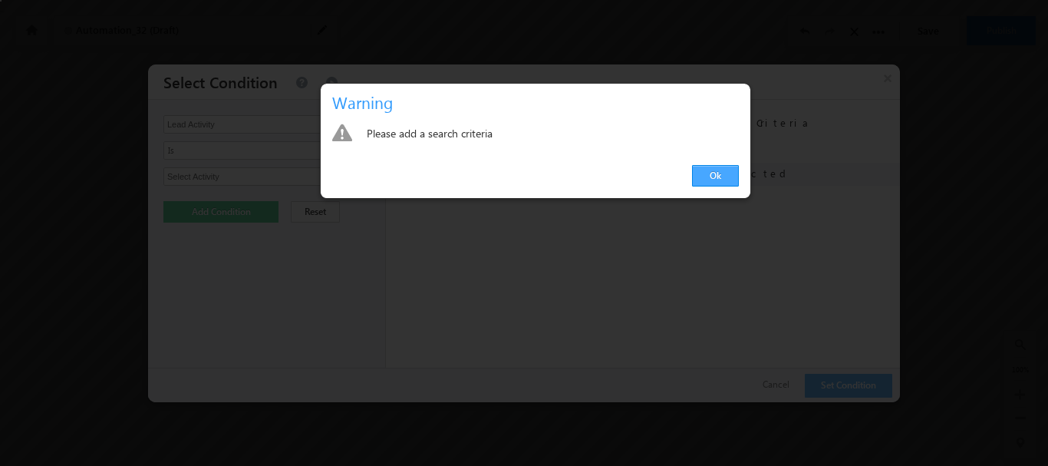
click at [713, 173] on link "Ok" at bounding box center [715, 175] width 47 height 21
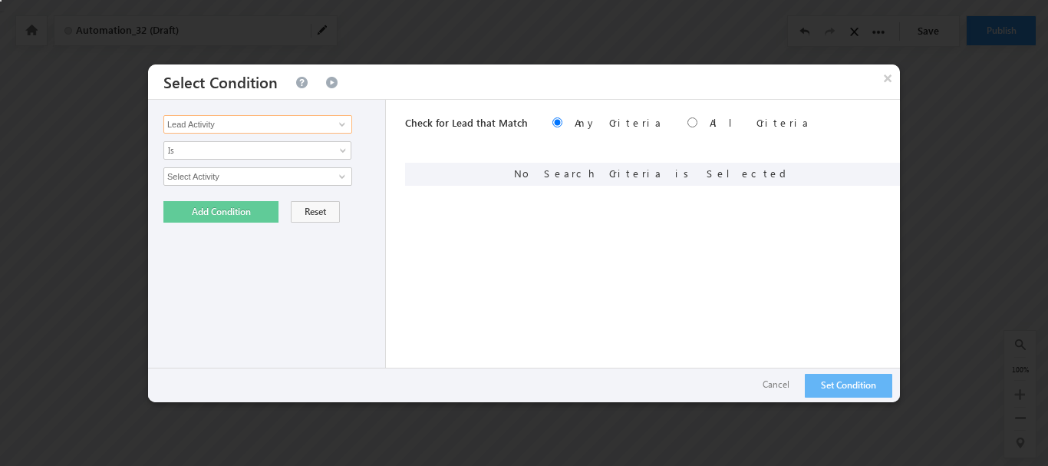
click at [270, 127] on input "Lead Activity" at bounding box center [257, 124] width 189 height 18
click at [687, 120] on input "radio" at bounding box center [692, 122] width 10 height 10
radio input "true"
click at [252, 125] on input "Lead Activity" at bounding box center [257, 124] width 189 height 18
click at [790, 384] on button "Cancel" at bounding box center [776, 385] width 58 height 22
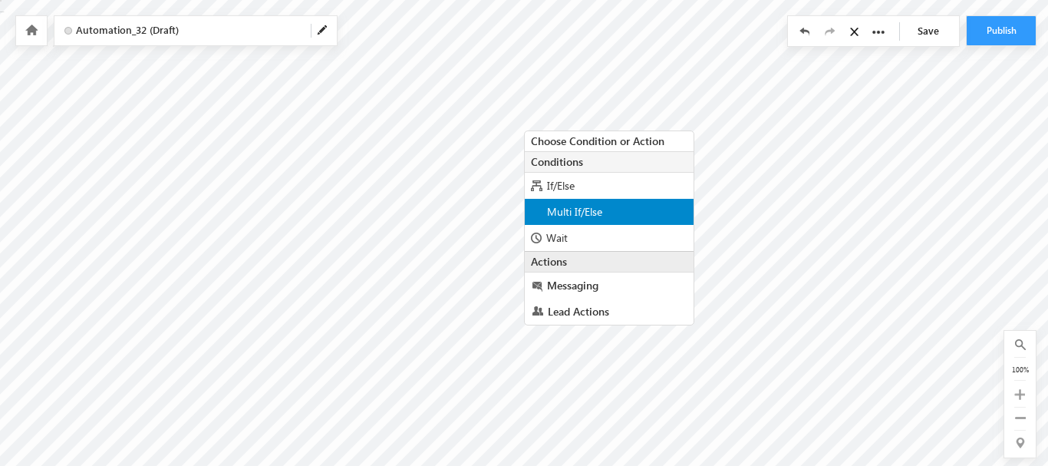
click at [578, 213] on span "Multi If/Else" at bounding box center [574, 211] width 55 height 15
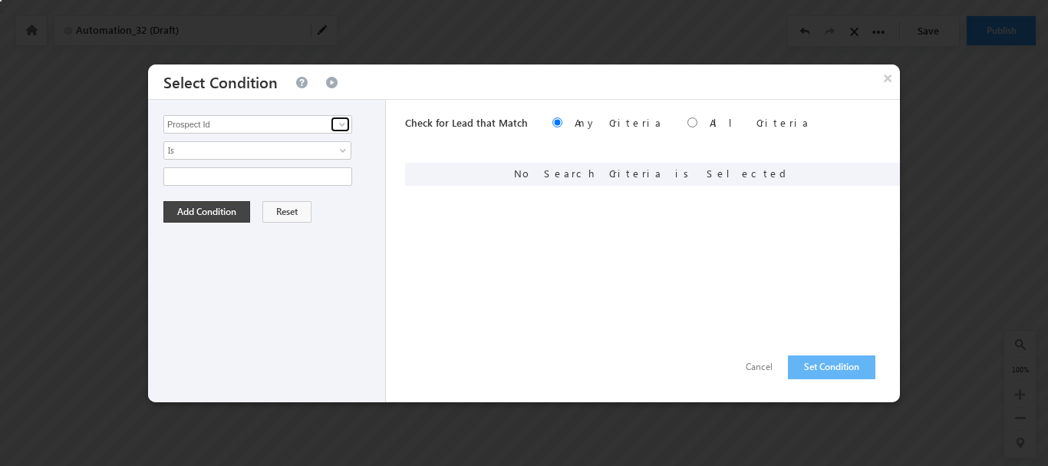
click at [346, 121] on span at bounding box center [342, 124] width 12 height 12
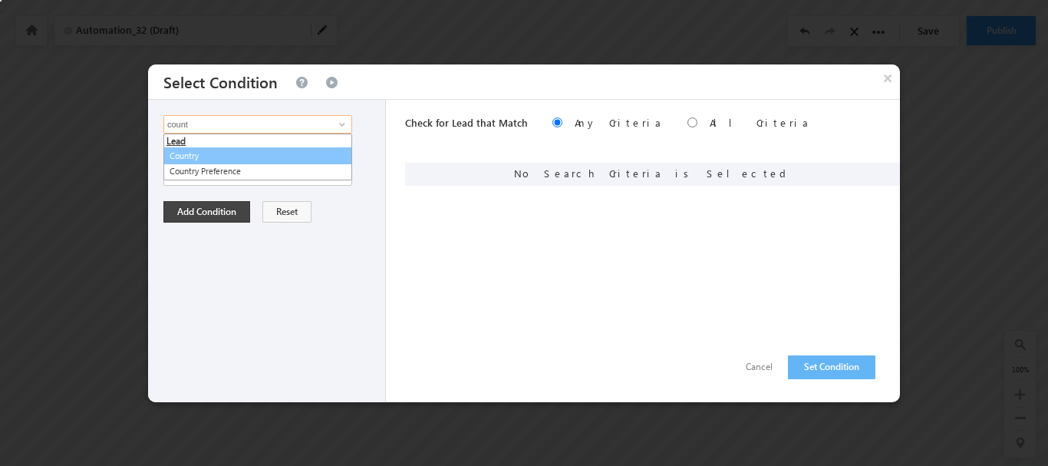
click at [288, 147] on link "Country" at bounding box center [257, 156] width 189 height 18
type input "Country"
click at [214, 176] on span "None Selected" at bounding box center [251, 176] width 174 height 17
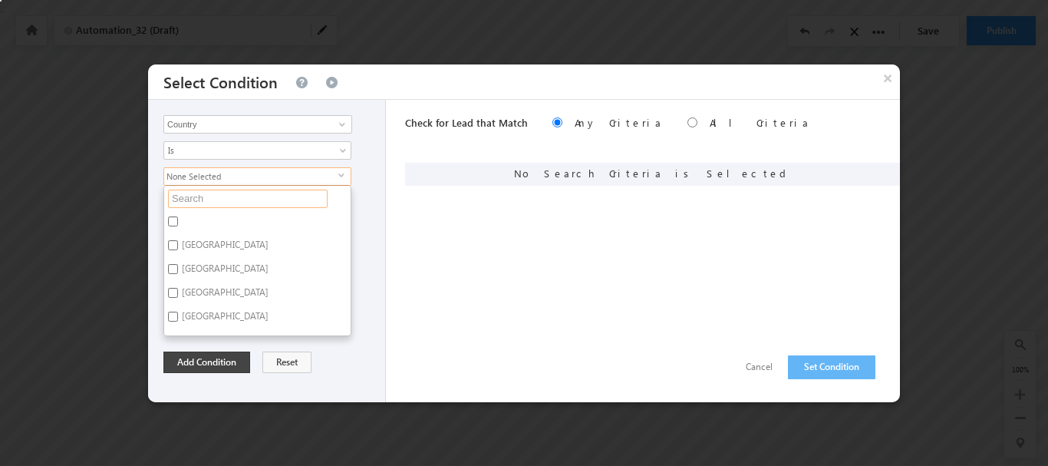
click at [194, 202] on input "text" at bounding box center [248, 198] width 160 height 18
type input "i"
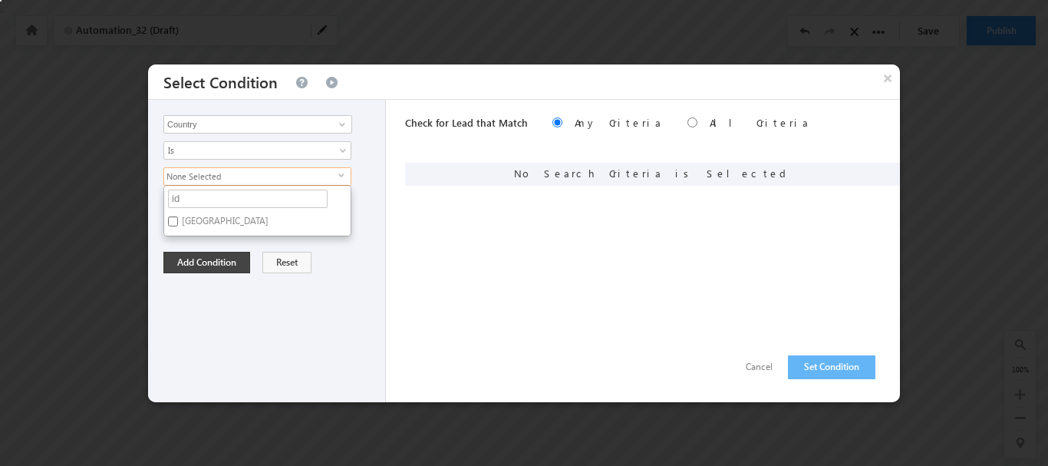
type input "i"
click at [209, 230] on label "India" at bounding box center [224, 224] width 120 height 24
click at [178, 226] on input "India" at bounding box center [173, 221] width 10 height 10
checkbox input "true"
click at [209, 264] on button "Add Condition" at bounding box center [206, 262] width 87 height 21
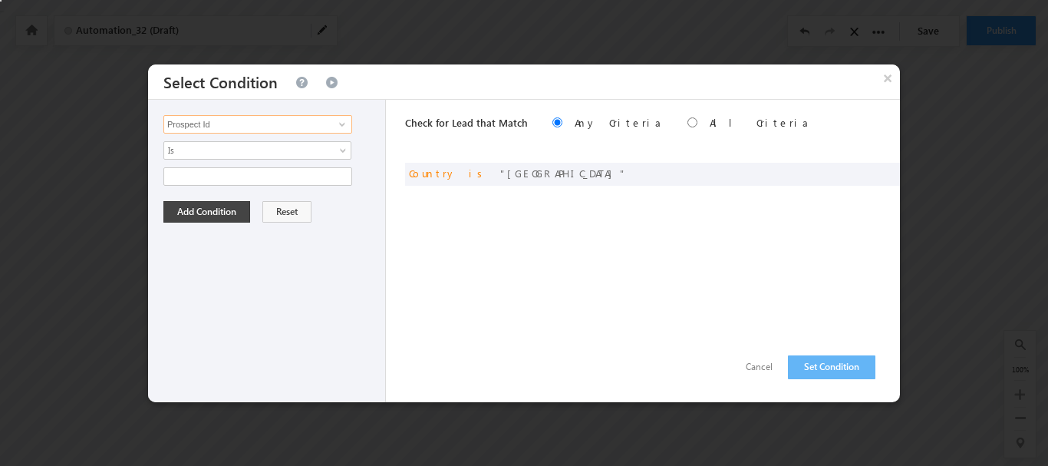
click at [225, 122] on input "Prospect Id" at bounding box center [257, 124] width 189 height 18
click at [278, 129] on input "Prospect Id" at bounding box center [257, 124] width 189 height 18
click at [339, 127] on span at bounding box center [342, 124] width 12 height 12
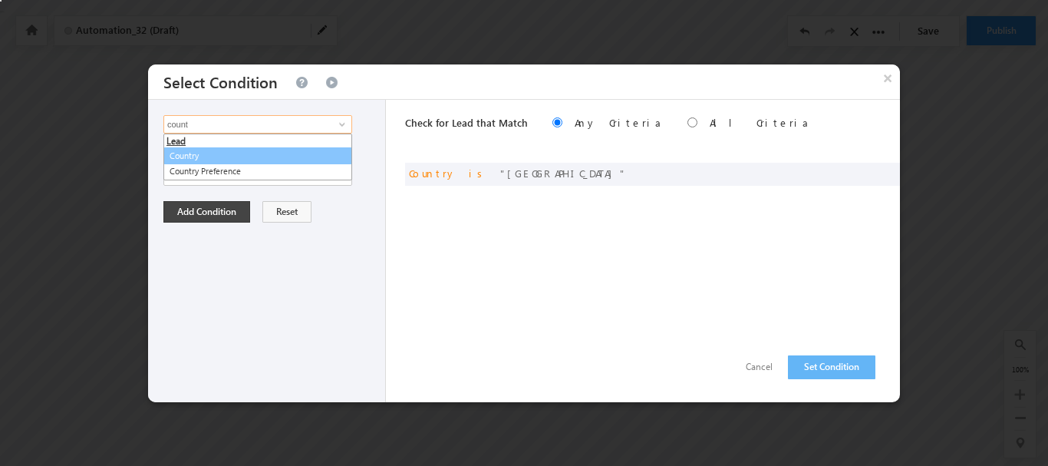
click at [174, 154] on link "Country" at bounding box center [257, 156] width 189 height 18
type input "Country"
click at [214, 176] on span "None Selected" at bounding box center [251, 176] width 174 height 17
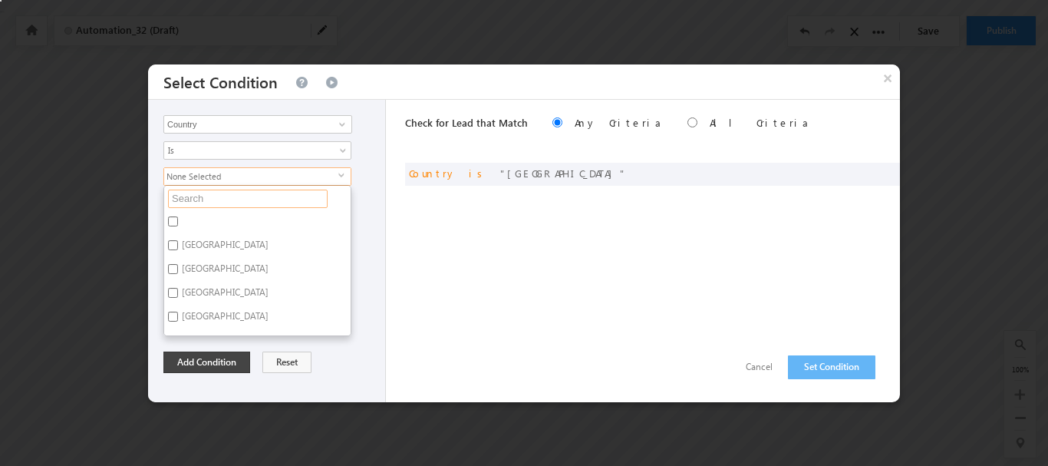
click at [211, 194] on input "text" at bounding box center [248, 198] width 160 height 18
type input "uk"
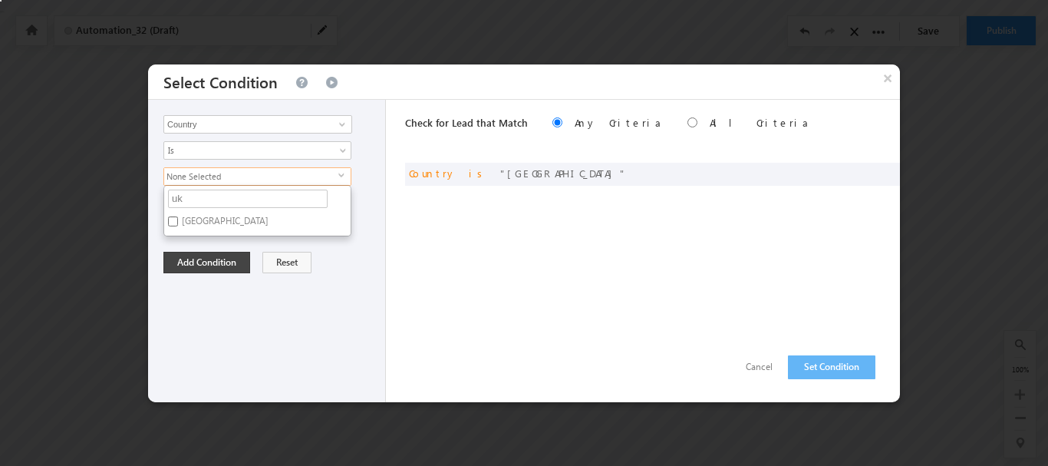
type input "u"
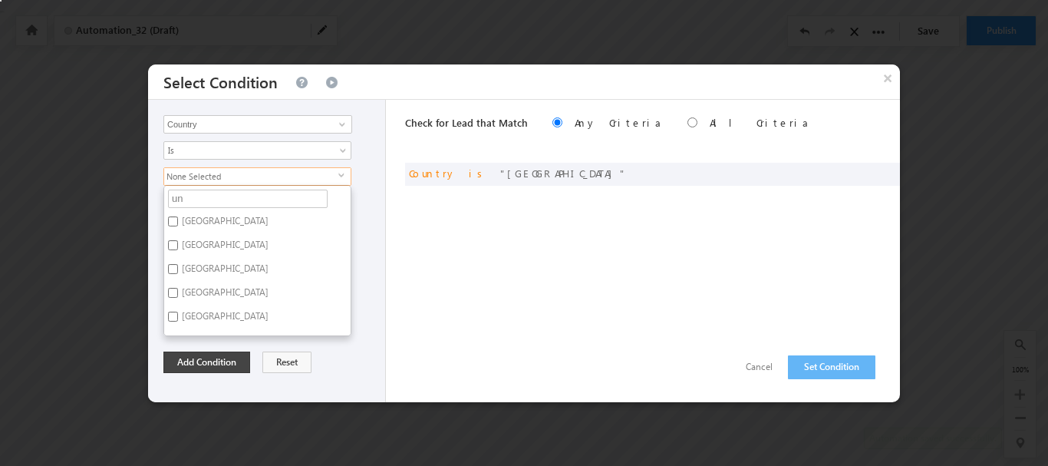
type input "uni"
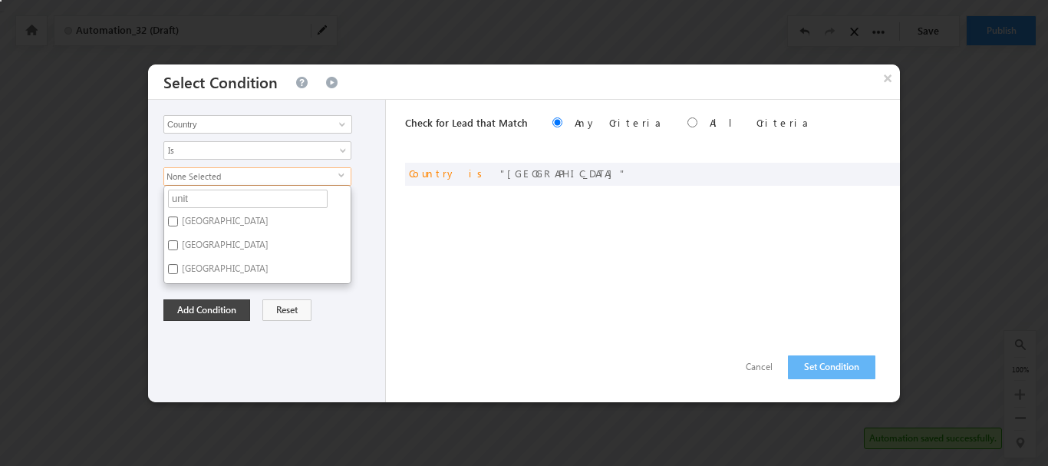
click at [214, 246] on label "United Kingdom" at bounding box center [224, 247] width 120 height 24
click at [178, 246] on input "United Kingdom" at bounding box center [173, 245] width 10 height 10
checkbox input "true"
click at [199, 274] on label "United States" at bounding box center [224, 271] width 120 height 24
click at [178, 274] on input "United States" at bounding box center [173, 269] width 10 height 10
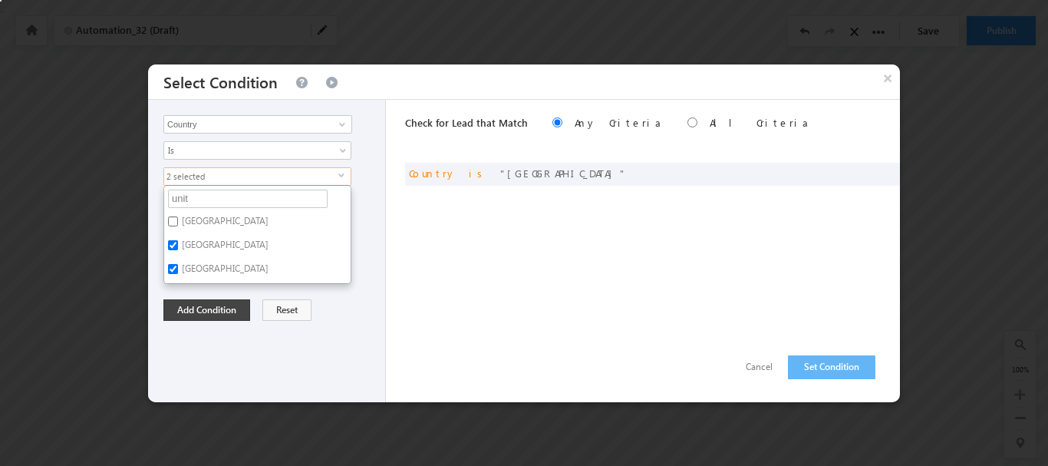
click at [191, 269] on label "United States" at bounding box center [224, 271] width 120 height 24
click at [178, 269] on input "United States" at bounding box center [173, 269] width 10 height 10
checkbox input "false"
click at [198, 299] on button "Add Condition" at bounding box center [206, 309] width 87 height 21
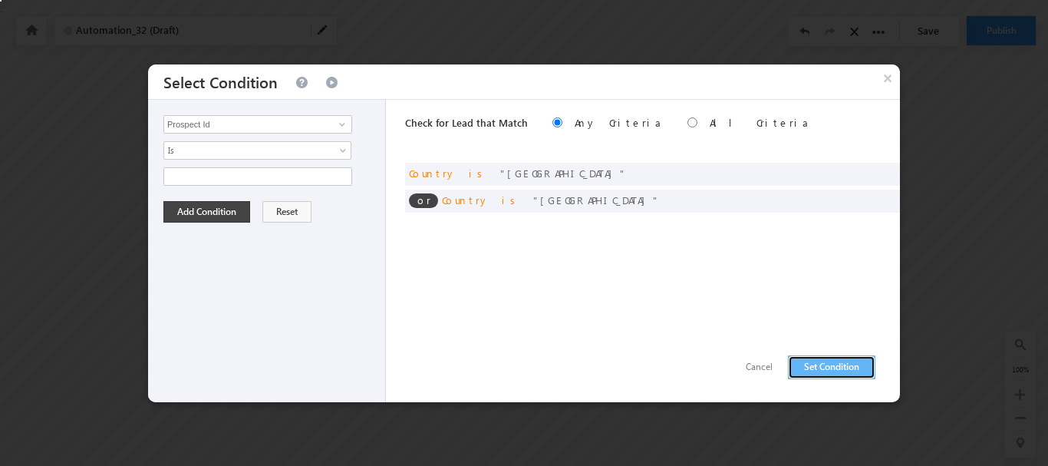
click at [848, 363] on button "Set Condition" at bounding box center [831, 367] width 87 height 24
click at [751, 372] on button "Cancel" at bounding box center [759, 367] width 58 height 22
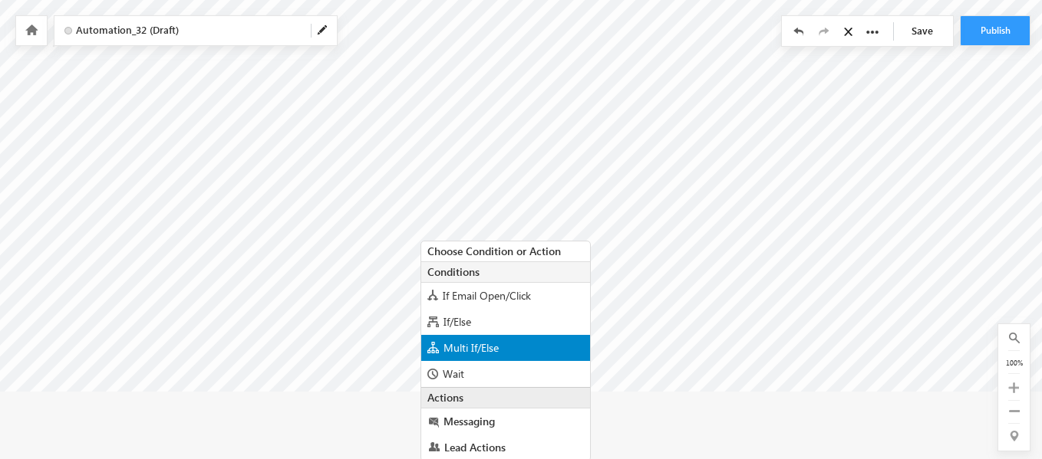
scroll to position [76, 0]
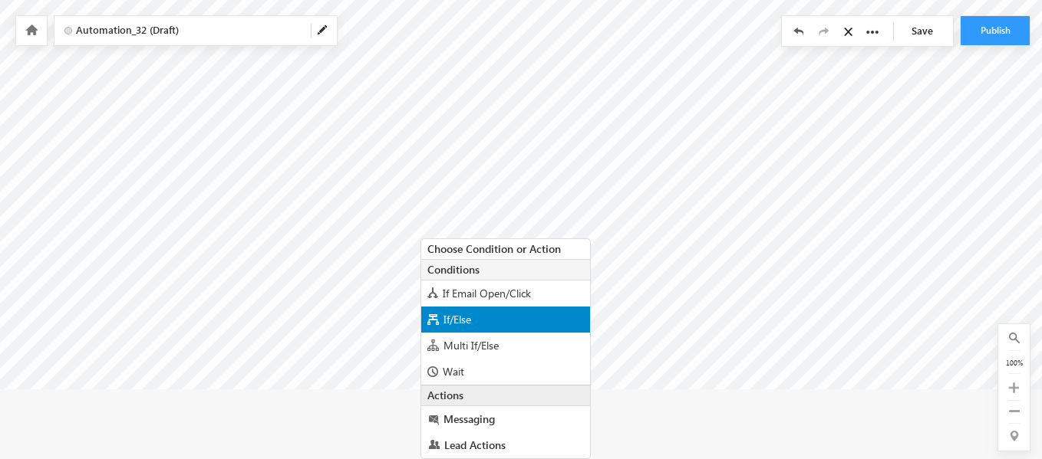
click at [452, 323] on span "If/Else" at bounding box center [457, 319] width 28 height 15
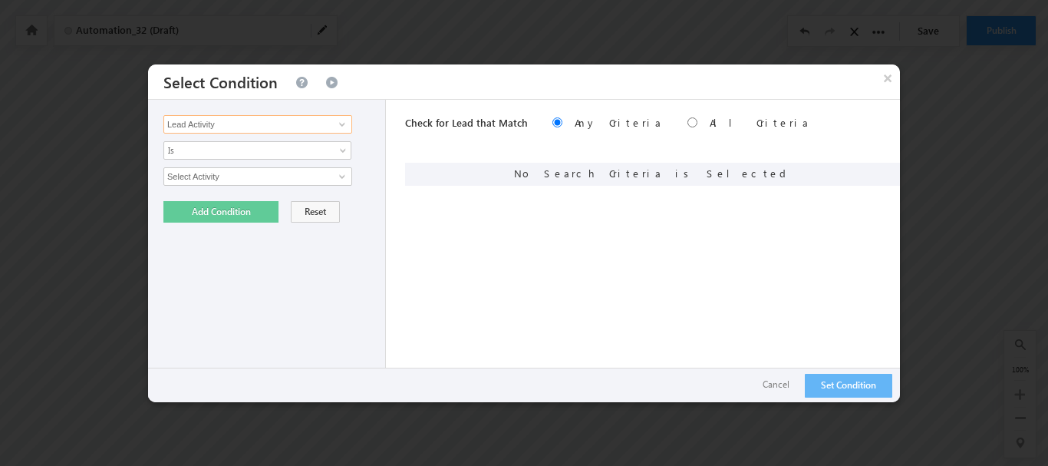
click at [225, 130] on input "Lead Activity" at bounding box center [257, 124] width 189 height 18
click at [332, 124] on link at bounding box center [340, 124] width 19 height 15
click at [232, 151] on link "Owner" at bounding box center [257, 156] width 189 height 18
type input "Owner"
click at [233, 177] on span "None Selected" at bounding box center [251, 176] width 174 height 17
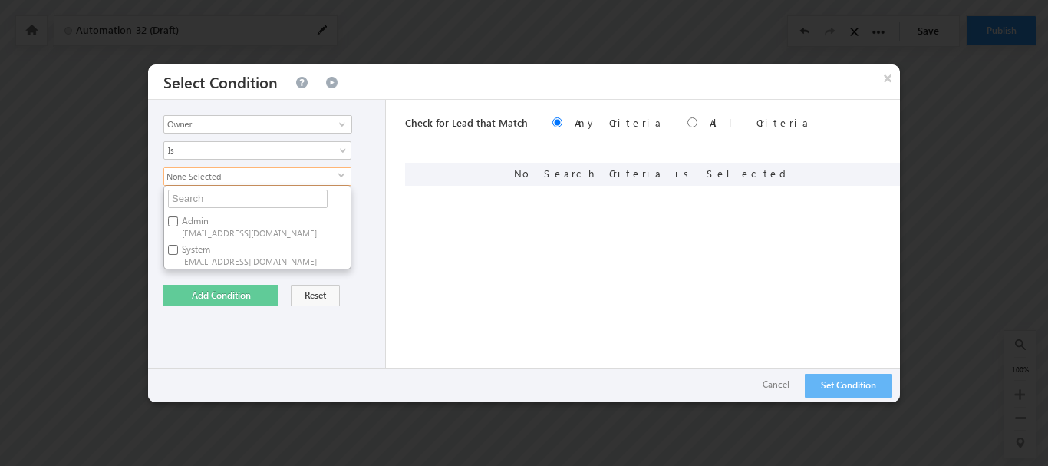
click at [197, 253] on label "System t20240924165251@leadsquared.com" at bounding box center [249, 254] width 171 height 28
click at [178, 253] on input "System t20240924165251@leadsquared.com" at bounding box center [173, 250] width 10 height 10
checkbox input "true"
click at [581, 329] on div "Check for Lead that Match Any Criteria All Criteria Note that the current trigg…" at bounding box center [652, 251] width 495 height 302
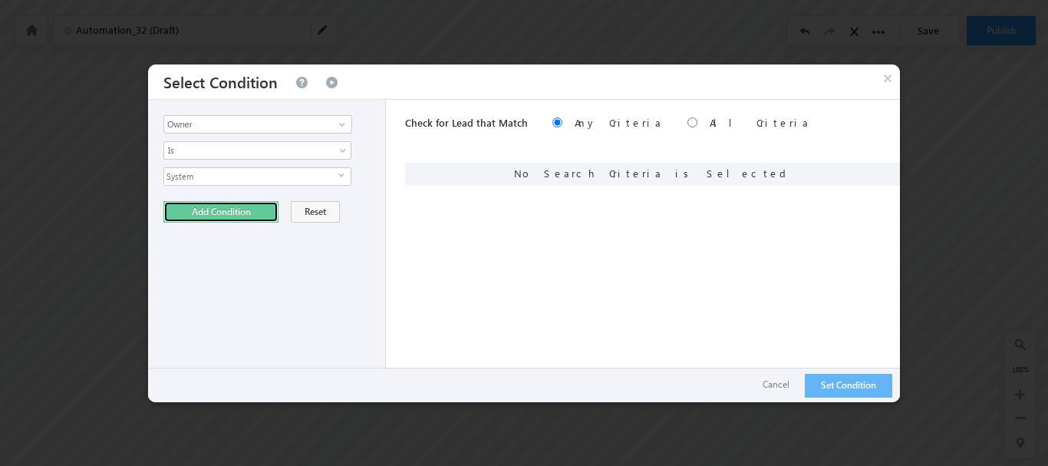
click at [209, 208] on button "Add Condition" at bounding box center [220, 211] width 115 height 21
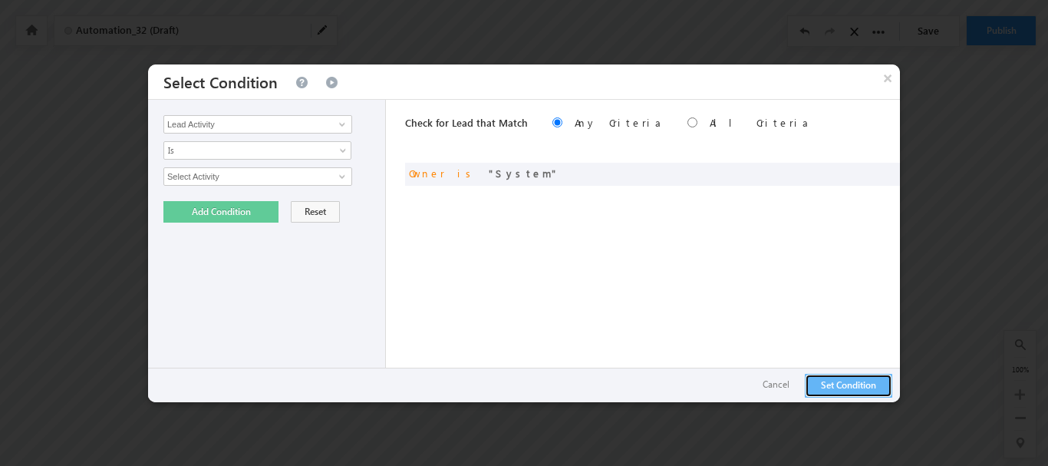
click at [876, 393] on button "Set Condition" at bounding box center [848, 386] width 87 height 24
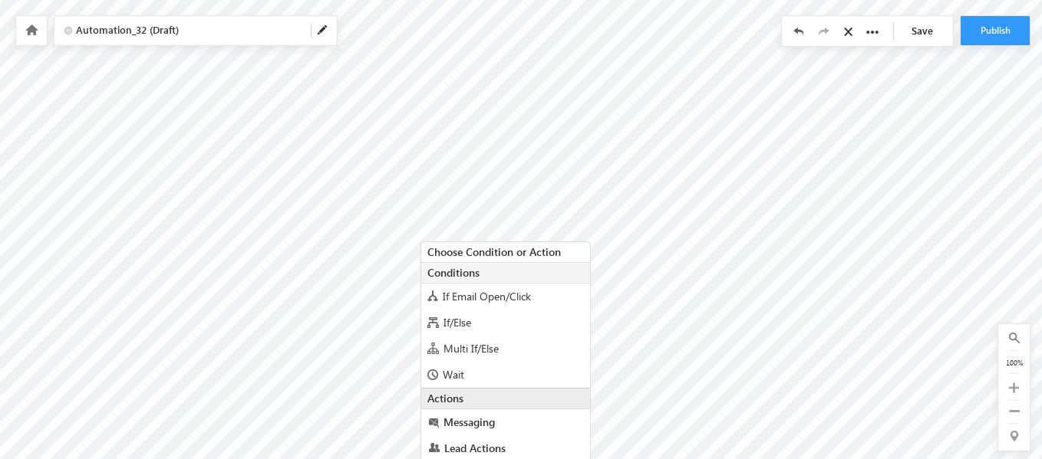
scroll to position [74, 0]
click at [470, 256] on div "Choose Condition or Action" at bounding box center [505, 252] width 169 height 20
click at [465, 250] on div "Choose Condition or Action" at bounding box center [505, 252] width 169 height 20
click at [496, 250] on div "Choose Condition or Action" at bounding box center [505, 252] width 169 height 20
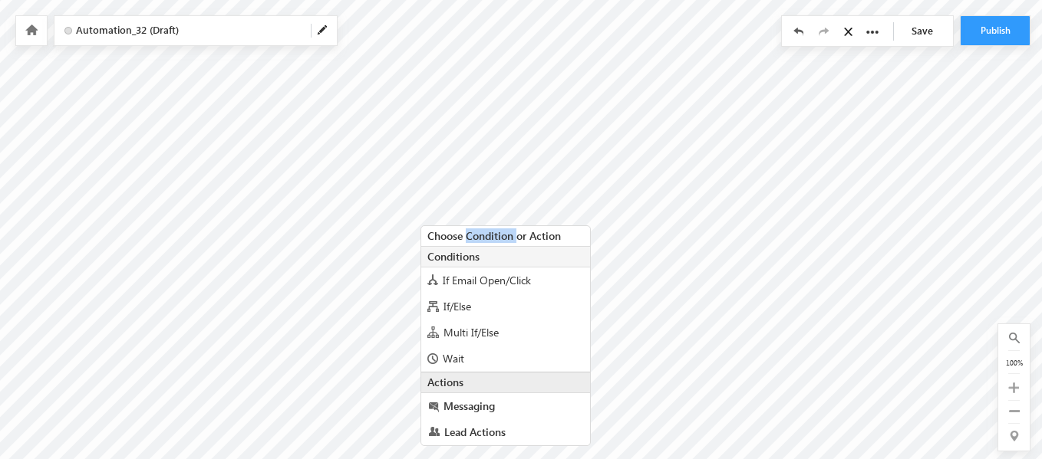
scroll to position [93, 0]
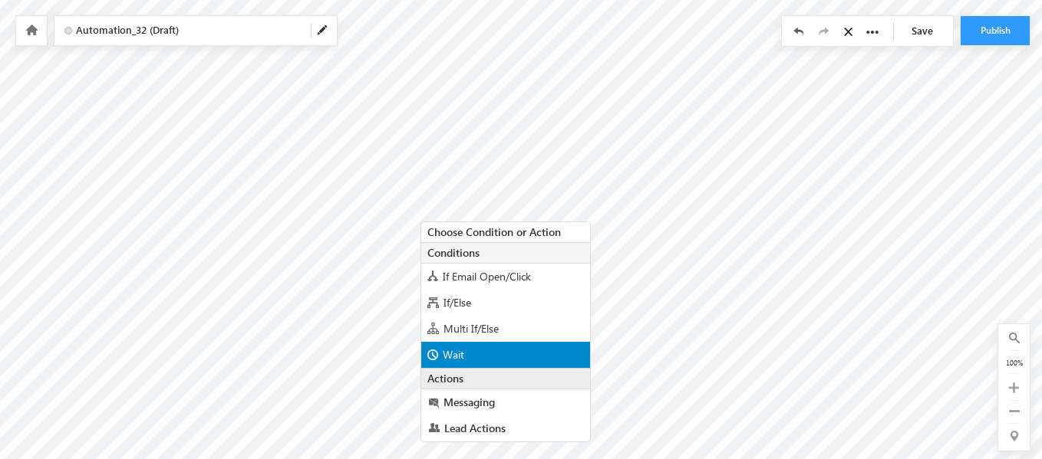
click at [449, 361] on span "Wait" at bounding box center [453, 354] width 21 height 15
radio input "true"
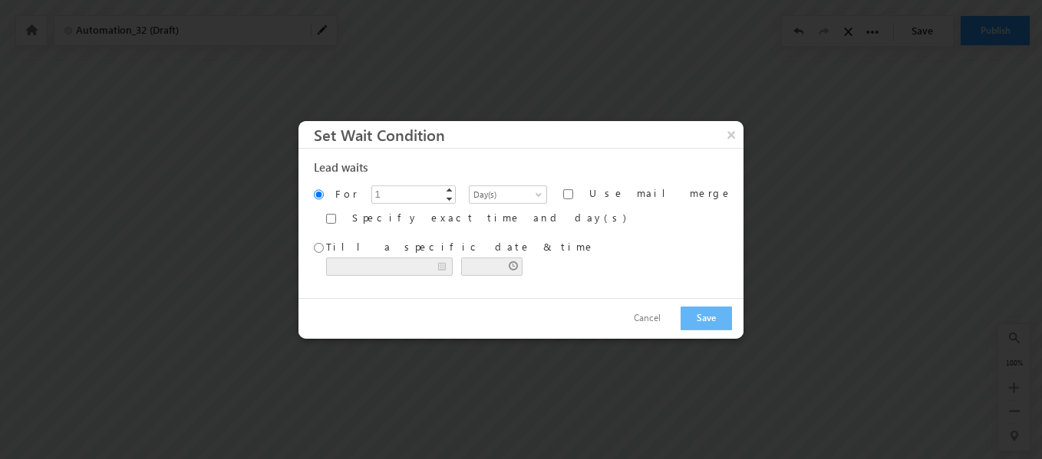
scroll to position [87, 0]
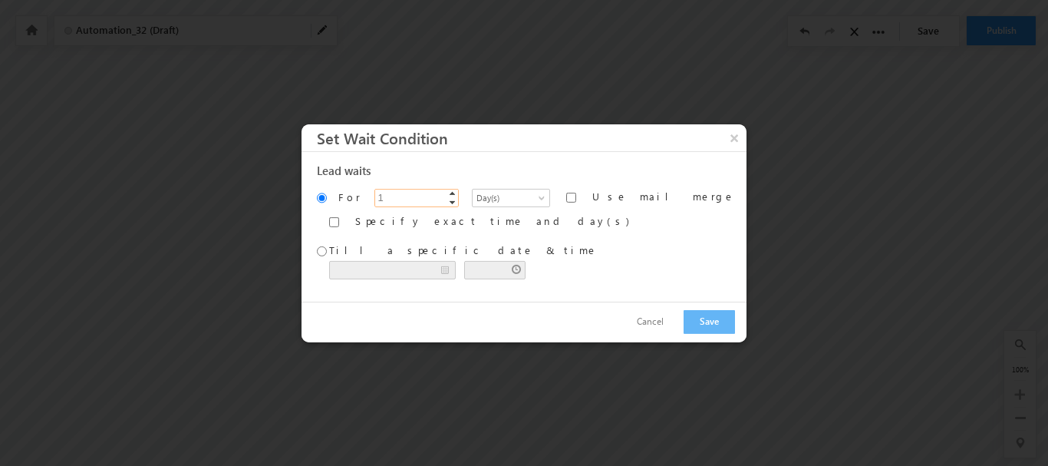
drag, startPoint x: 400, startPoint y: 199, endPoint x: 327, endPoint y: 212, distance: 73.9
click at [327, 212] on body "Your session has expired. Please click here to login again. Another user is edi…" at bounding box center [524, 104] width 1048 height 383
click at [520, 202] on span "Day(s)" at bounding box center [508, 197] width 73 height 14
click at [396, 198] on input "1" at bounding box center [416, 197] width 84 height 18
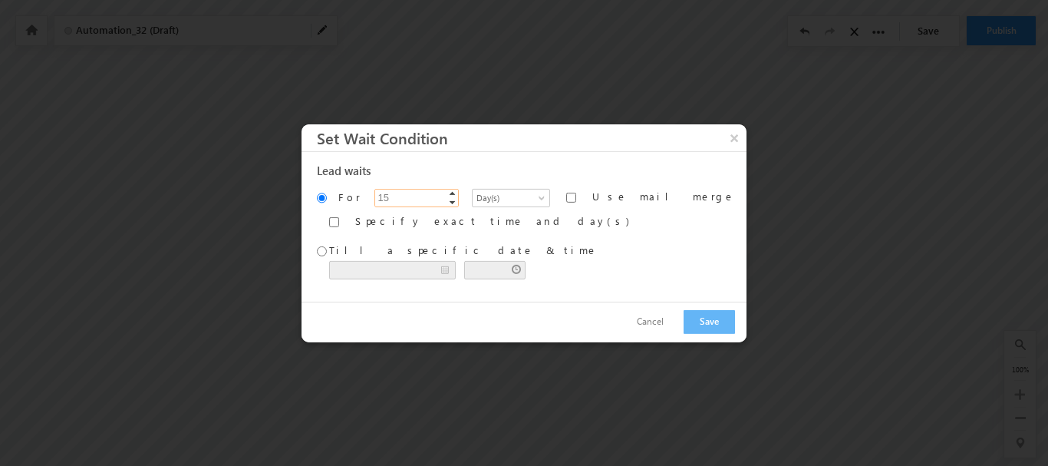
type input "15"
click at [339, 222] on input "Specify exact time and day(s)" at bounding box center [334, 222] width 10 height 10
checkbox input "true"
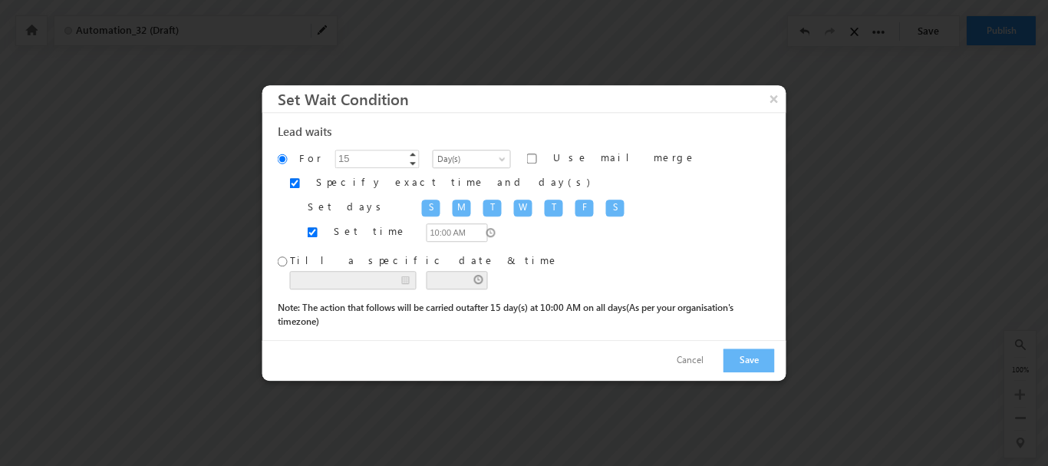
click at [369, 211] on div "Set days S M T W T F S" at bounding box center [541, 208] width 467 height 18
click at [422, 210] on div "S" at bounding box center [431, 207] width 18 height 17
drag, startPoint x: 394, startPoint y: 211, endPoint x: 412, endPoint y: 214, distance: 17.9
click at [453, 211] on div "M" at bounding box center [462, 207] width 18 height 17
click at [483, 212] on div "T" at bounding box center [492, 207] width 18 height 17
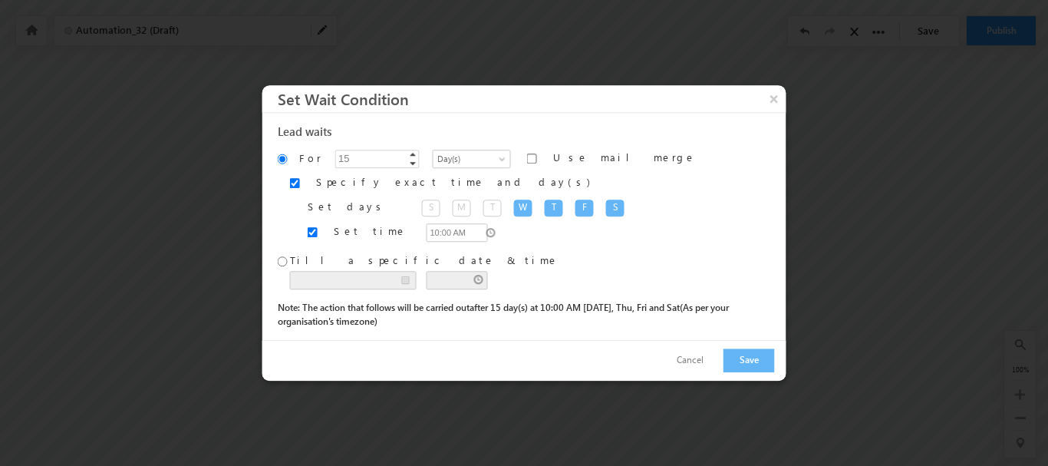
drag, startPoint x: 436, startPoint y: 211, endPoint x: 466, endPoint y: 214, distance: 30.1
click at [514, 212] on div "W" at bounding box center [523, 207] width 18 height 17
click at [545, 212] on div "T" at bounding box center [554, 207] width 18 height 17
click at [575, 209] on div "F" at bounding box center [584, 207] width 18 height 17
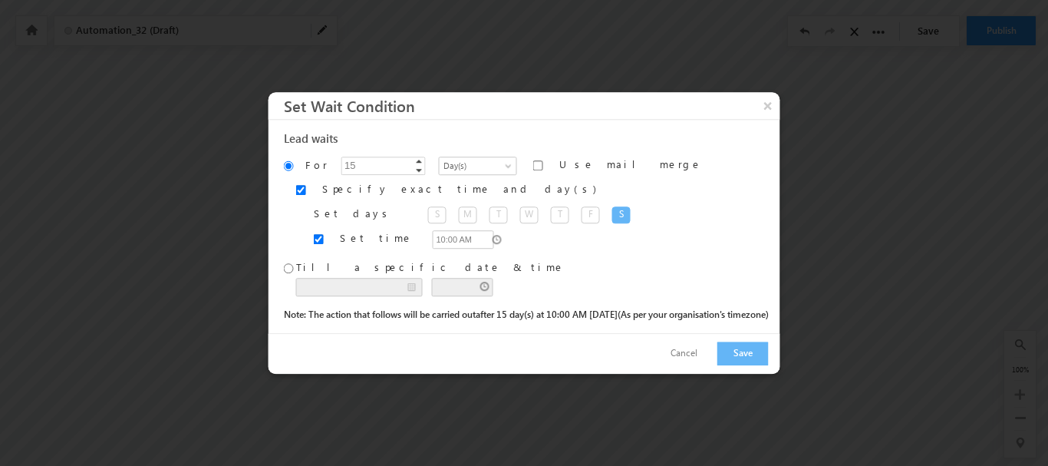
click at [754, 342] on div "Cancel Save" at bounding box center [524, 353] width 512 height 41
click at [752, 357] on button "Save" at bounding box center [742, 353] width 51 height 24
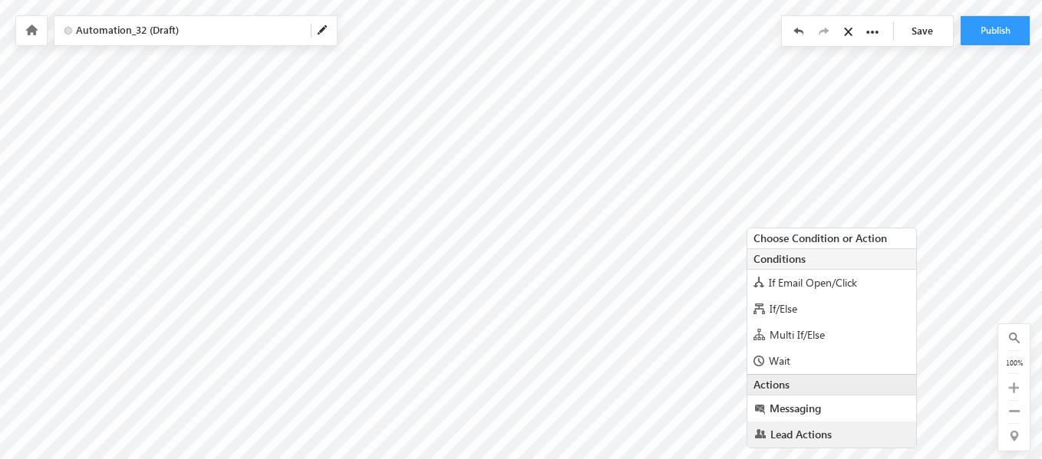
click at [814, 442] on link "Lead Actions" at bounding box center [831, 435] width 169 height 26
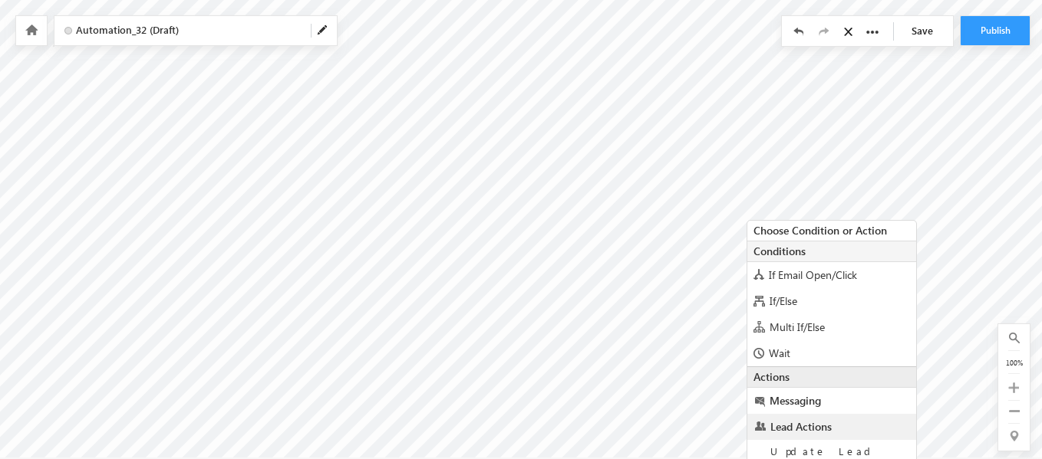
scroll to position [99, 0]
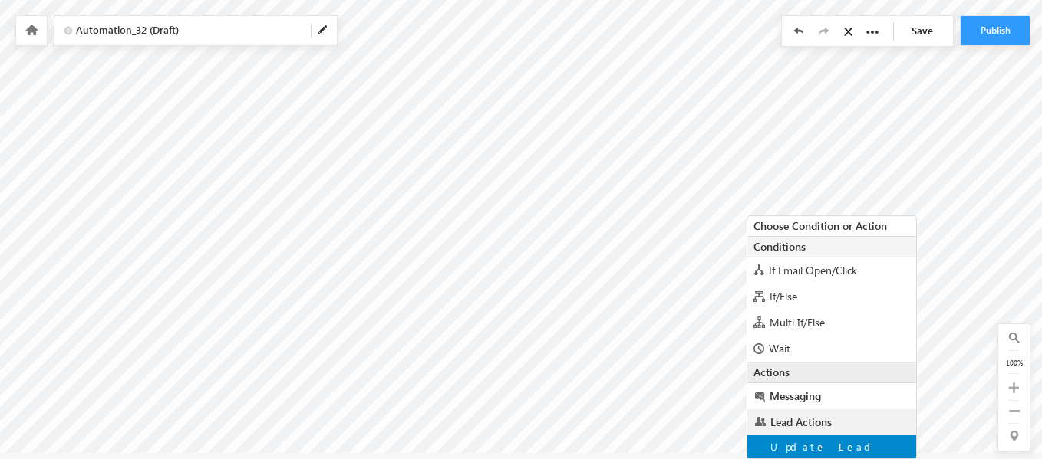
click at [815, 456] on div "Update Lead" at bounding box center [831, 447] width 169 height 23
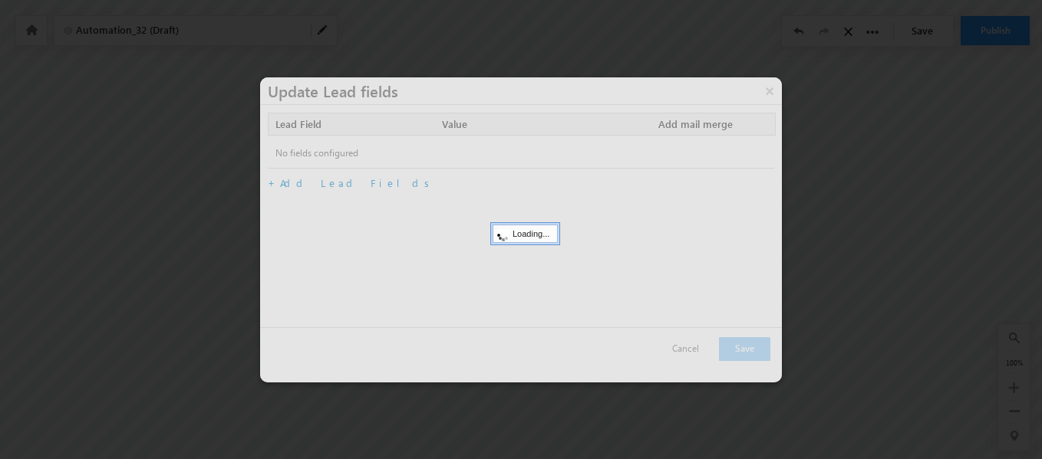
scroll to position [87, 0]
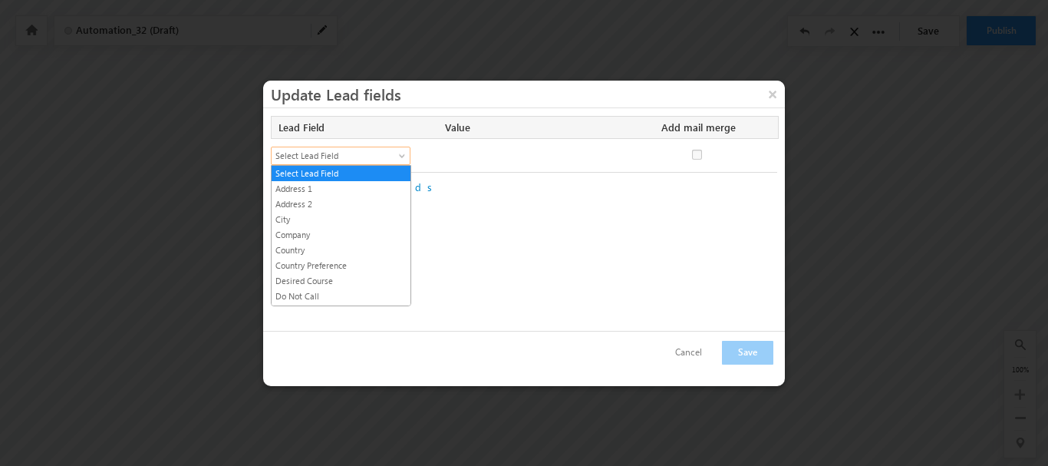
click at [332, 160] on span "Select Lead Field" at bounding box center [334, 156] width 125 height 14
click at [311, 299] on link "Do Not Call" at bounding box center [341, 296] width 139 height 14
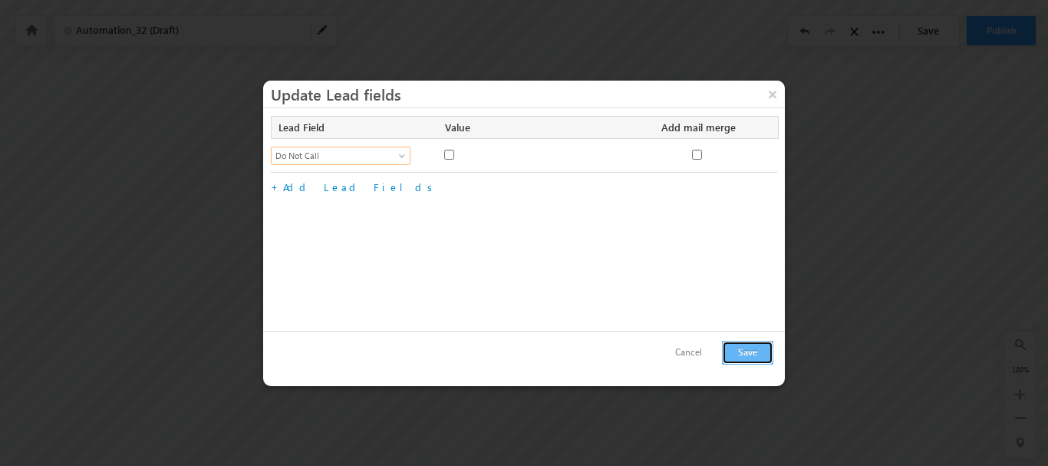
click at [739, 356] on button "Save" at bounding box center [747, 353] width 51 height 24
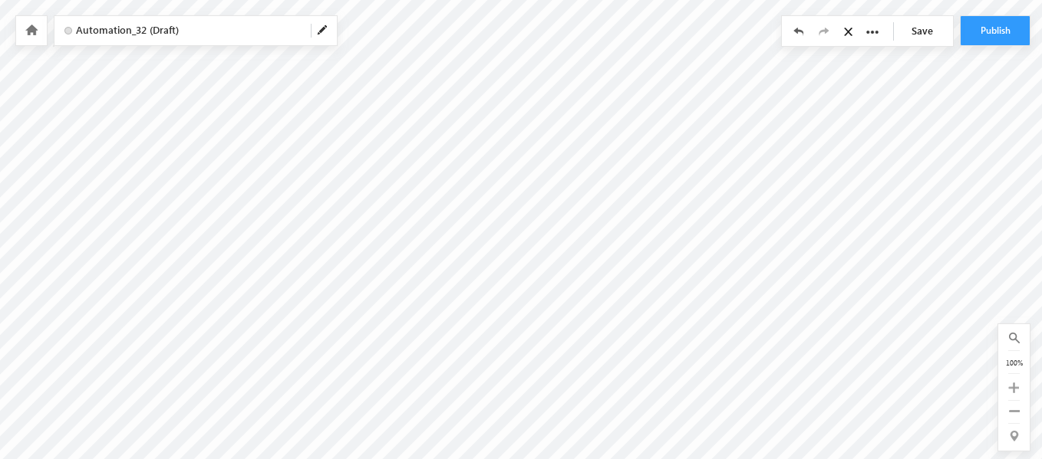
scroll to position [0, 0]
click at [23, 32] on div at bounding box center [31, 30] width 31 height 29
click at [33, 34] on icon at bounding box center [31, 30] width 12 height 11
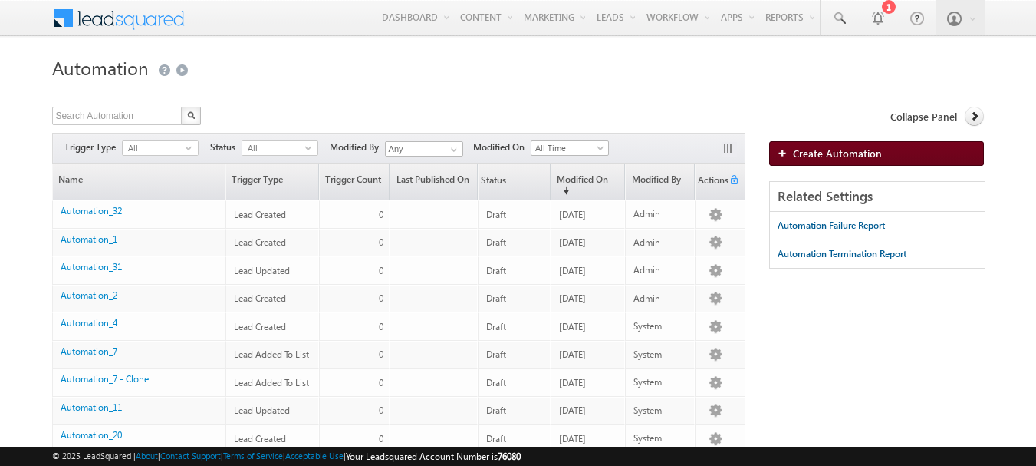
click at [826, 153] on span "Create Automation" at bounding box center [837, 152] width 89 height 13
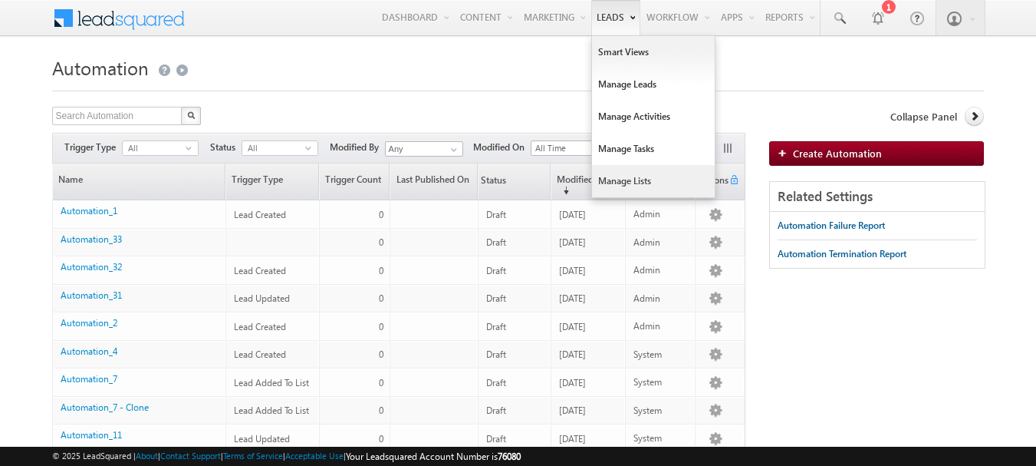
click at [621, 184] on link "Manage Lists" at bounding box center [653, 181] width 123 height 32
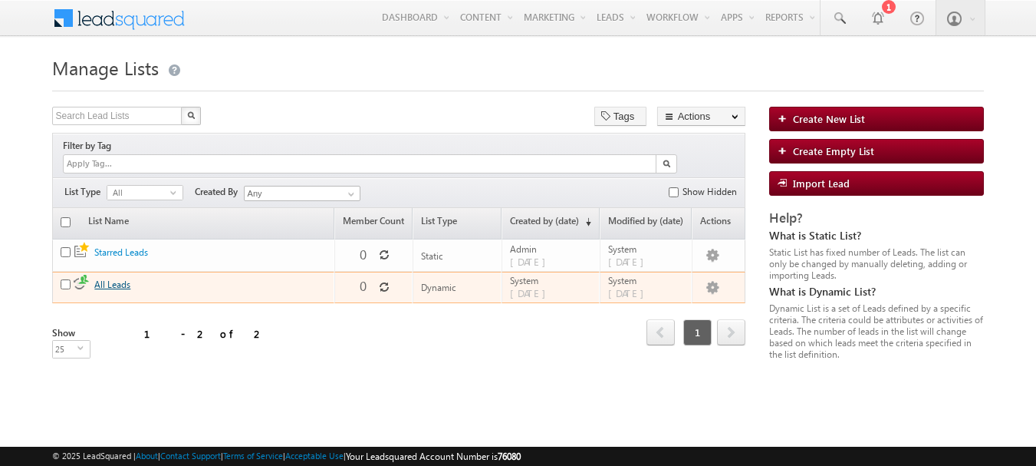
click at [109, 277] on div "All Leads All leads you have access..." at bounding box center [157, 284] width 127 height 15
click at [109, 278] on link "All Leads" at bounding box center [112, 284] width 36 height 12
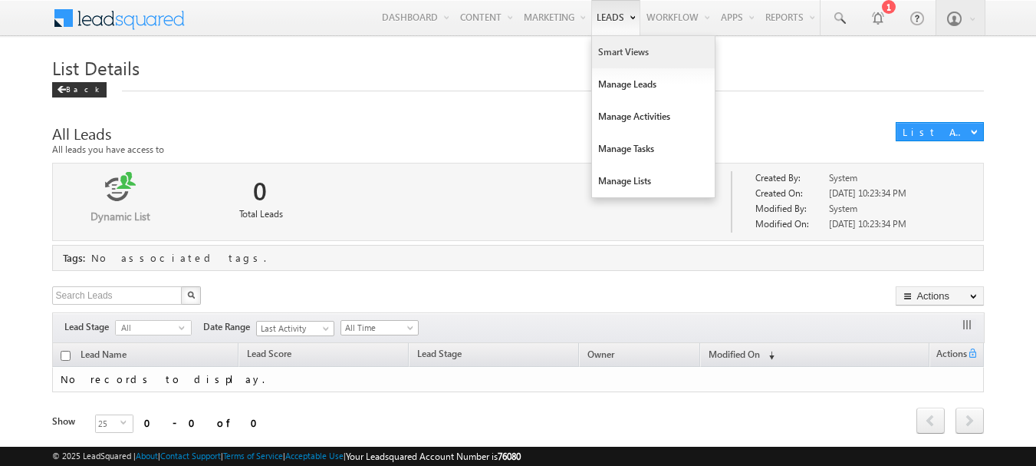
click at [602, 49] on link "Smart Views" at bounding box center [653, 52] width 123 height 32
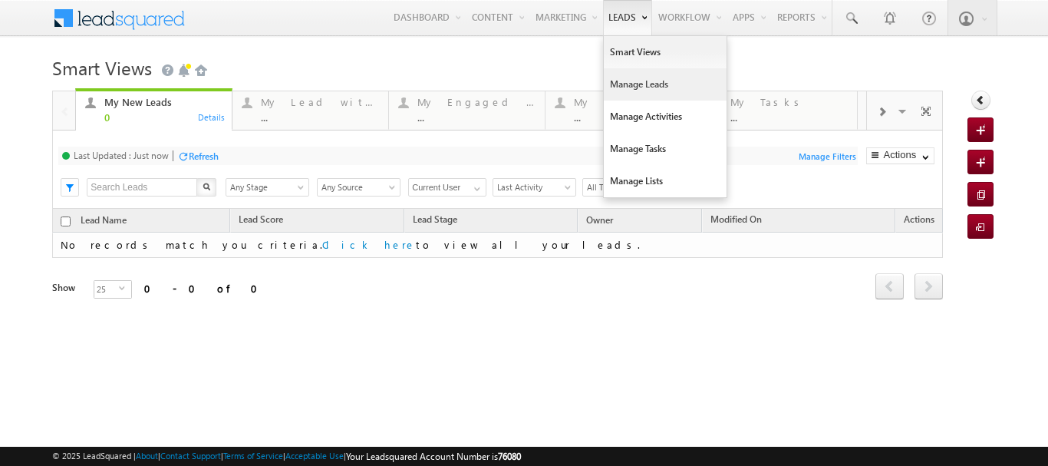
click at [611, 87] on link "Manage Leads" at bounding box center [665, 84] width 123 height 32
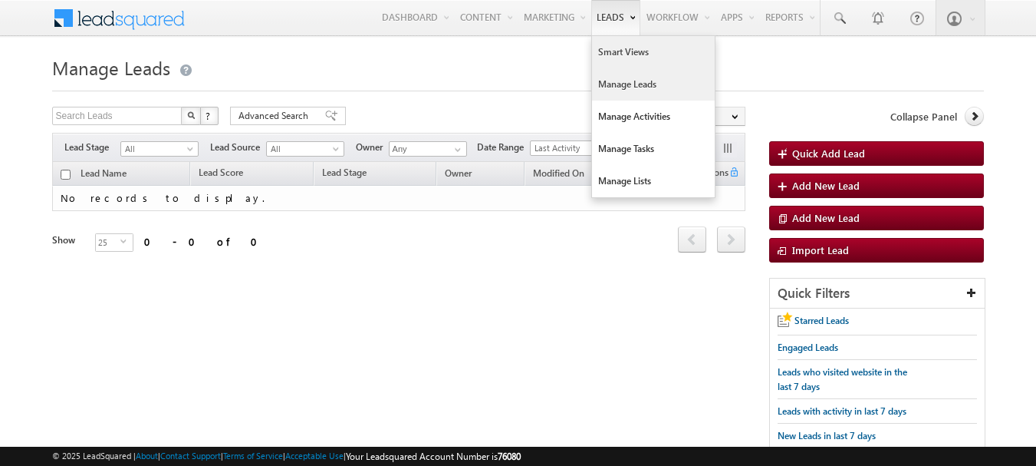
click at [611, 48] on link "Smart Views" at bounding box center [653, 52] width 123 height 32
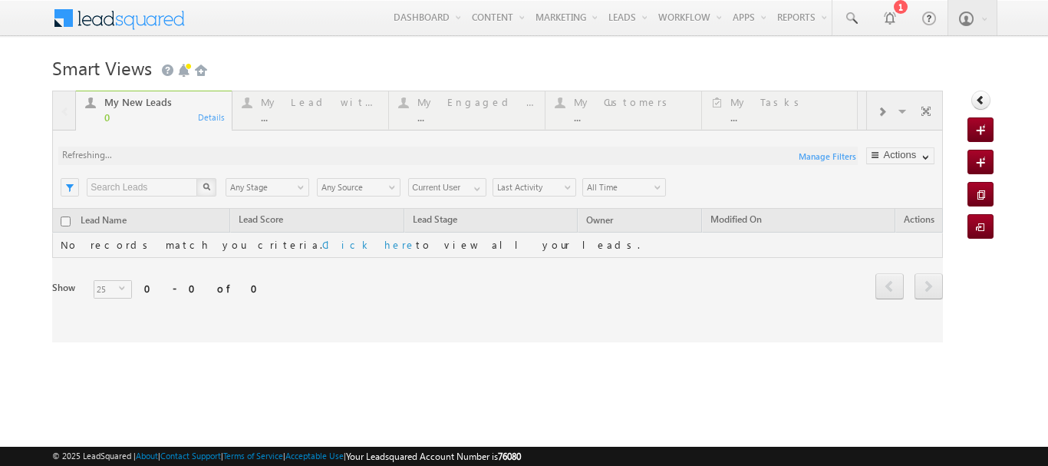
click at [281, 111] on div "..." at bounding box center [320, 117] width 118 height 12
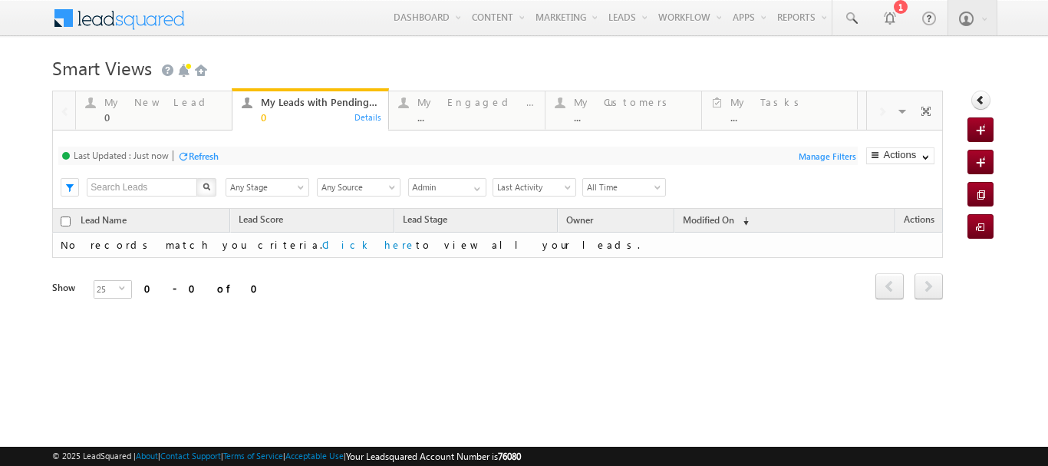
click at [285, 191] on span "Any Stage" at bounding box center [264, 187] width 77 height 14
click at [970, 120] on link "Quick Add Lead" at bounding box center [980, 129] width 26 height 25
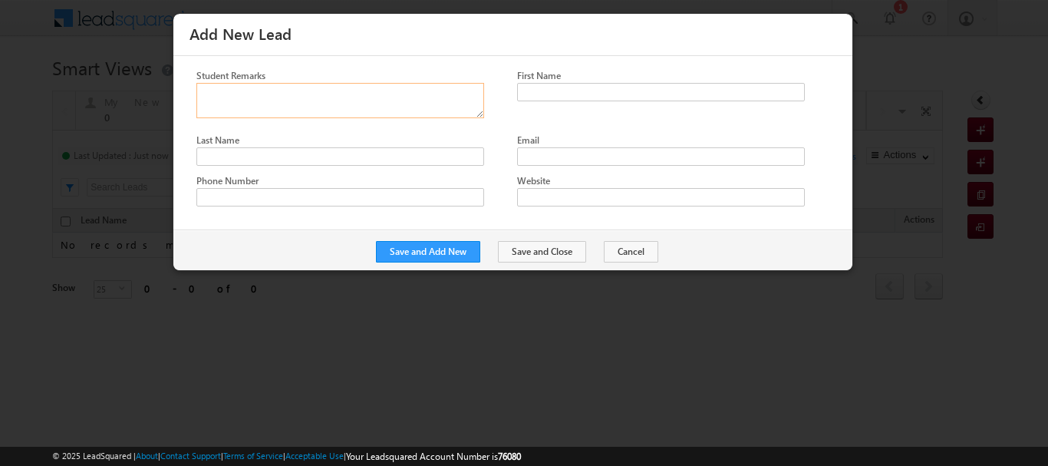
click at [229, 98] on textarea "Student Remarks" at bounding box center [340, 100] width 288 height 35
type textarea "hello this is testing .com"
click at [588, 87] on input "First Name" at bounding box center [661, 92] width 288 height 18
type input "[PERSON_NAME]"
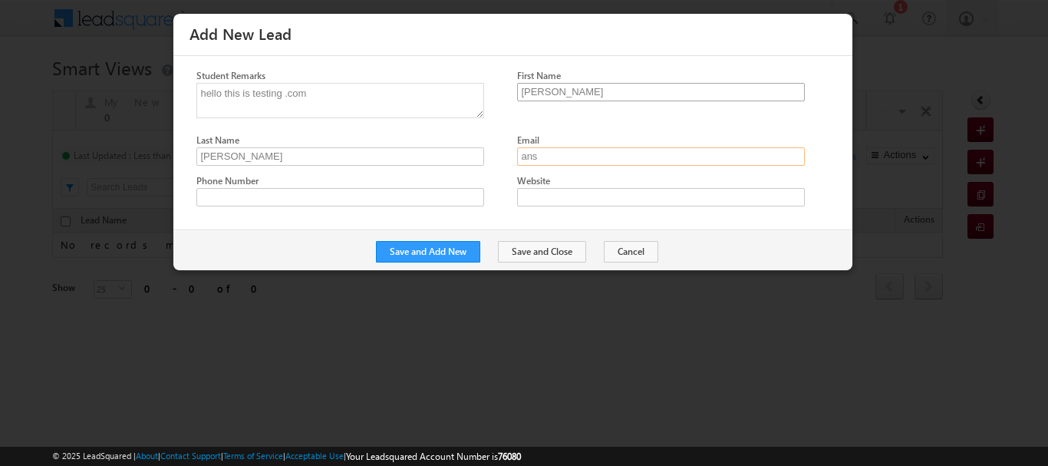
type input "[EMAIL_ADDRESS][DOMAIN_NAME]"
type input "09610092299"
type input "[DOMAIN_NAME]"
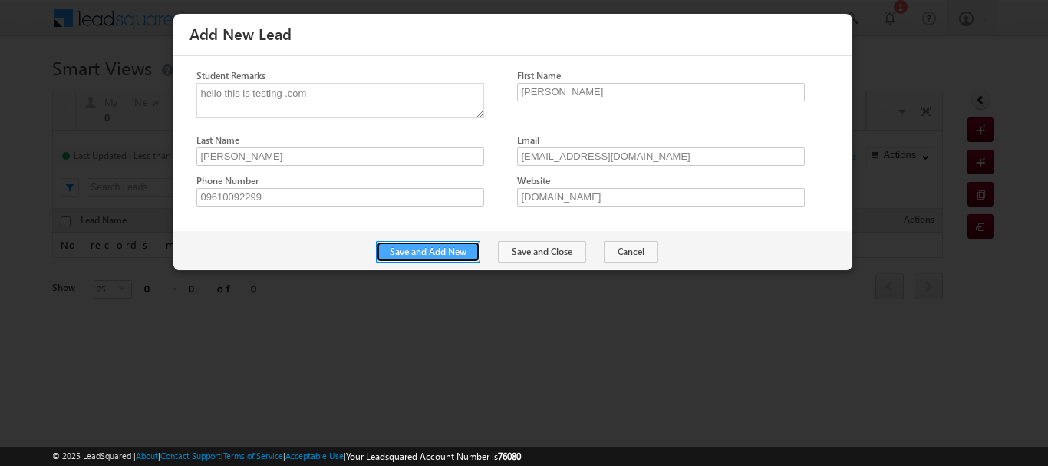
click at [438, 247] on button "Save and Add New" at bounding box center [428, 251] width 104 height 21
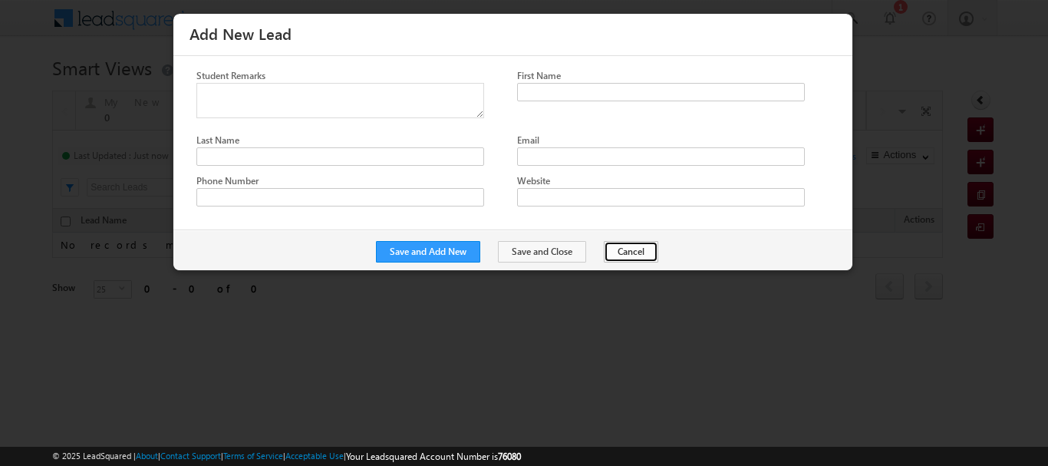
click at [640, 252] on button "Cancel" at bounding box center [631, 251] width 54 height 21
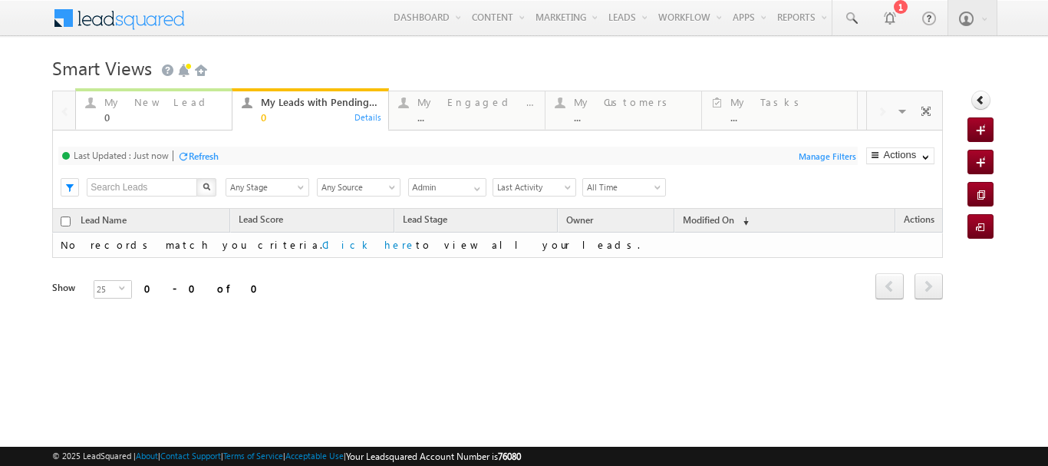
click at [117, 114] on div "0" at bounding box center [163, 117] width 118 height 12
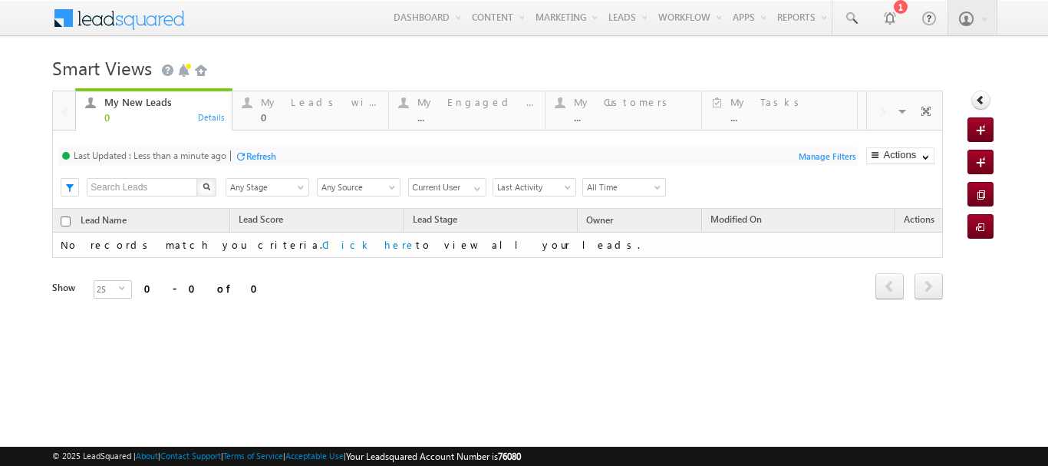
click at [161, 115] on div "0" at bounding box center [163, 117] width 118 height 12
click at [162, 111] on div "0" at bounding box center [163, 117] width 118 height 12
click at [883, 12] on div at bounding box center [888, 17] width 15 height 15
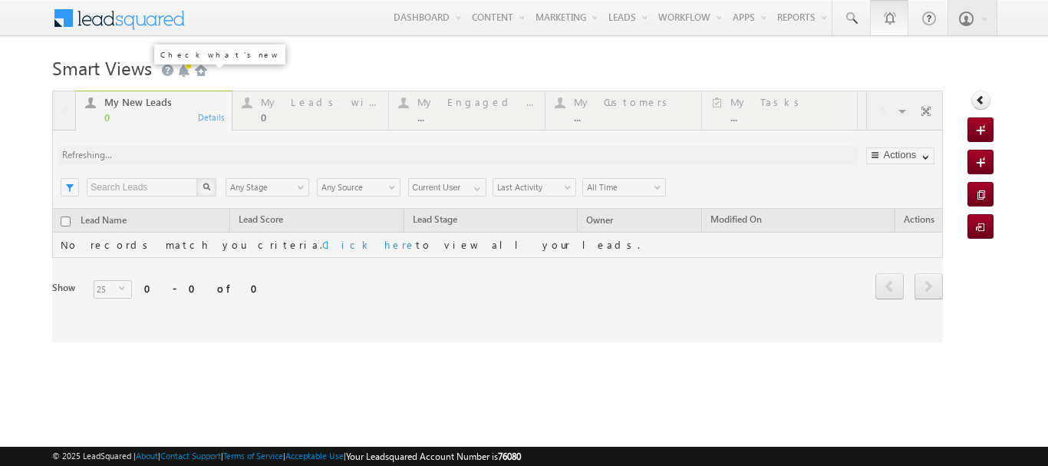
click at [182, 76] on span at bounding box center [183, 70] width 15 height 15
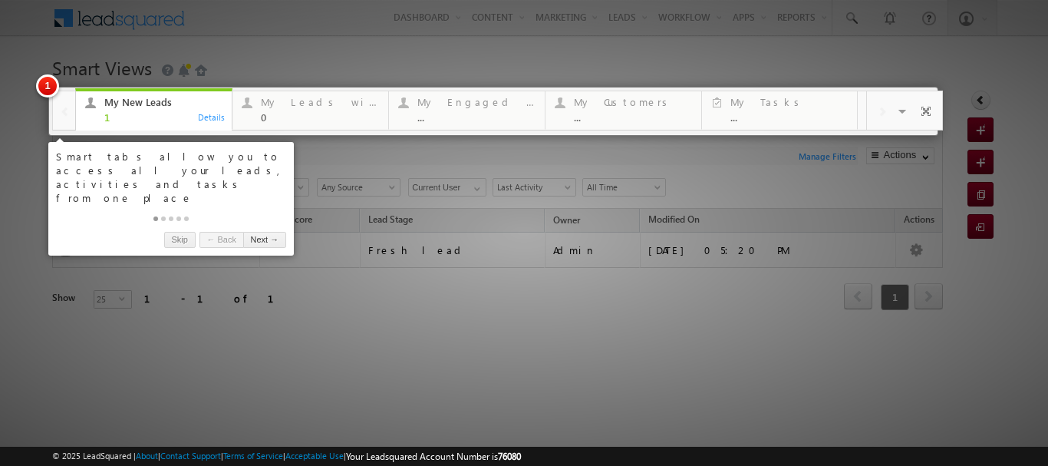
click at [143, 119] on div "1" at bounding box center [163, 117] width 118 height 12
click at [270, 232] on link "Next →" at bounding box center [264, 240] width 43 height 16
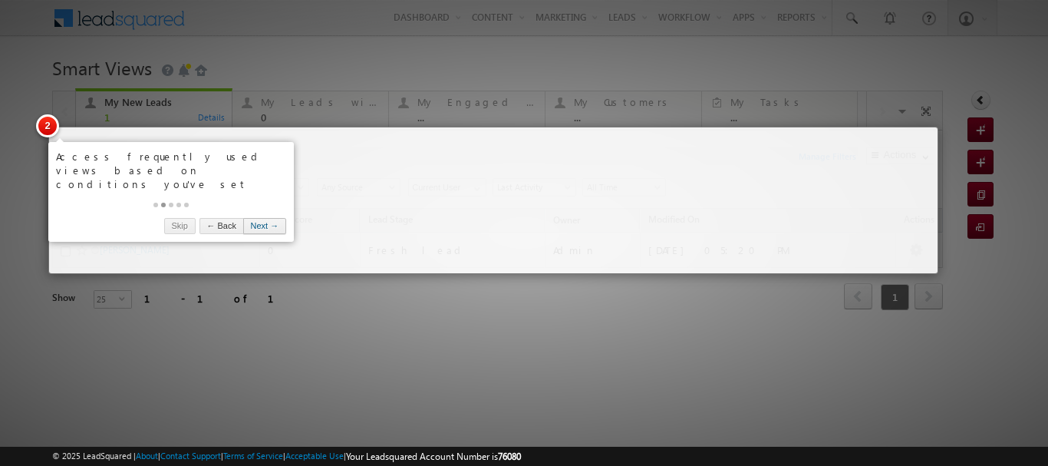
click at [264, 218] on link "Next →" at bounding box center [264, 226] width 43 height 16
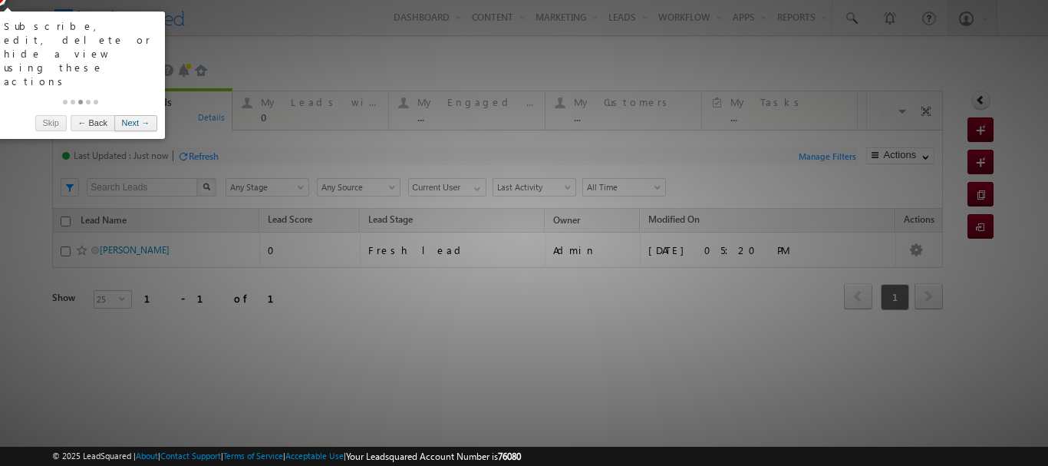
click at [137, 115] on link "Next →" at bounding box center [135, 123] width 43 height 16
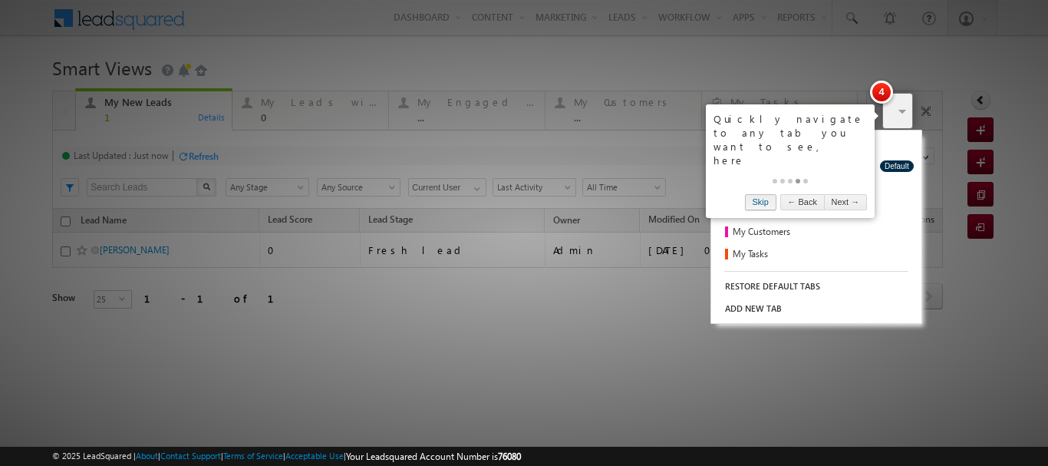
click at [762, 194] on link "Skip" at bounding box center [760, 202] width 31 height 16
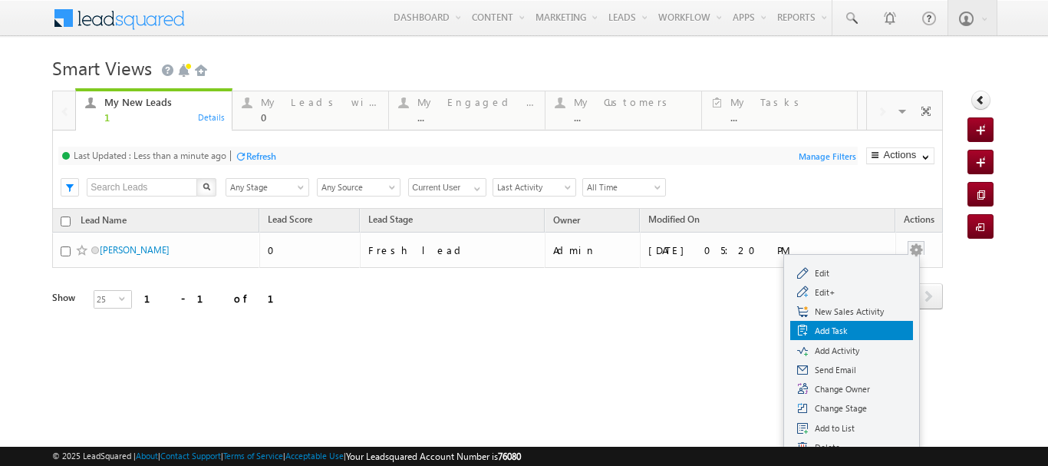
click at [833, 334] on span "Add Task" at bounding box center [861, 331] width 92 height 14
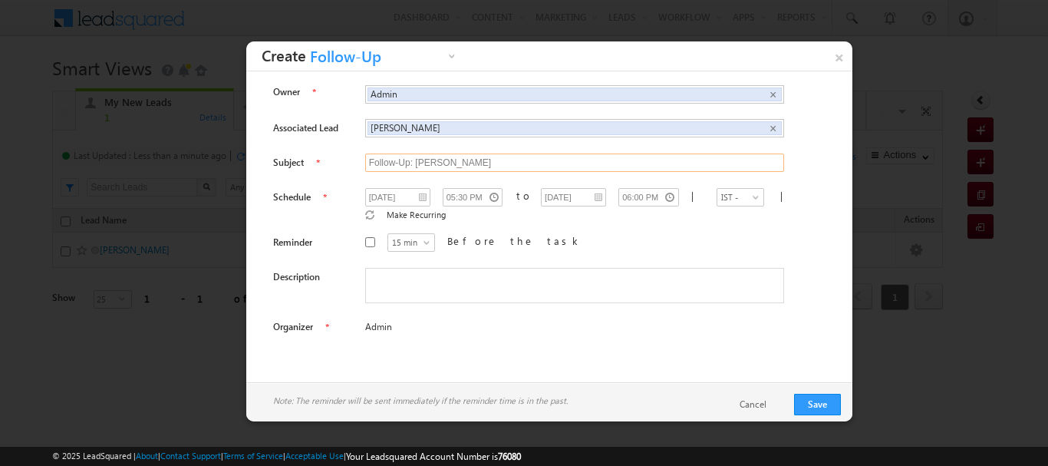
click at [408, 162] on input "Follow-Up: ansh suthar" at bounding box center [574, 162] width 419 height 18
click at [386, 165] on input "Follow-Up: ansh suthar" at bounding box center [574, 162] width 419 height 18
click at [378, 165] on input "Follow-Up: ansh suthar" at bounding box center [574, 162] width 419 height 18
click at [413, 199] on input "08/12/25" at bounding box center [397, 197] width 65 height 18
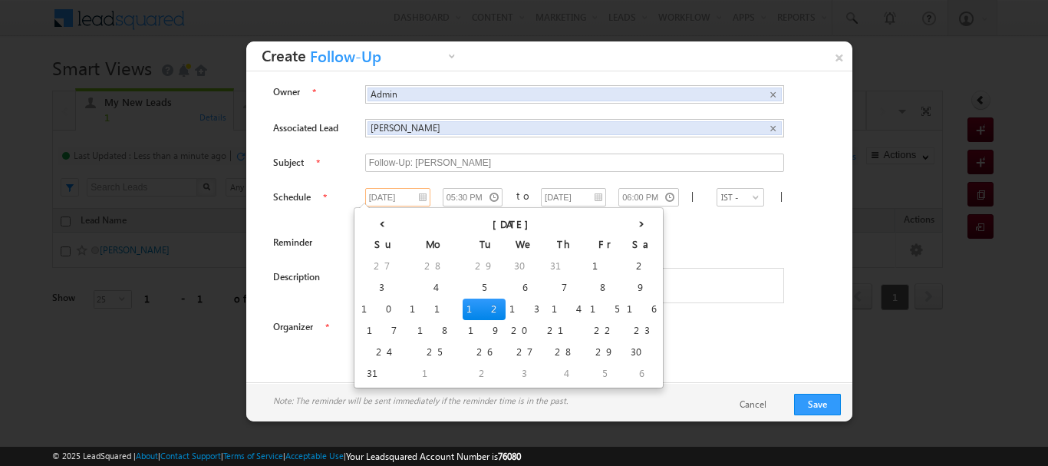
click at [462, 308] on td "12" at bounding box center [483, 308] width 43 height 21
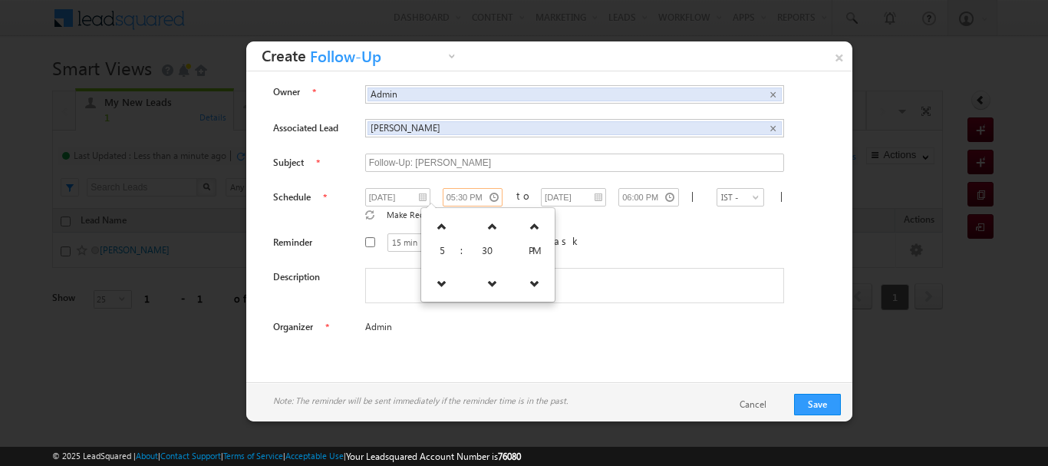
click at [469, 198] on input "05:30 PM" at bounding box center [473, 197] width 61 height 18
click at [541, 200] on input "08/12/25" at bounding box center [573, 197] width 65 height 18
click at [767, 219] on div "Owner Admin Admin × Associated Lead ansh suthar ansh suthar × Subject to |" at bounding box center [549, 212] width 583 height 258
click at [365, 237] on input "Before the task" at bounding box center [370, 242] width 10 height 10
checkbox input "true"
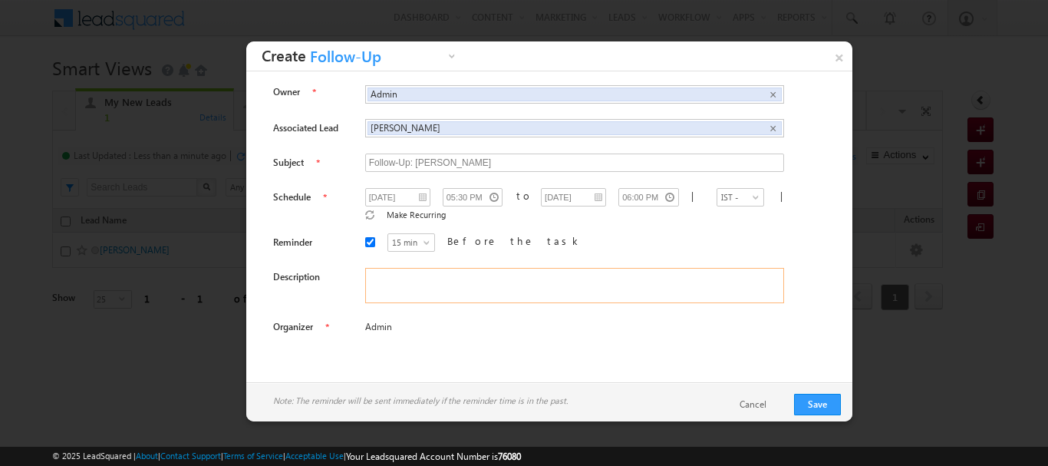
click at [378, 275] on textarea at bounding box center [574, 285] width 419 height 35
type textarea "dffgdf"
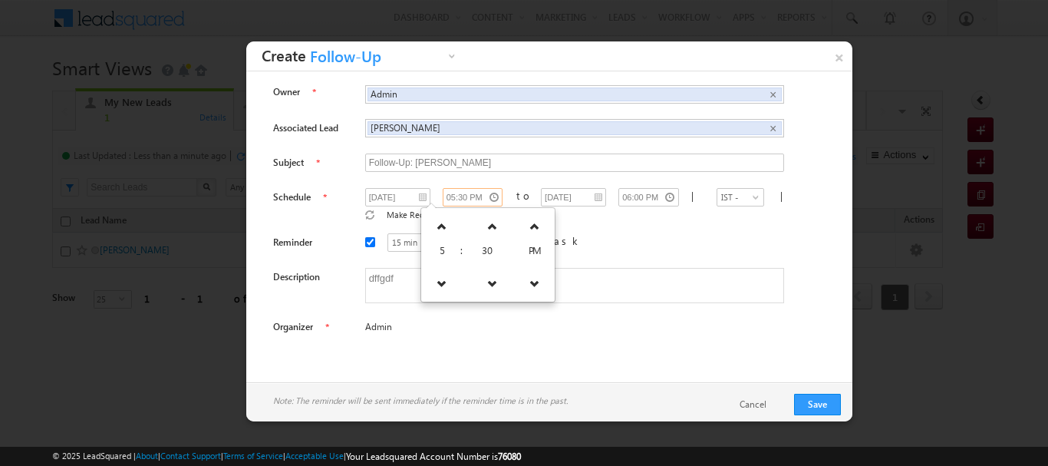
click at [469, 199] on input "05:30 PM" at bounding box center [473, 197] width 61 height 18
click at [487, 229] on icon at bounding box center [492, 226] width 11 height 11
type input "06:00 PM"
type input "06:30 PM"
click at [487, 229] on icon at bounding box center [492, 226] width 11 height 11
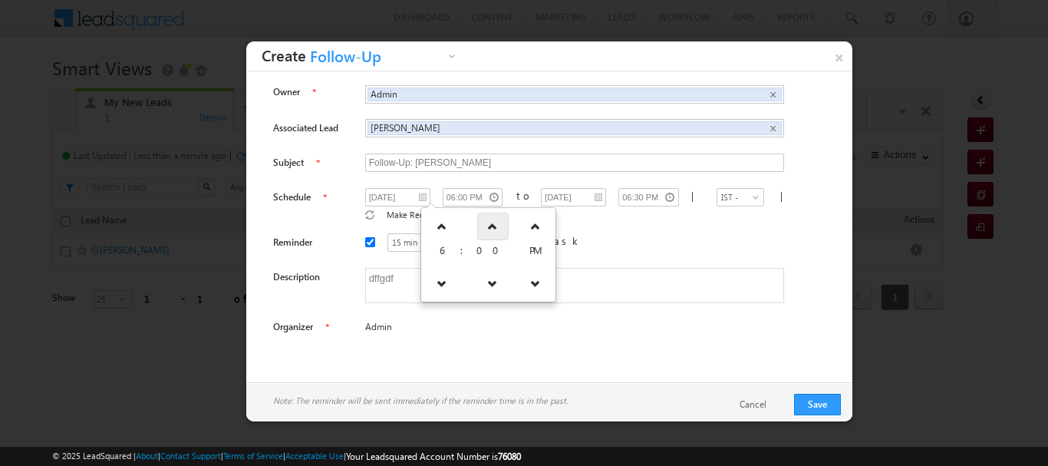
type input "06:30 PM"
type input "07:00 PM"
click at [493, 291] on link at bounding box center [491, 283] width 31 height 28
type input "06:00 PM"
type input "06:30 PM"
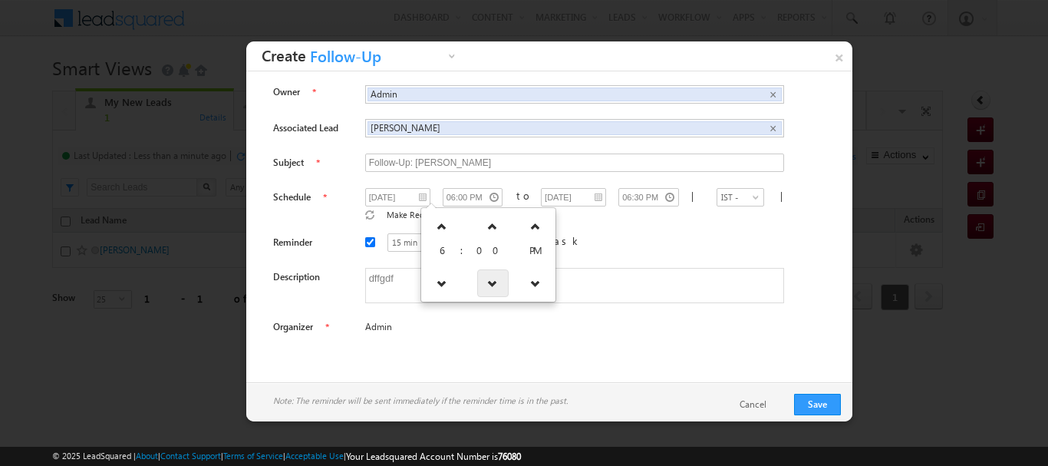
click at [493, 290] on link at bounding box center [492, 283] width 31 height 28
type input "05:30 PM"
click at [482, 254] on span "30" at bounding box center [492, 249] width 21 height 13
click at [482, 245] on span "30" at bounding box center [492, 249] width 21 height 13
click at [618, 194] on input "06:00 PM" at bounding box center [648, 197] width 61 height 18
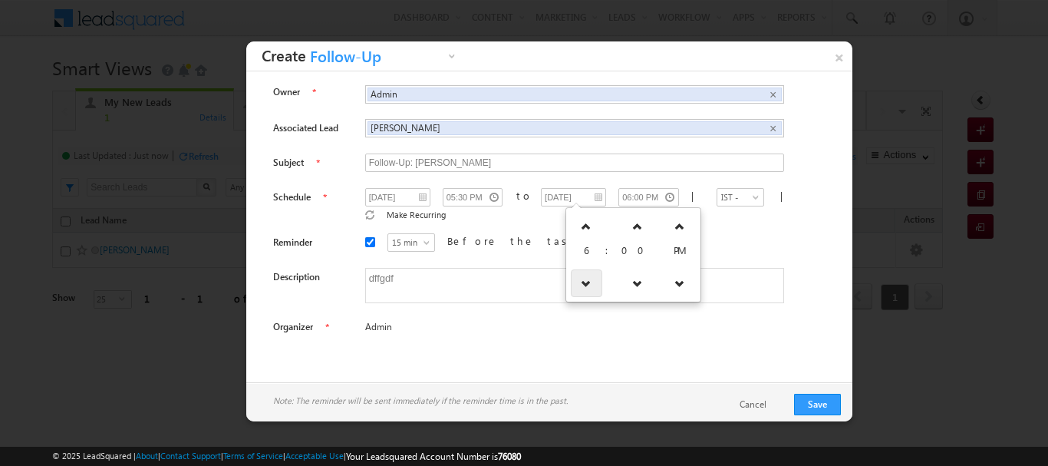
click at [583, 288] on icon at bounding box center [586, 283] width 11 height 11
click at [632, 283] on icon at bounding box center [637, 283] width 11 height 11
click at [627, 218] on link at bounding box center [636, 226] width 31 height 28
type input "05:30 PM"
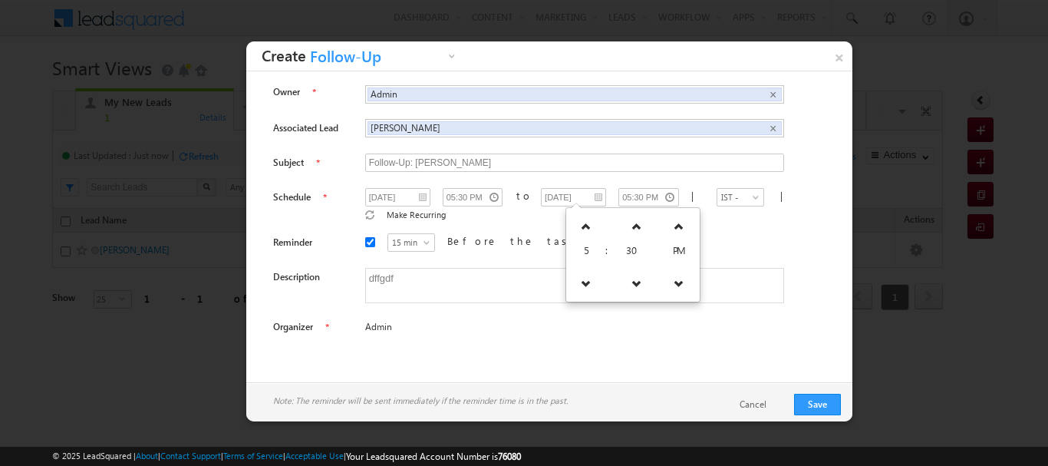
click at [660, 390] on div "Note: The reminder will be sent immediately if the reminder time is in the past…" at bounding box center [549, 404] width 606 height 44
click at [374, 326] on span "Admin" at bounding box center [520, 330] width 310 height 9
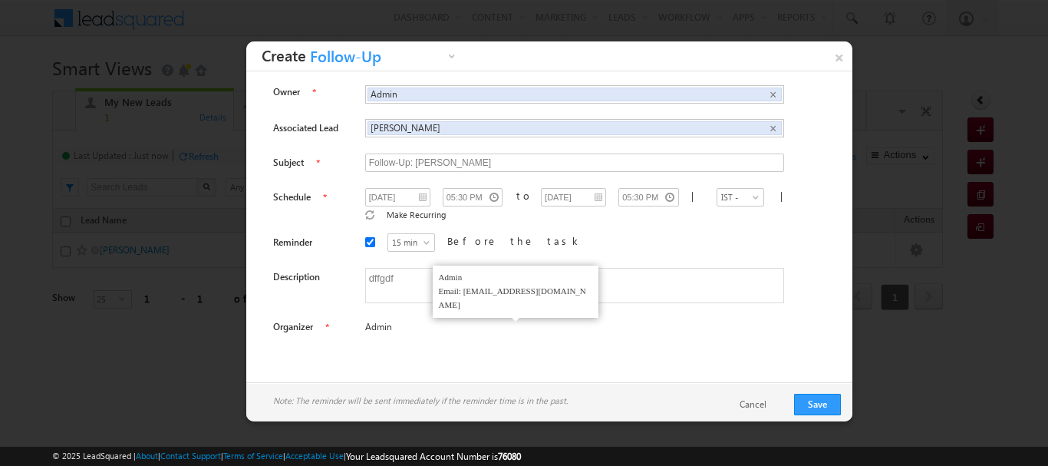
click at [367, 320] on span "Admin" at bounding box center [520, 327] width 310 height 14
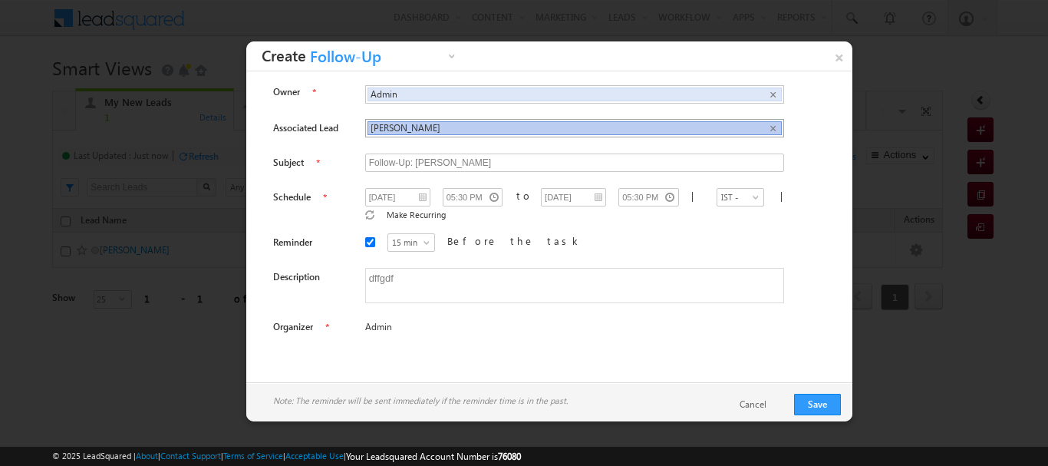
click at [756, 127] on li "ansh suthar ×" at bounding box center [574, 128] width 414 height 14
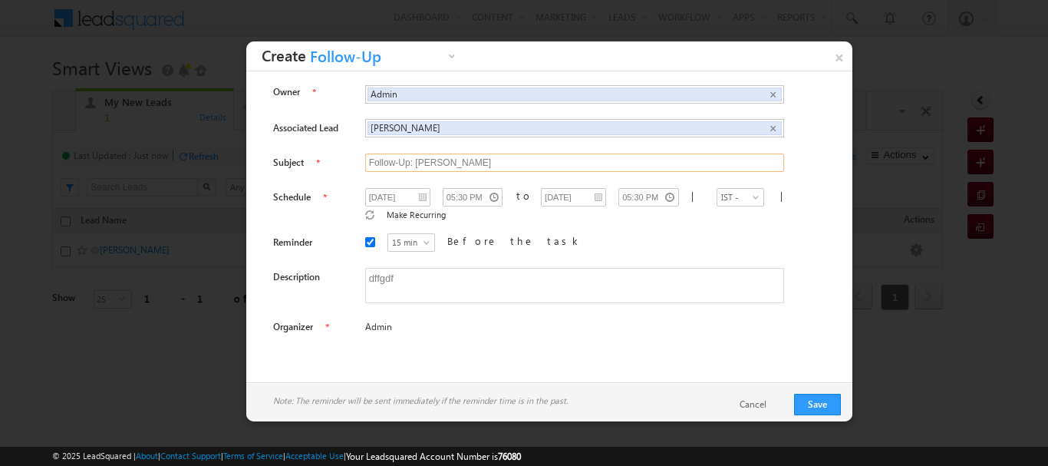
click at [464, 166] on input "Follow-Up: ansh suthar" at bounding box center [574, 162] width 419 height 18
type input "Follow-Up: ansh suthardffdfdfdfdfdfdfdf"
click at [817, 408] on button "Save" at bounding box center [817, 403] width 47 height 21
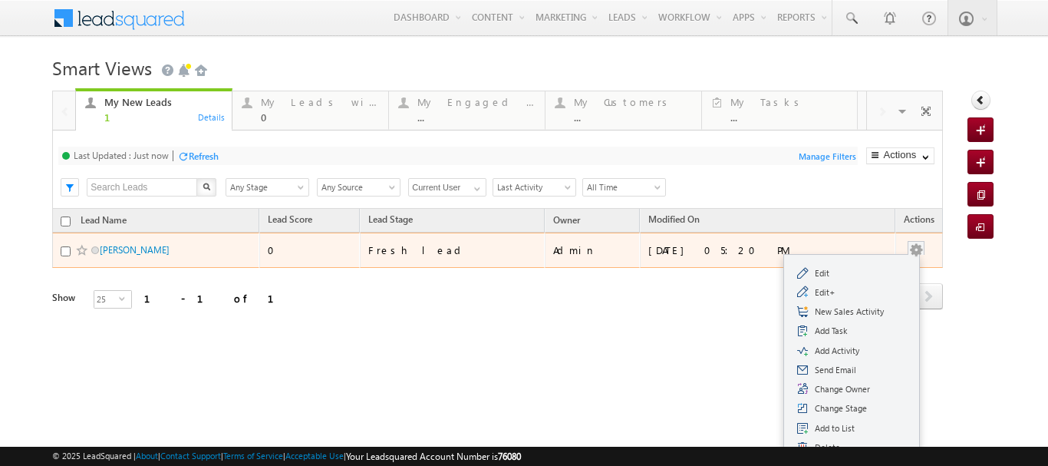
click at [908, 249] on button "button" at bounding box center [915, 249] width 15 height 15
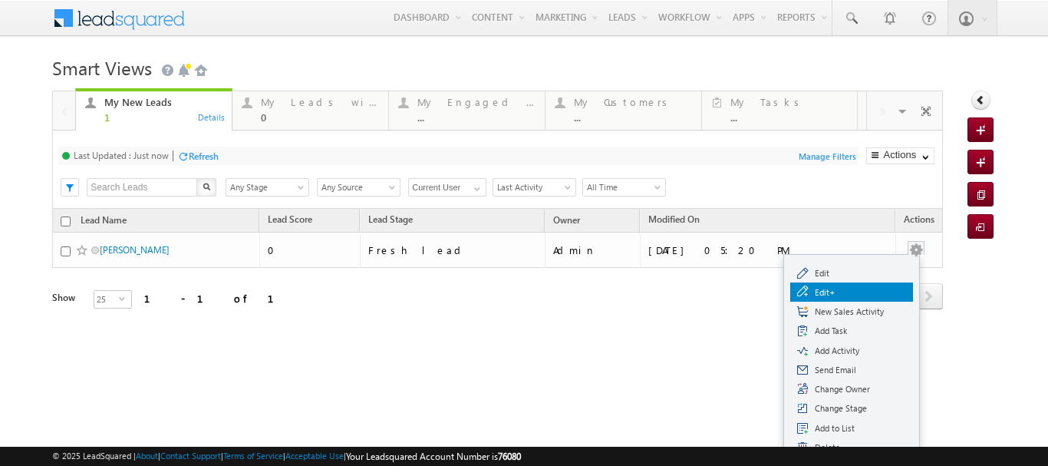
click at [819, 295] on span "Edit+" at bounding box center [861, 292] width 92 height 14
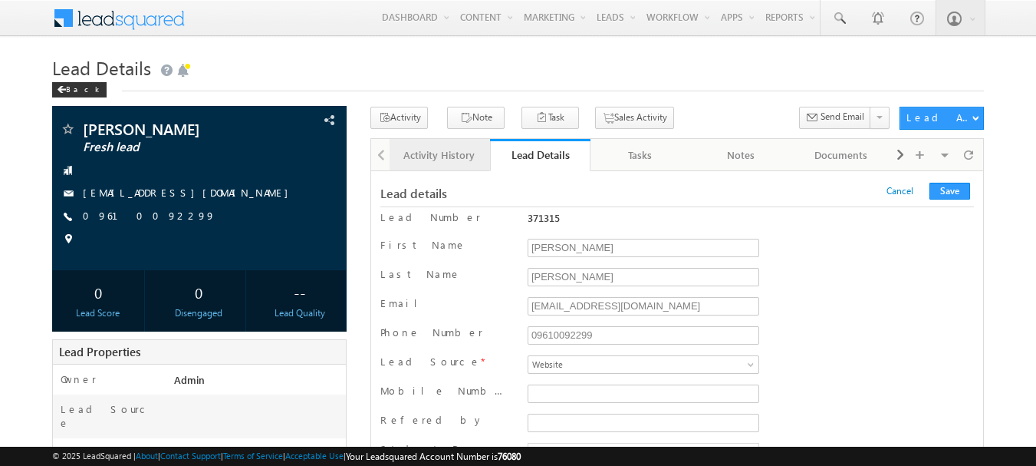
click at [443, 156] on div "Activity History" at bounding box center [439, 155] width 74 height 18
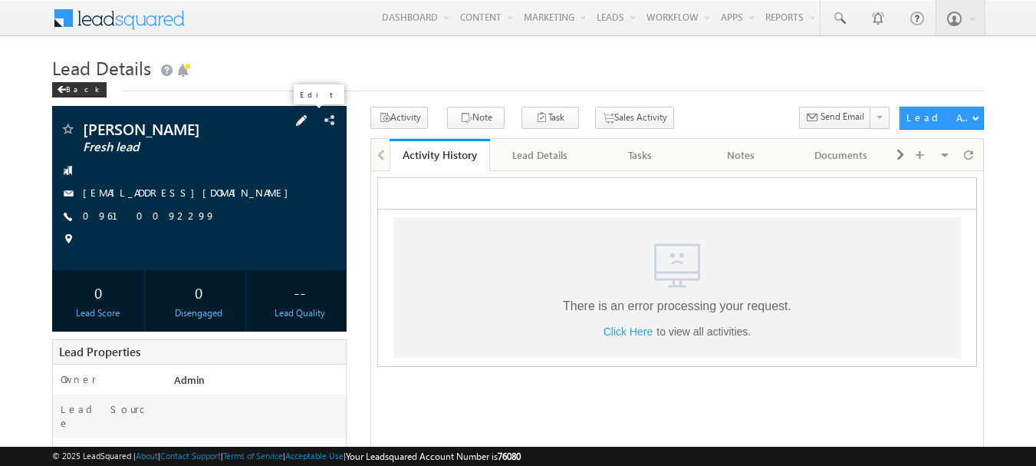
click at [309, 116] on span at bounding box center [301, 120] width 17 height 17
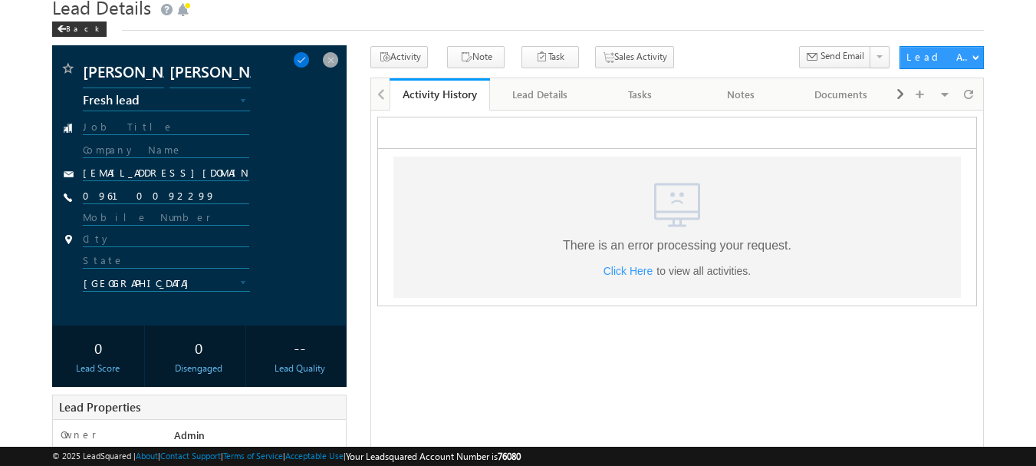
scroll to position [153, 0]
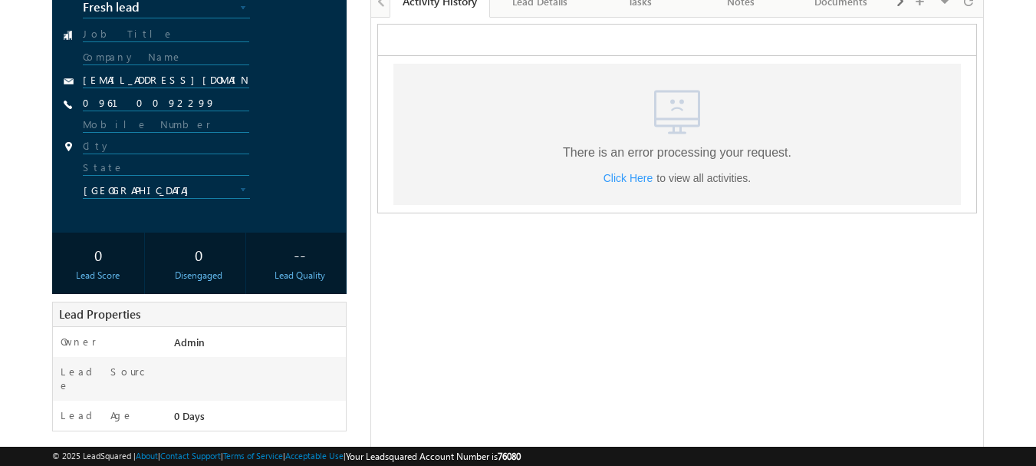
click at [435, 219] on html ".a{fill:none;}.b{fill:#cad4e2;} There is an error processing your request. Clic…" at bounding box center [677, 118] width 612 height 202
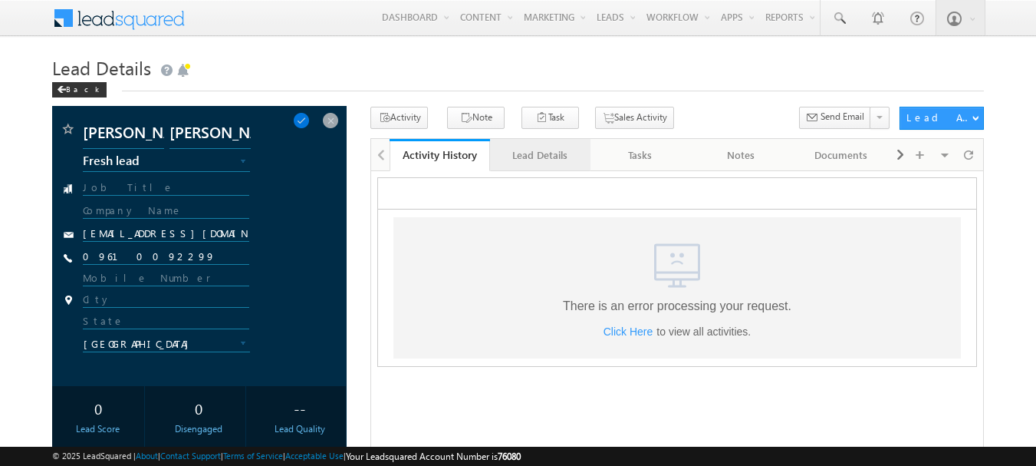
click at [515, 155] on div "Lead Details" at bounding box center [539, 155] width 74 height 18
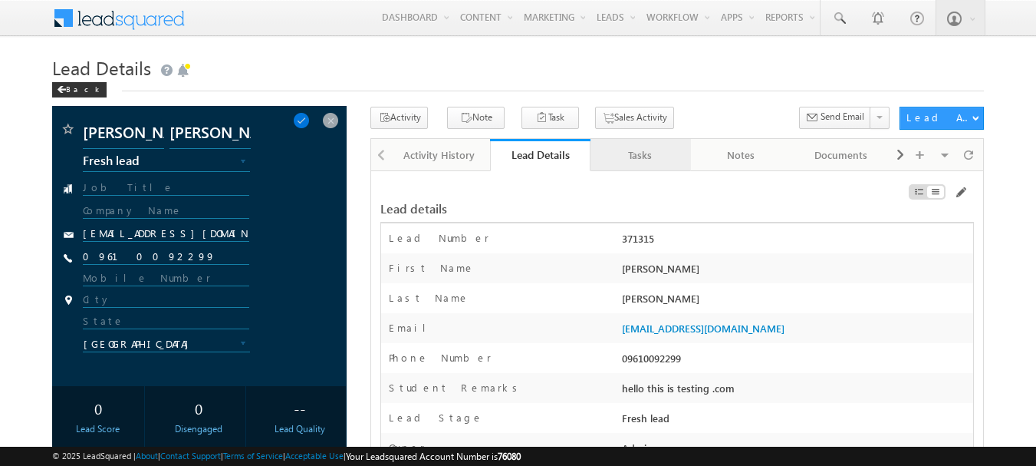
click at [630, 166] on link "Tasks" at bounding box center [641, 155] width 100 height 32
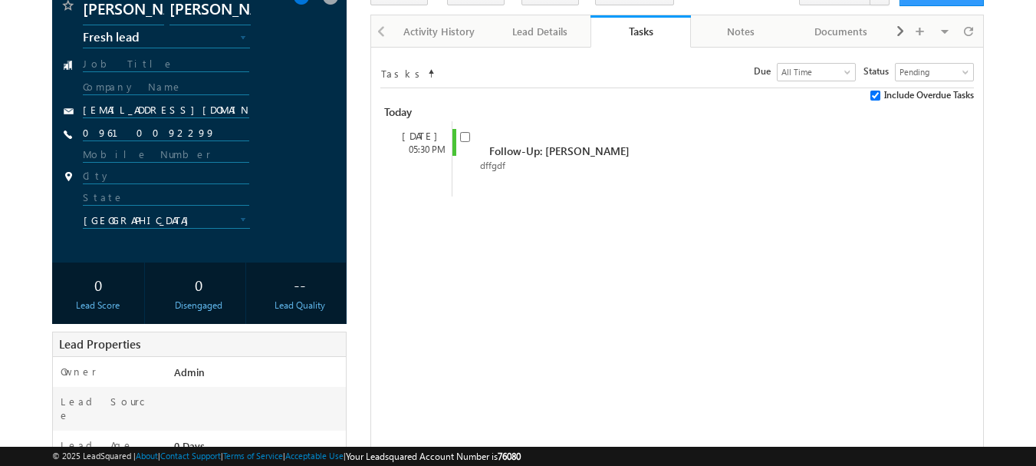
scroll to position [153, 0]
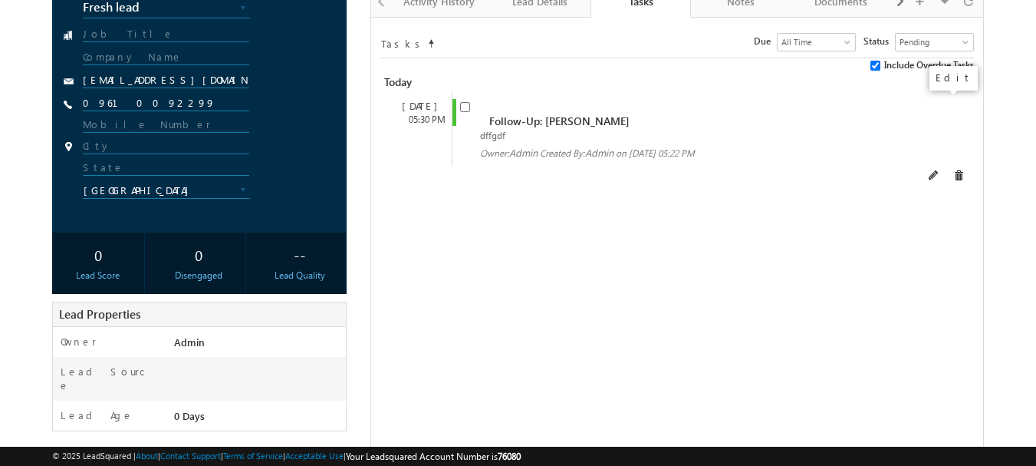
click at [940, 170] on span at bounding box center [934, 175] width 11 height 11
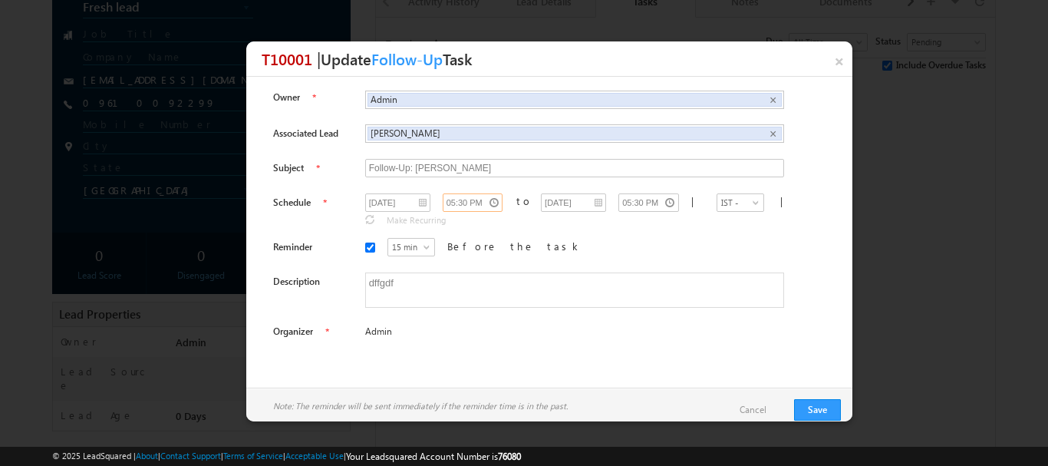
click at [455, 202] on input "05:30 PM" at bounding box center [473, 202] width 61 height 18
click at [487, 229] on icon at bounding box center [492, 231] width 11 height 11
type input "06:00 PM"
type input "06:30 PM"
click at [479, 300] on link at bounding box center [492, 289] width 31 height 28
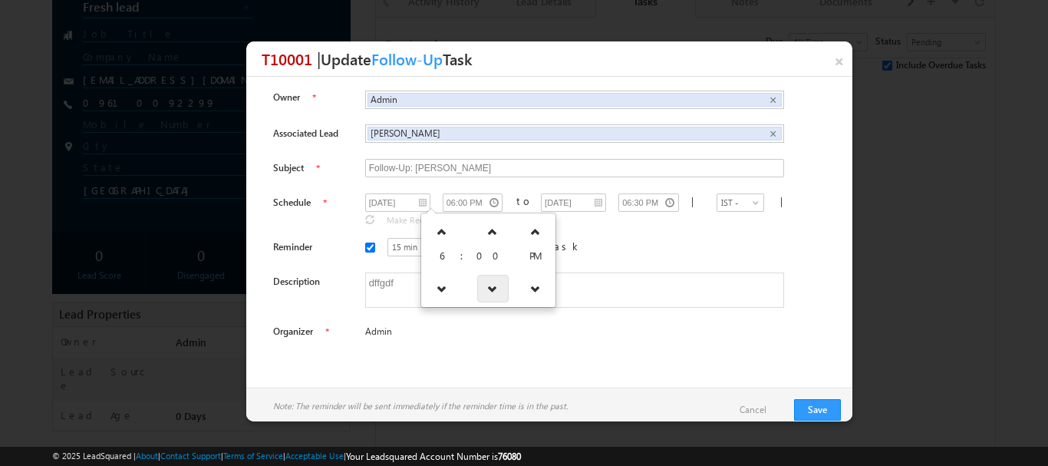
type input "05:30 PM"
type input "06:00 PM"
click at [476, 258] on td "30" at bounding box center [492, 260] width 35 height 26
click at [482, 255] on span "30" at bounding box center [492, 255] width 21 height 13
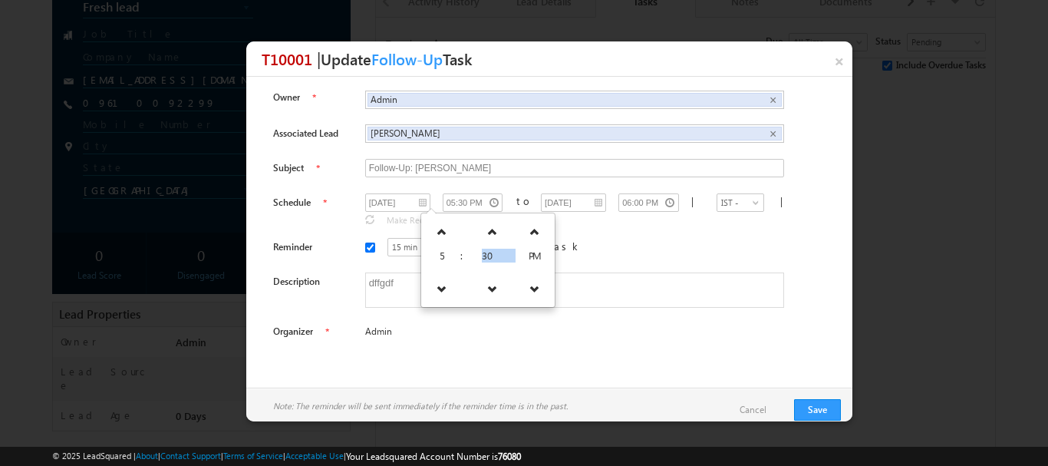
click at [482, 255] on span "30" at bounding box center [492, 255] width 21 height 13
click at [366, 258] on div "Owner Admin Admin × Associated Lead ansh suthar ansh suthar × Subject to |" at bounding box center [549, 217] width 583 height 258
click at [390, 240] on span "15 min" at bounding box center [411, 247] width 47 height 14
click at [556, 246] on div "15 min 30 min 45 min 1 hr 15 min Before the task" at bounding box center [586, 249] width 443 height 23
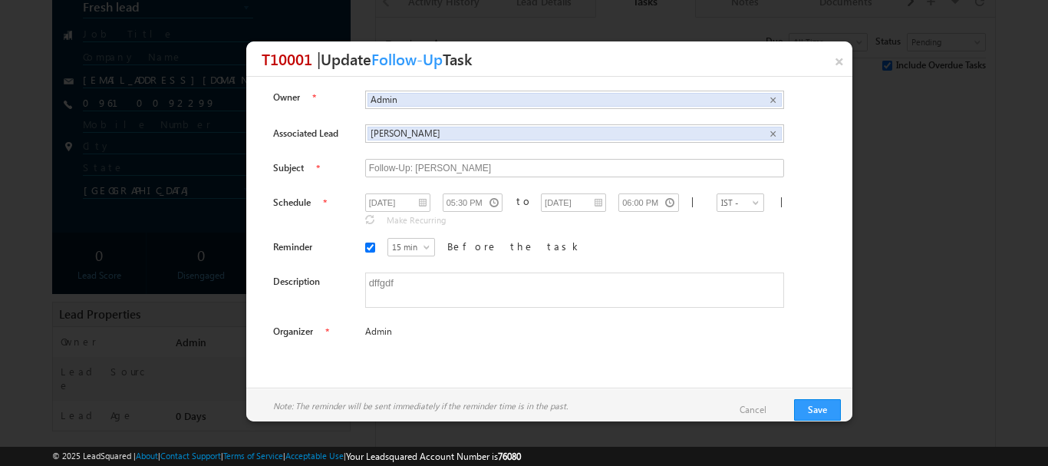
click at [638, 238] on div "15 min 30 min 45 min 1 hr 15 min Before the task" at bounding box center [586, 249] width 443 height 23
click at [456, 197] on input "05:30 PM" at bounding box center [473, 202] width 61 height 18
click at [487, 236] on icon at bounding box center [492, 231] width 11 height 11
type input "06:00 PM"
type input "06:30 PM"
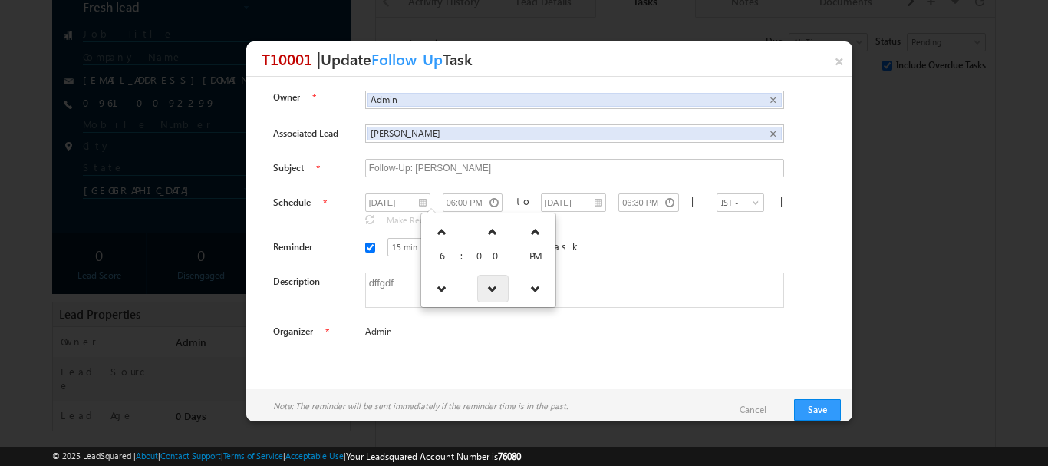
click at [487, 280] on link at bounding box center [492, 289] width 31 height 28
type input "05:30 PM"
type input "06:00 PM"
click at [487, 280] on link at bounding box center [491, 289] width 31 height 28
type input "05:00 PM"
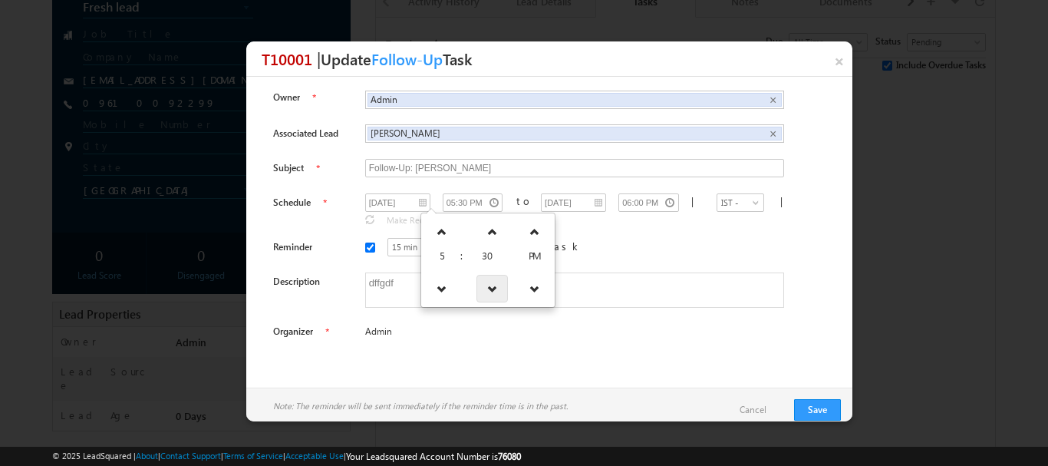
type input "05:30 PM"
click at [482, 221] on link at bounding box center [492, 232] width 31 height 28
type input "05:30 PM"
type input "06:00 PM"
click at [614, 245] on div "15 min 30 min 45 min 1 hr 15 min Before the task" at bounding box center [586, 249] width 443 height 23
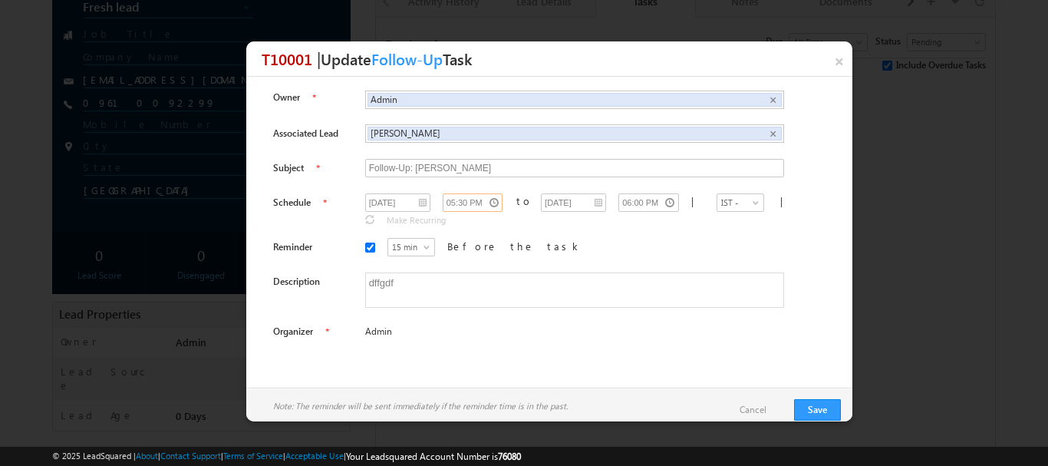
click at [465, 202] on input "05:30 PM" at bounding box center [473, 202] width 61 height 18
click at [476, 237] on link at bounding box center [491, 232] width 31 height 28
type input "06:00 PM"
type input "06:30 PM"
click at [805, 409] on button "Save" at bounding box center [817, 409] width 47 height 21
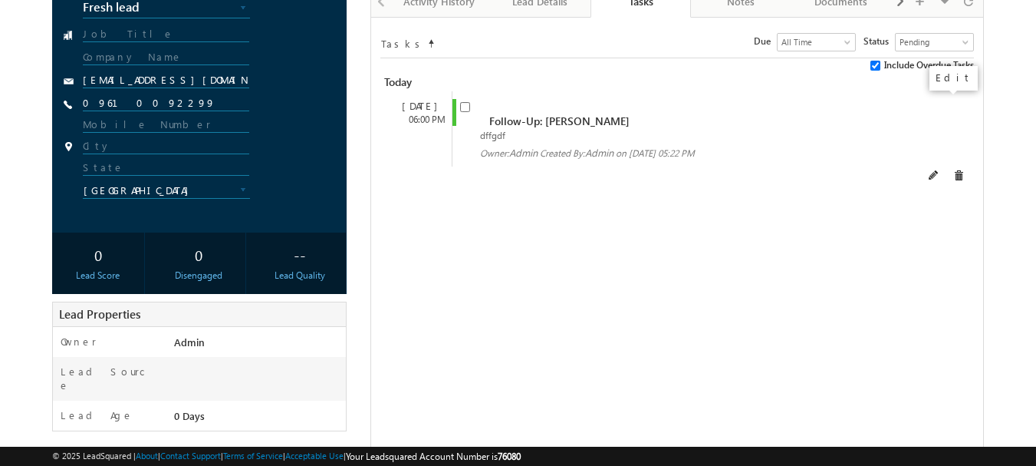
click at [940, 170] on span at bounding box center [934, 175] width 11 height 11
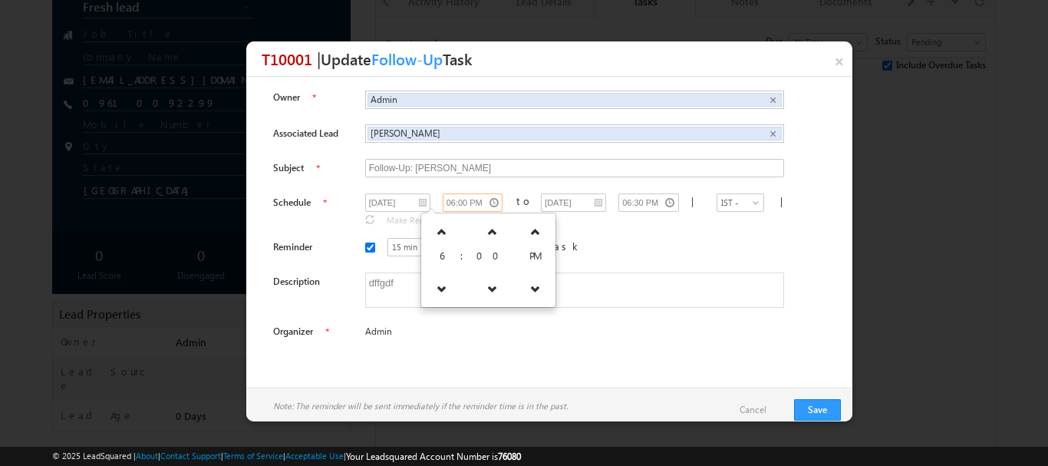
click at [443, 204] on input "06:00 PM" at bounding box center [473, 202] width 61 height 18
click at [445, 235] on icon at bounding box center [441, 231] width 11 height 11
type input "07:00 PM"
type input "07:30 PM"
click at [446, 295] on link at bounding box center [441, 289] width 31 height 28
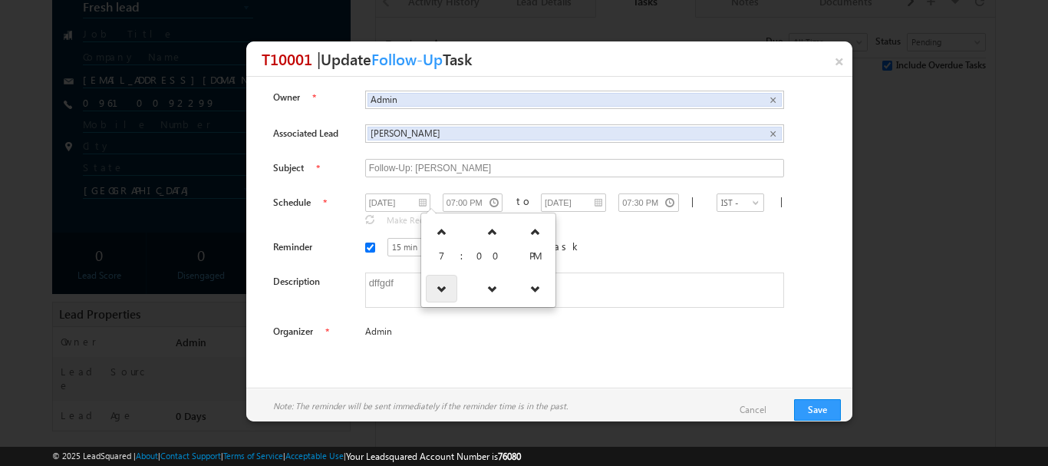
type input "06:00 PM"
type input "06:30 PM"
click at [487, 290] on icon at bounding box center [492, 288] width 11 height 11
type input "05:30 PM"
type input "06:00 PM"
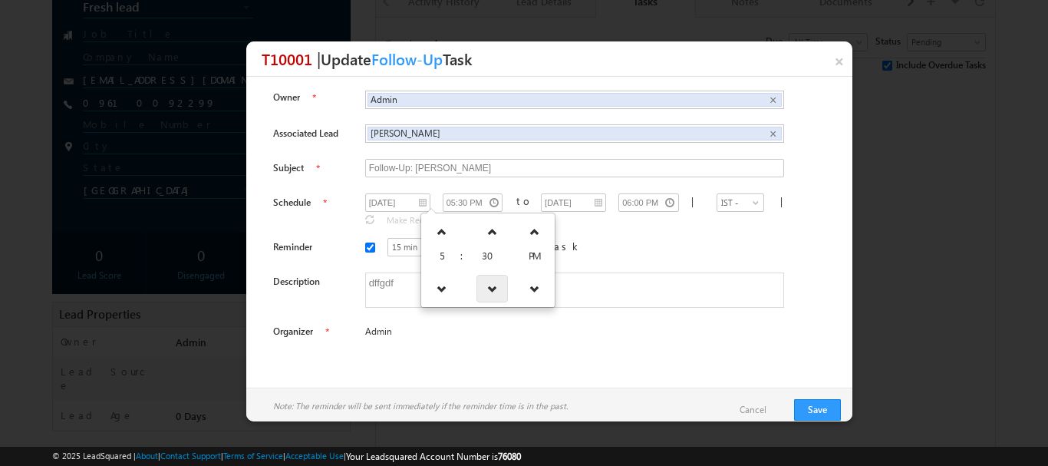
click at [487, 288] on icon at bounding box center [492, 288] width 11 height 11
type input "05:00 PM"
type input "05:30 PM"
click at [487, 288] on icon at bounding box center [492, 288] width 11 height 11
type input "04:30 PM"
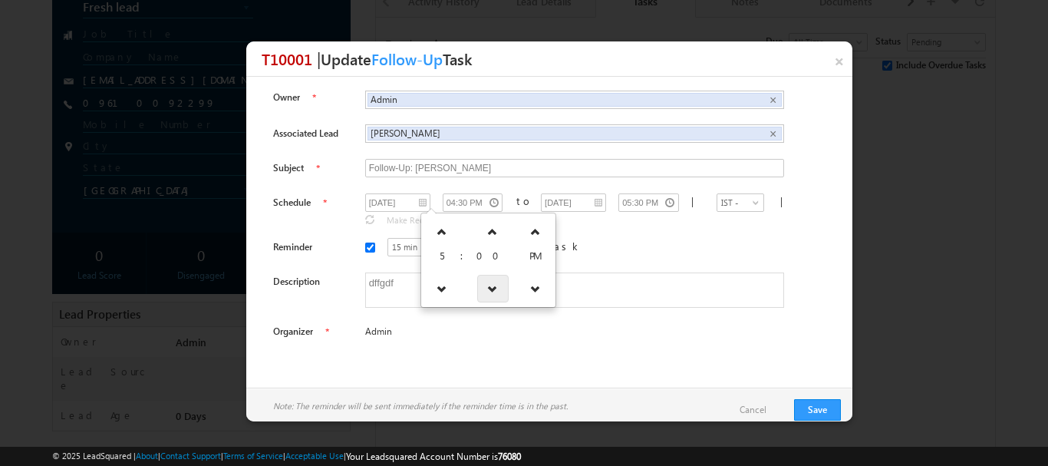
type input "05:00 PM"
click at [487, 288] on icon at bounding box center [492, 288] width 11 height 11
type input "04:00 PM"
type input "04:30 PM"
click at [487, 229] on icon at bounding box center [492, 231] width 11 height 11
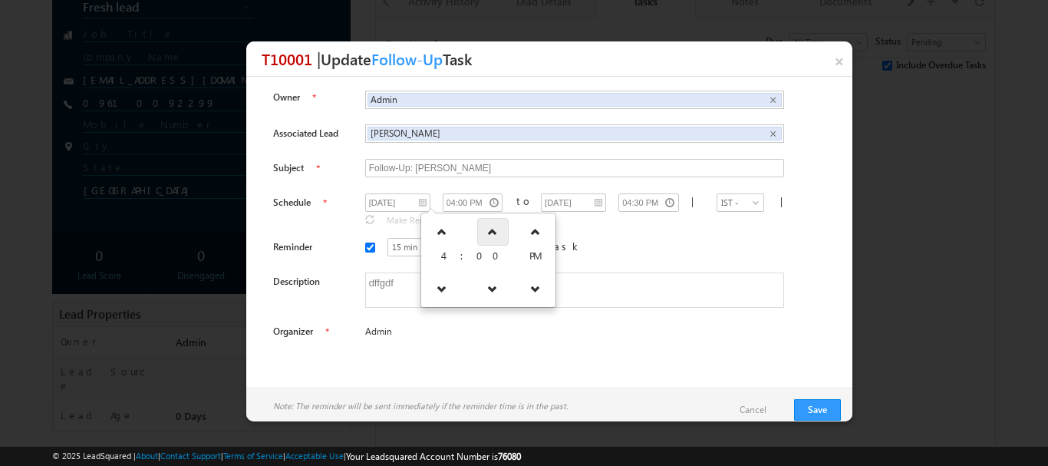
type input "04:30 PM"
type input "05:00 PM"
click at [487, 229] on icon at bounding box center [492, 231] width 11 height 11
type input "05:00 PM"
type input "05:30 PM"
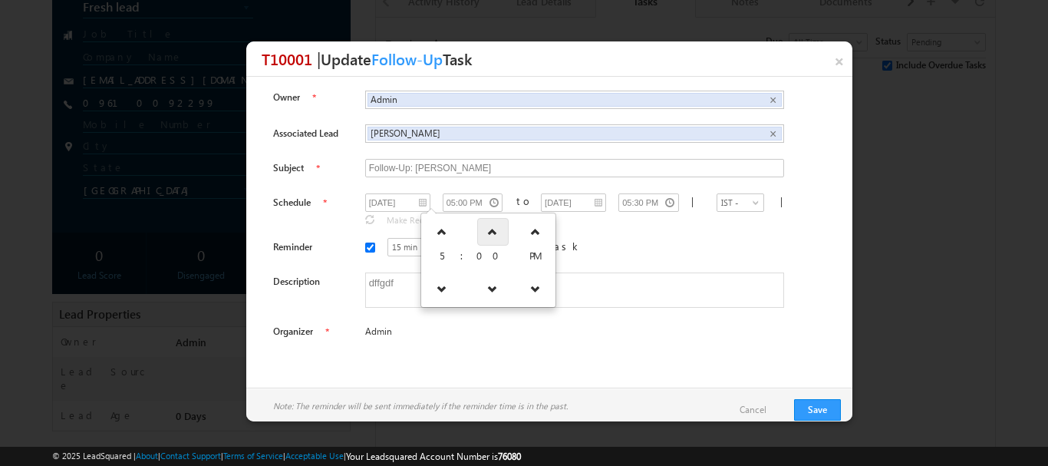
click at [487, 229] on icon at bounding box center [492, 231] width 11 height 11
type input "05:30 PM"
type input "06:00 PM"
click at [487, 229] on icon at bounding box center [492, 231] width 11 height 11
type input "06:00 PM"
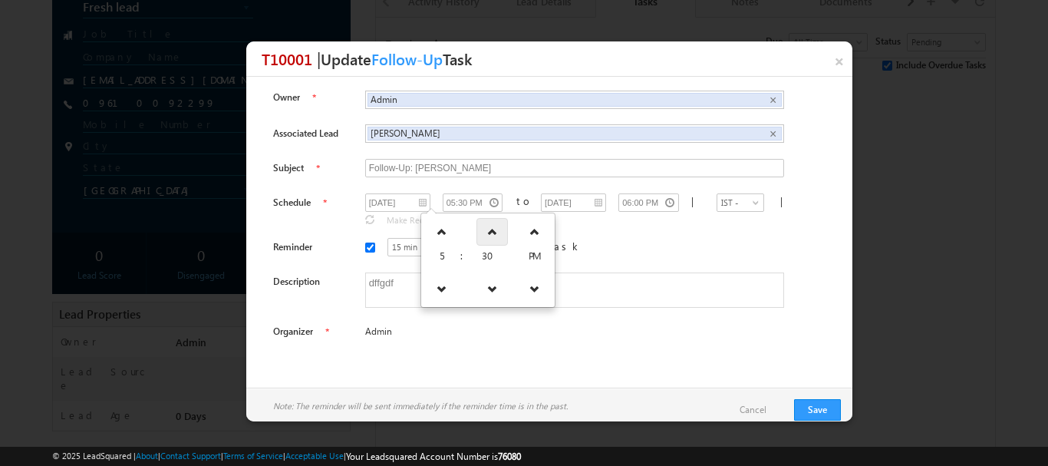
type input "06:30 PM"
click at [690, 327] on div "Admin" at bounding box center [586, 333] width 443 height 23
click at [816, 412] on button "Save" at bounding box center [817, 409] width 47 height 21
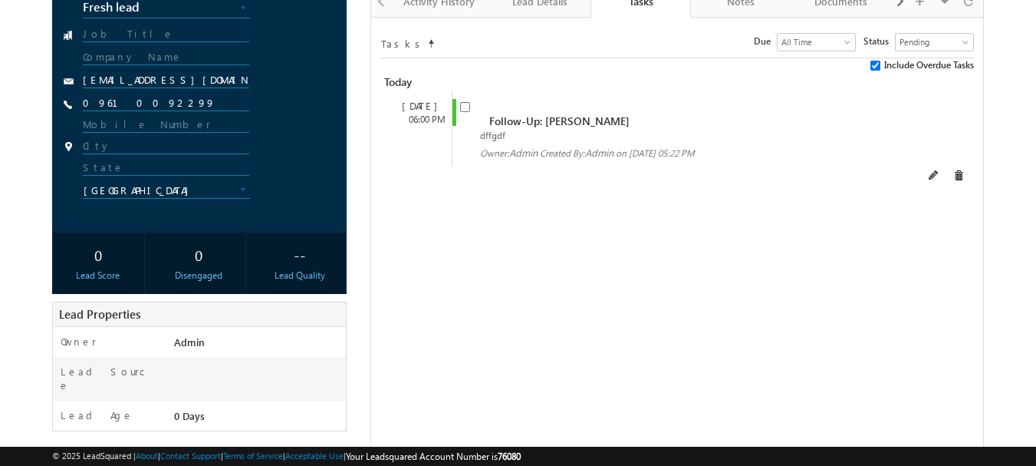
click at [935, 103] on div "Follow-Up: ansh suthardffdfdfdfdfdfdfdf dffgdf Owner: Admin Created By: Admin" at bounding box center [698, 129] width 477 height 60
click at [940, 170] on span at bounding box center [934, 175] width 11 height 11
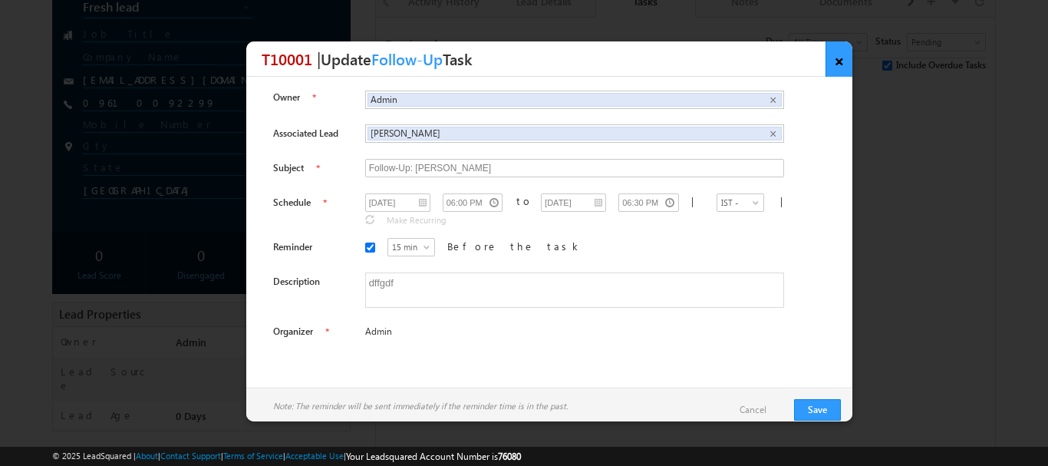
click at [844, 58] on link "×" at bounding box center [838, 58] width 27 height 35
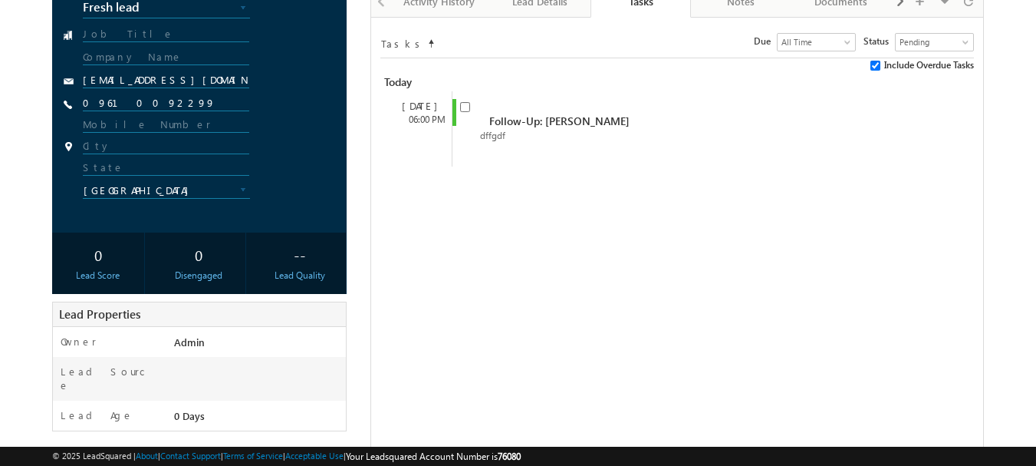
scroll to position [0, 0]
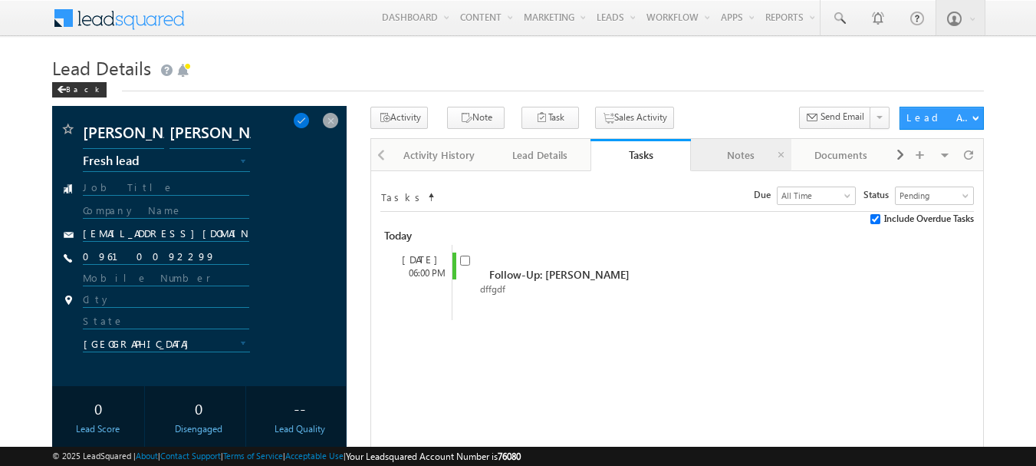
click at [726, 153] on div "Notes" at bounding box center [740, 155] width 74 height 18
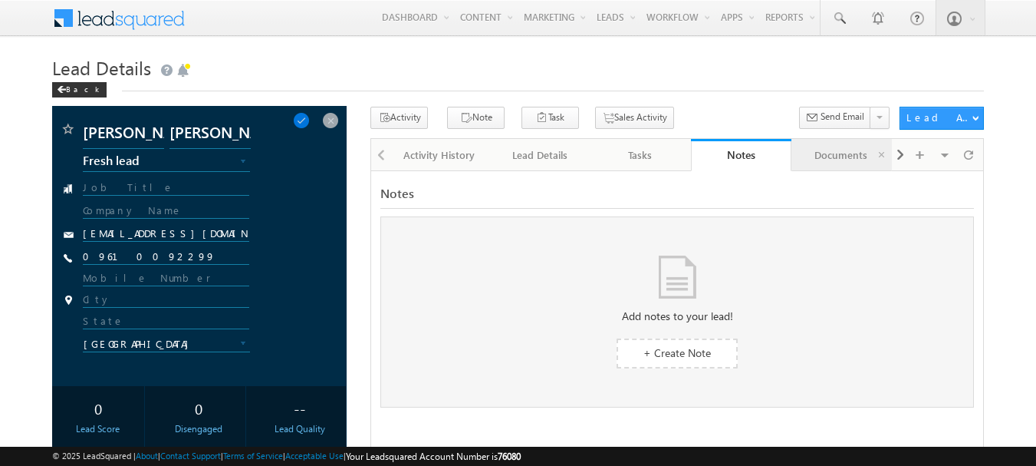
click at [822, 166] on link "Documents" at bounding box center [842, 155] width 100 height 32
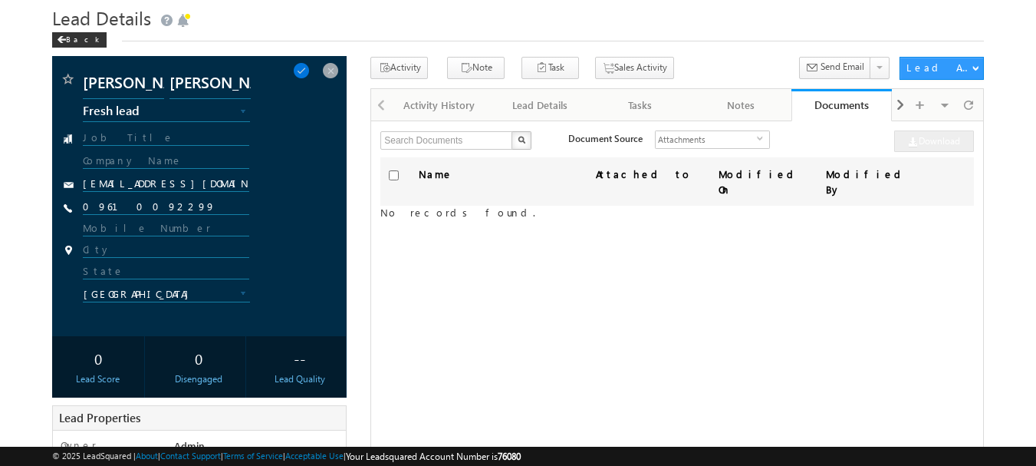
scroll to position [77, 0]
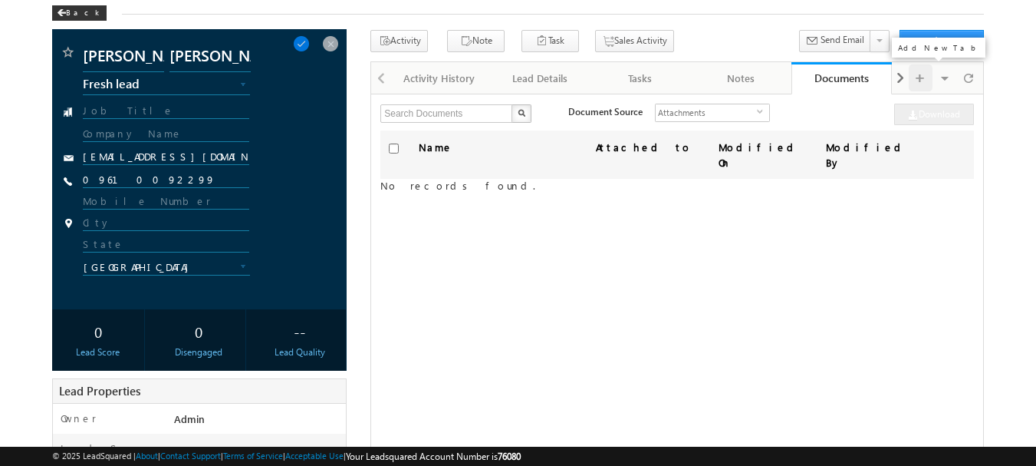
click at [925, 68] on span at bounding box center [920, 77] width 9 height 27
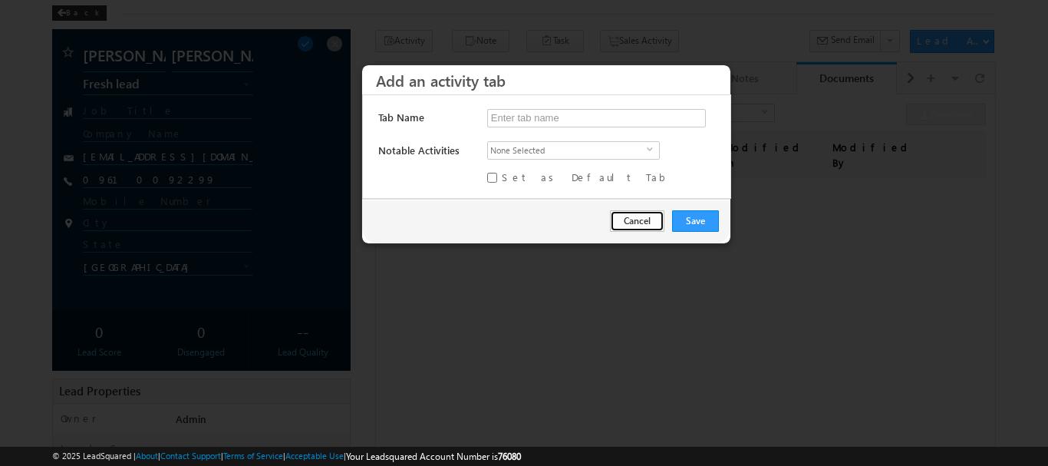
click at [637, 225] on button "Cancel" at bounding box center [637, 220] width 54 height 21
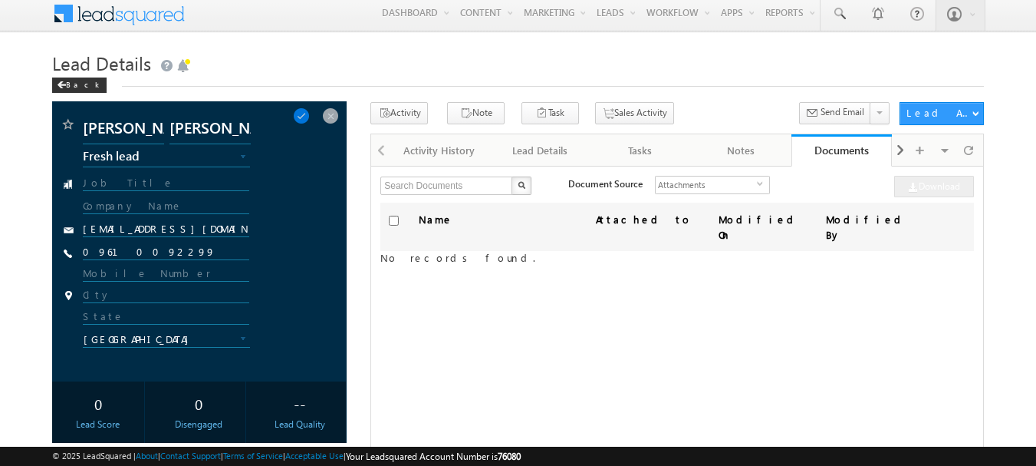
scroll to position [0, 0]
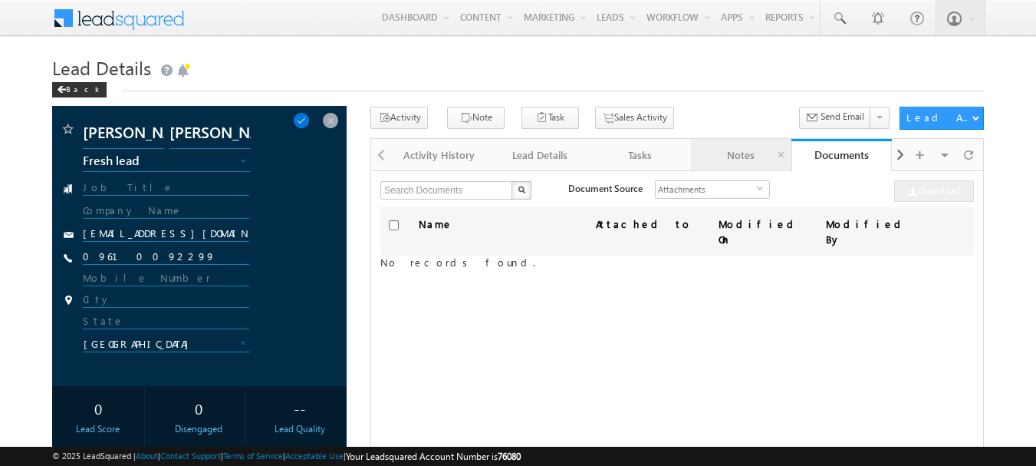
click at [746, 161] on div "Notes" at bounding box center [740, 155] width 74 height 18
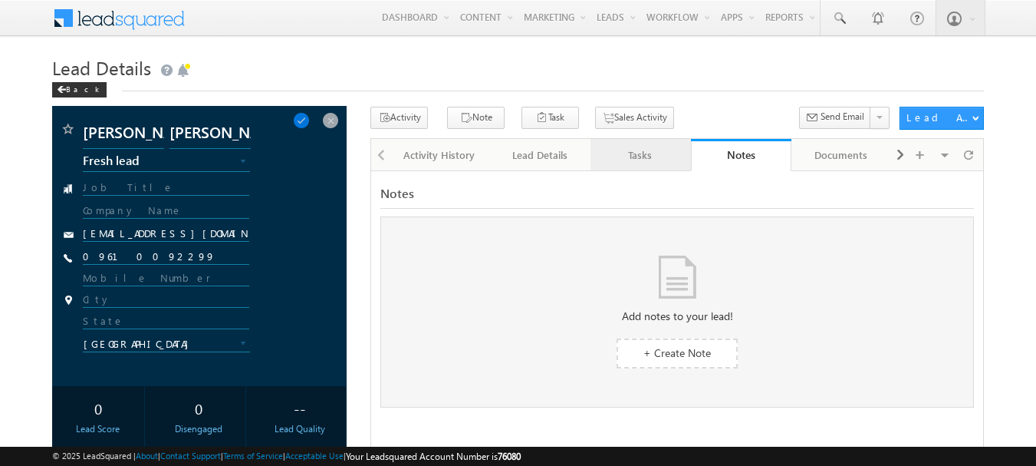
click at [652, 152] on div "Tasks" at bounding box center [640, 155] width 74 height 18
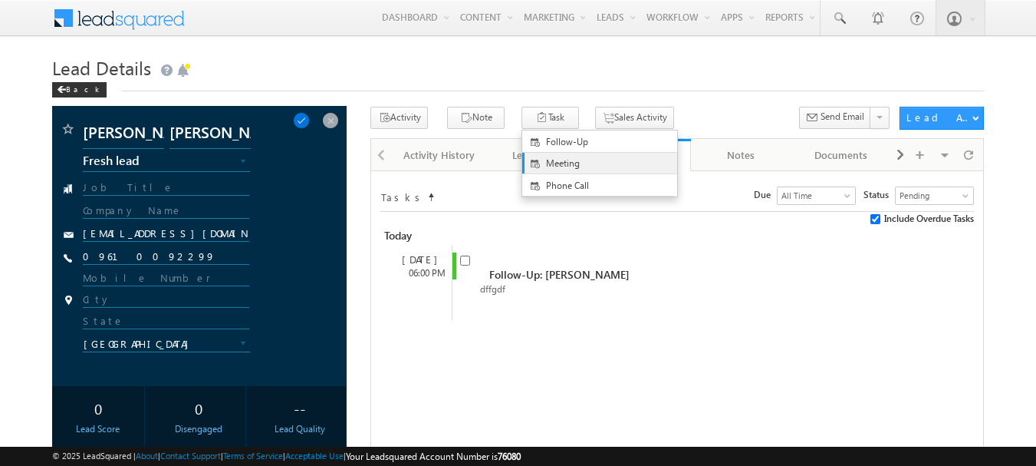
click at [553, 172] on link "Meeting" at bounding box center [599, 163] width 155 height 21
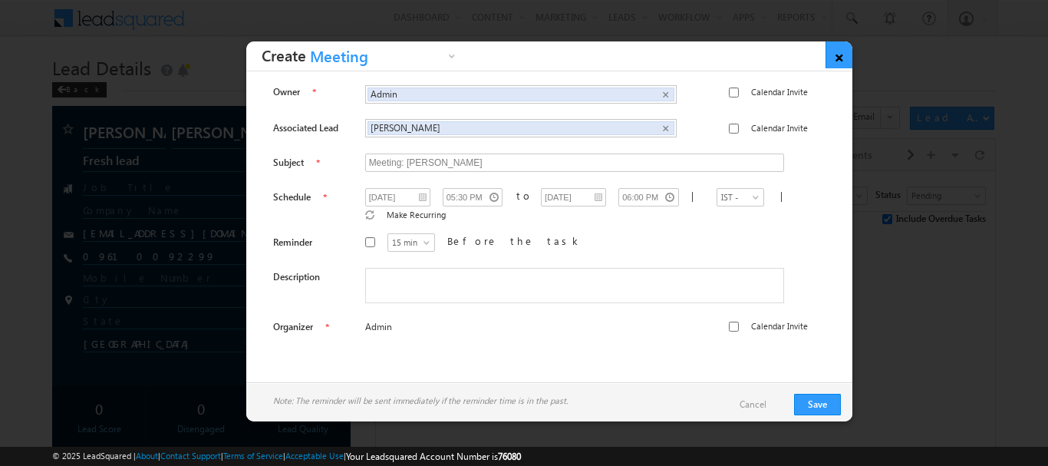
click at [836, 63] on link "×" at bounding box center [838, 54] width 27 height 27
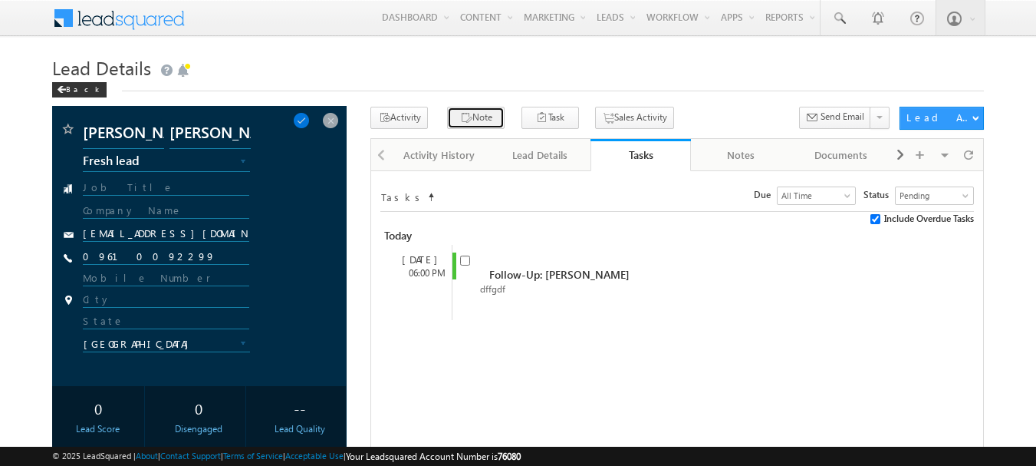
click at [466, 111] on button "Note" at bounding box center [476, 118] width 58 height 22
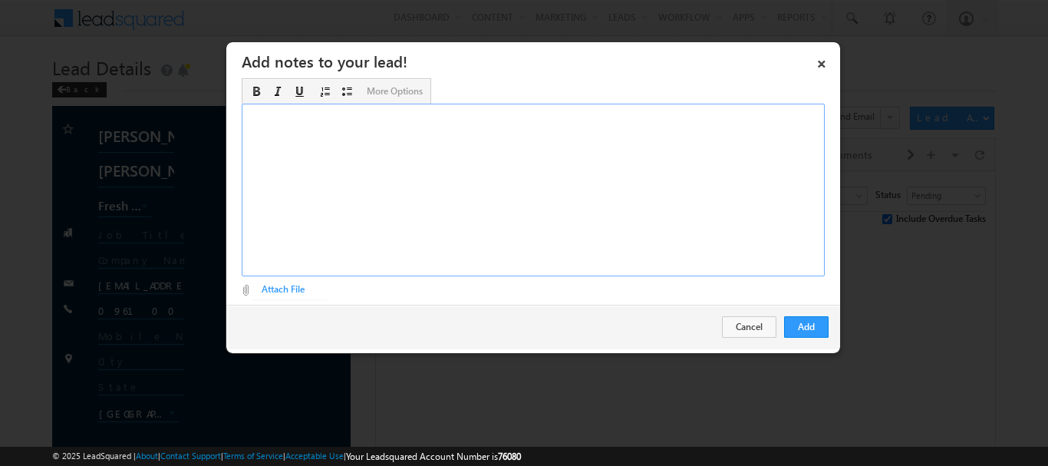
click at [428, 163] on div "Rich Text Editor, Description-inline-editor-div" at bounding box center [533, 190] width 583 height 173
click at [798, 332] on button "Add" at bounding box center [806, 326] width 44 height 21
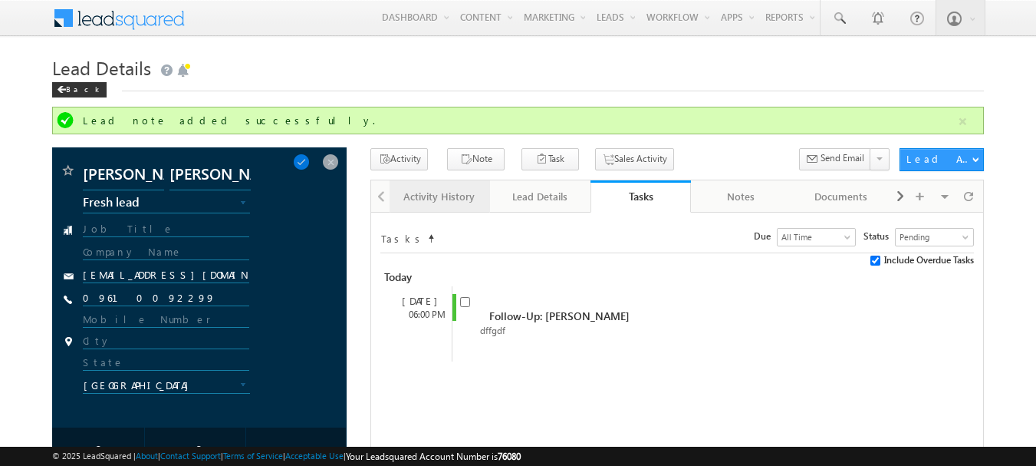
click at [444, 209] on link "Activity History" at bounding box center [440, 196] width 100 height 32
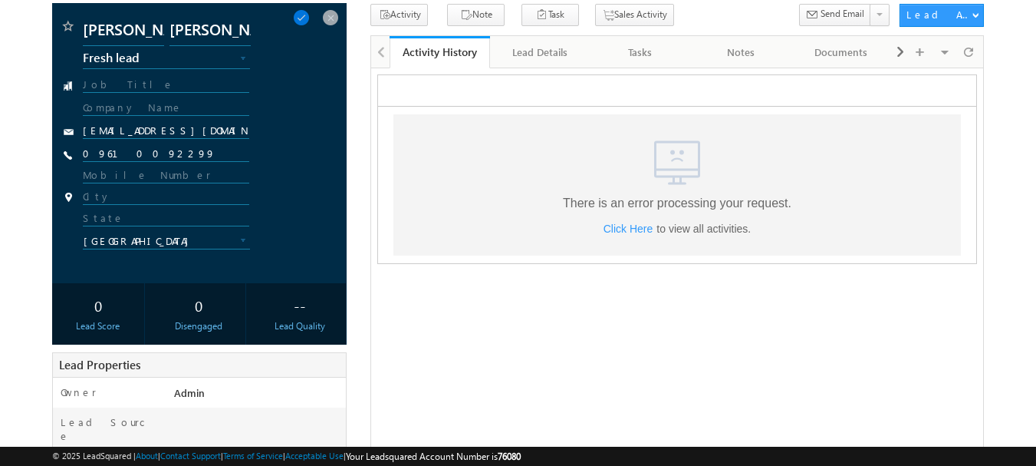
scroll to position [153, 0]
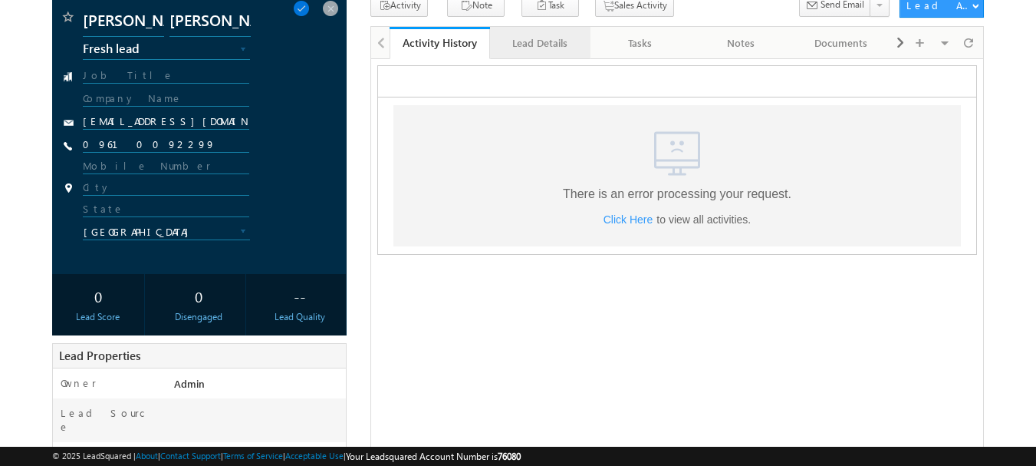
click at [522, 57] on link "Lead Details" at bounding box center [540, 43] width 100 height 32
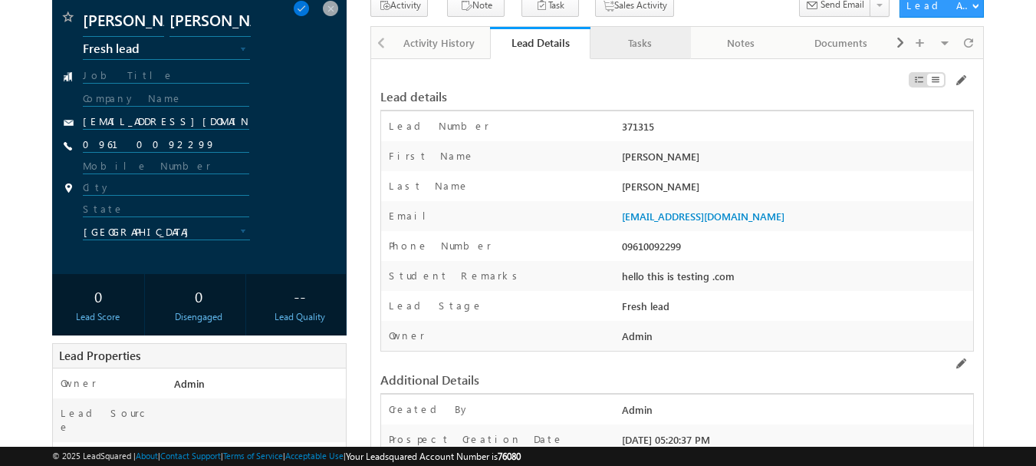
click at [619, 48] on div "Tasks" at bounding box center [640, 43] width 74 height 18
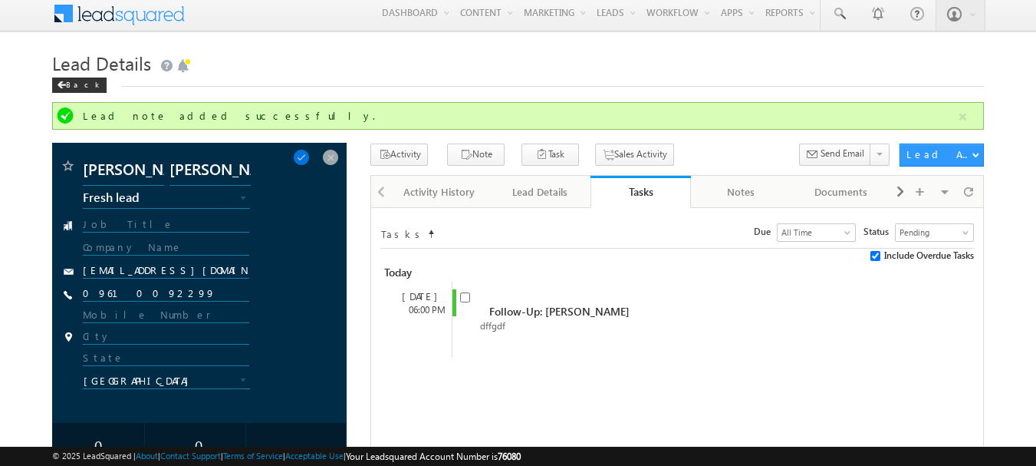
scroll to position [0, 0]
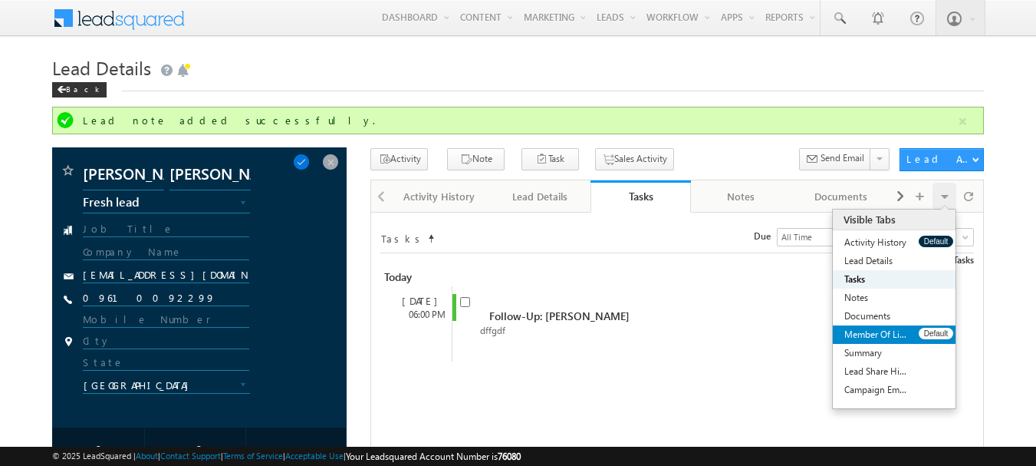
click at [864, 337] on link "Member Of Lists" at bounding box center [876, 334] width 86 height 18
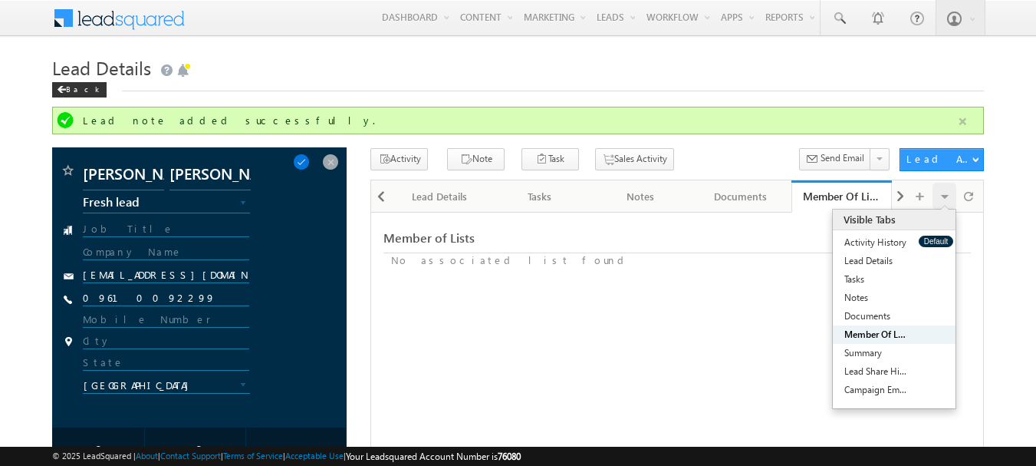
click at [965, 114] on button "button" at bounding box center [962, 121] width 19 height 19
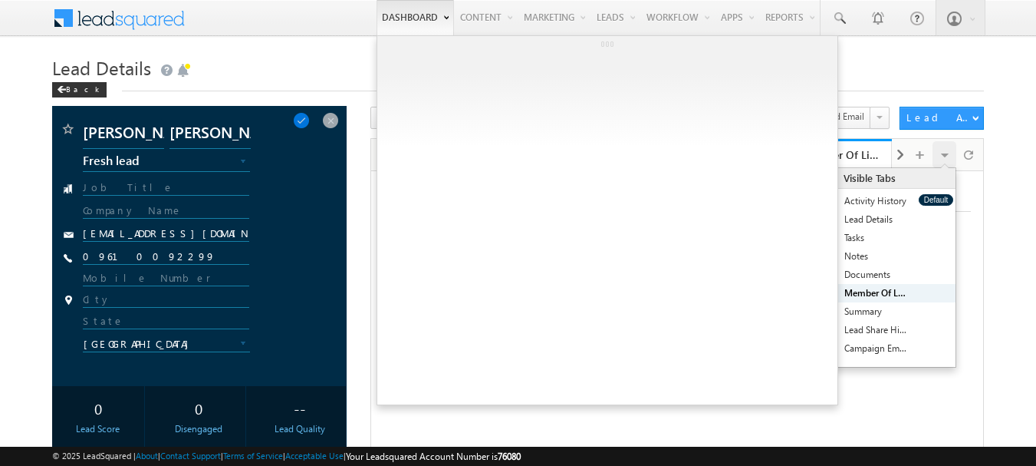
click at [377, 25] on link "Dashboard" at bounding box center [415, 17] width 77 height 35
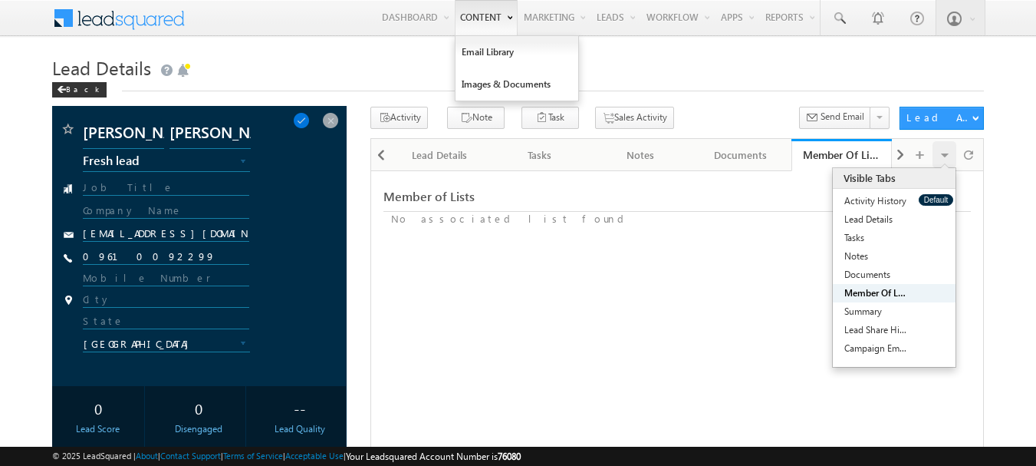
click at [459, 8] on link "Content" at bounding box center [486, 17] width 63 height 35
click at [483, 5] on link "Content" at bounding box center [486, 17] width 63 height 35
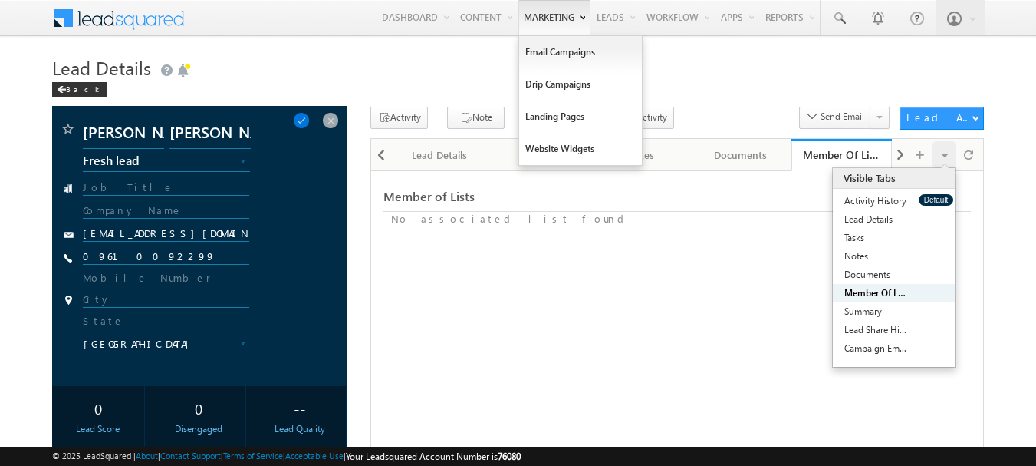
click at [533, 13] on link "Marketing" at bounding box center [554, 17] width 72 height 35
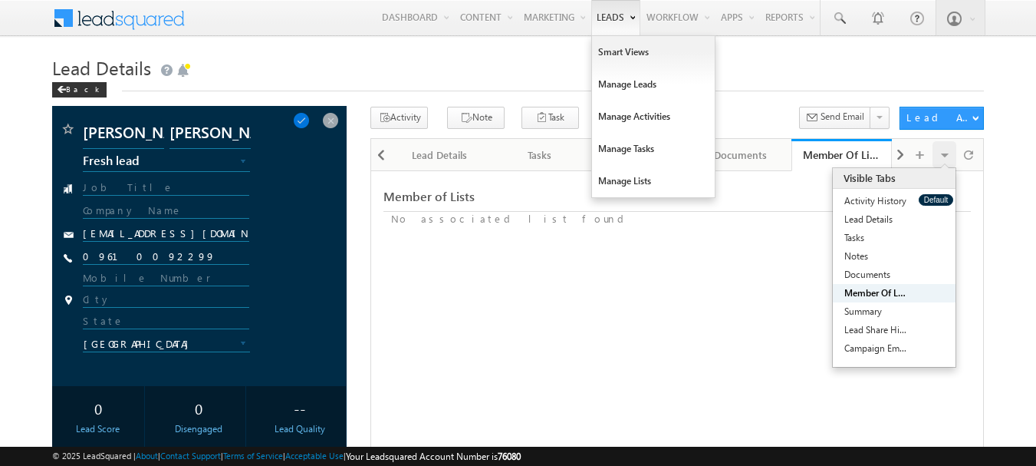
click at [600, 21] on link "Leads" at bounding box center [615, 17] width 49 height 35
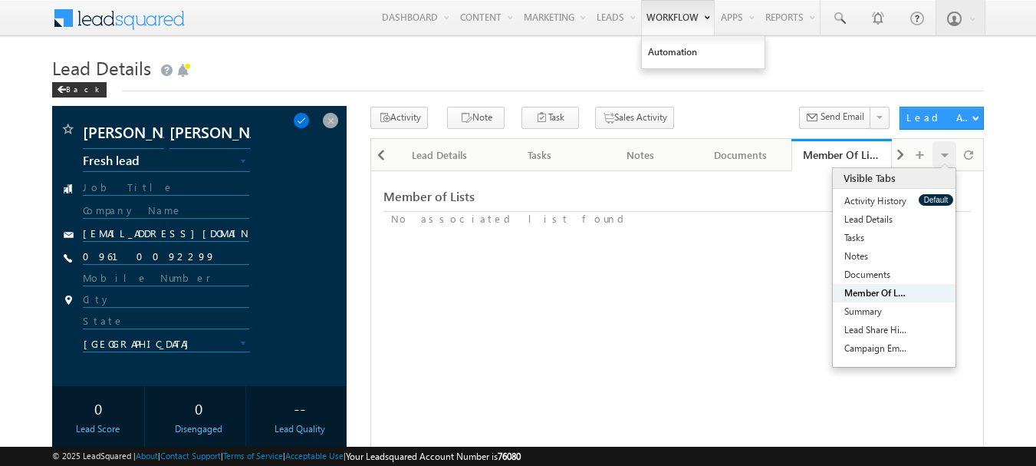
drag, startPoint x: 650, startPoint y: 17, endPoint x: 668, endPoint y: 15, distance: 18.5
click at [650, 18] on link "Workflow" at bounding box center [678, 17] width 74 height 35
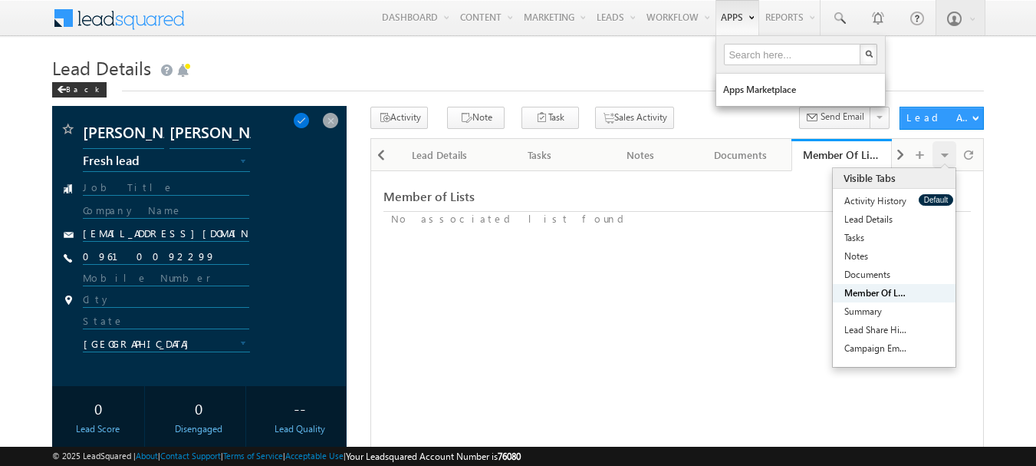
click at [737, 12] on link "Apps" at bounding box center [738, 17] width 44 height 35
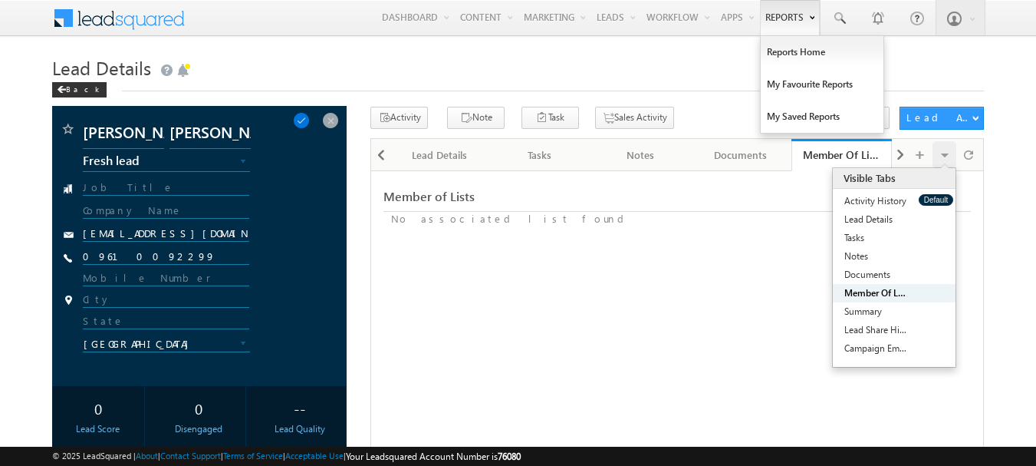
click at [781, 21] on link "Reports" at bounding box center [790, 17] width 60 height 35
click at [789, 48] on link "Reports Home" at bounding box center [822, 52] width 123 height 32
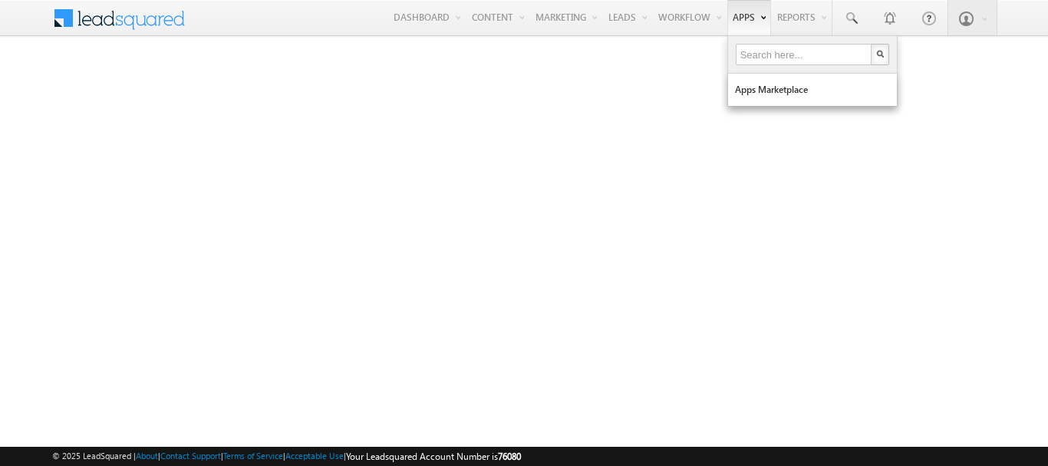
click at [760, 14] on b at bounding box center [762, 16] width 5 height 9
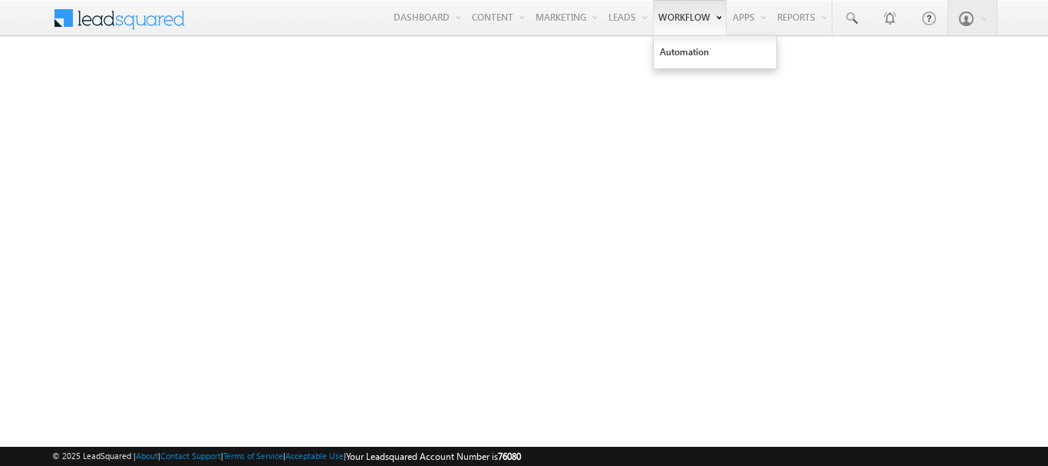
click at [680, 10] on link "Workflow" at bounding box center [690, 17] width 74 height 35
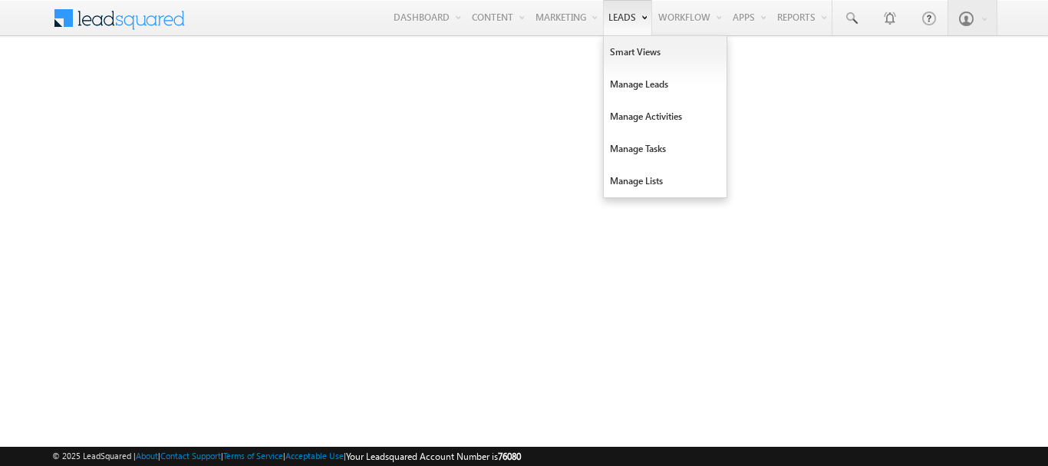
click at [603, 11] on link "Leads" at bounding box center [627, 17] width 49 height 35
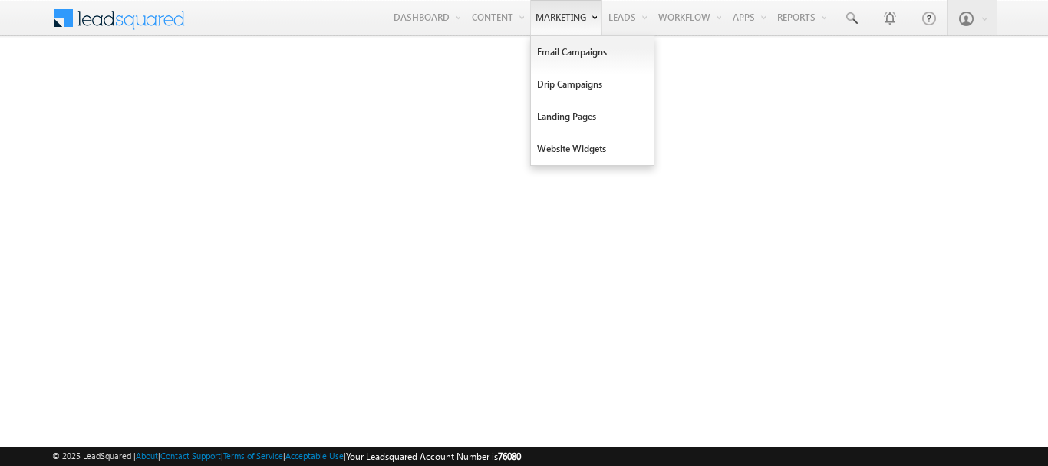
click at [530, 11] on link "Marketing" at bounding box center [566, 17] width 72 height 35
